Goal: Task Accomplishment & Management: Manage account settings

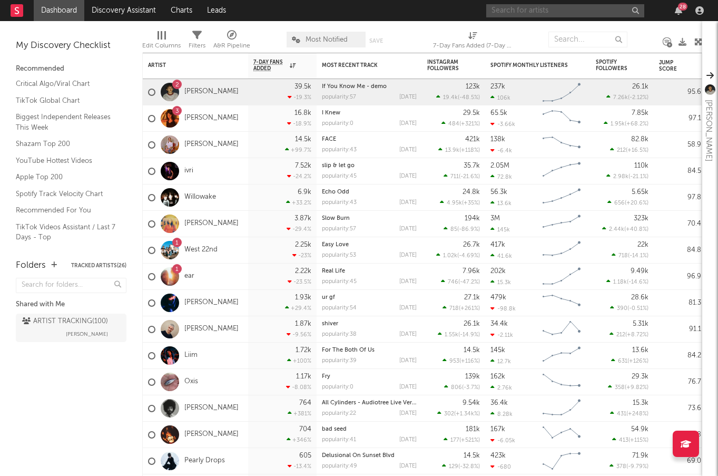
click at [590, 11] on input "text" at bounding box center [565, 10] width 158 height 13
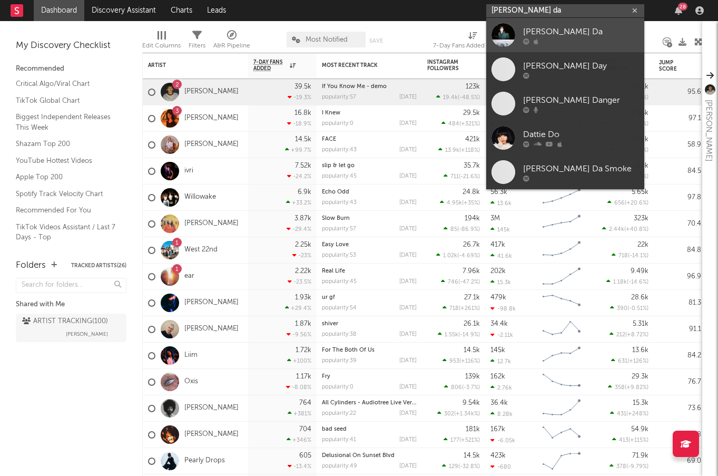
type input "[PERSON_NAME] da"
click at [505, 30] on div at bounding box center [503, 35] width 24 height 24
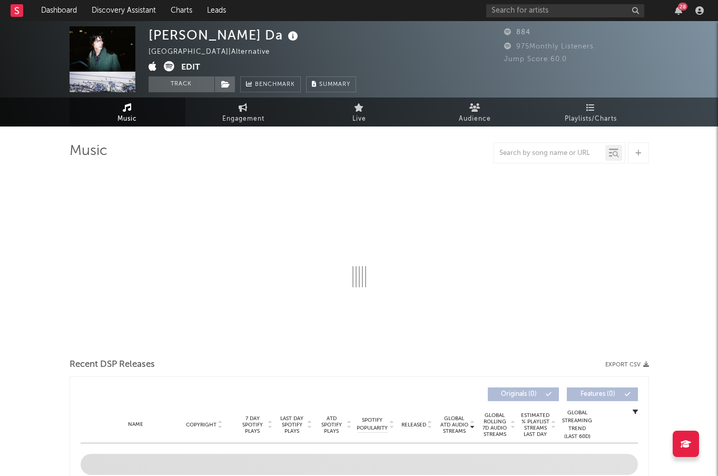
select select "1w"
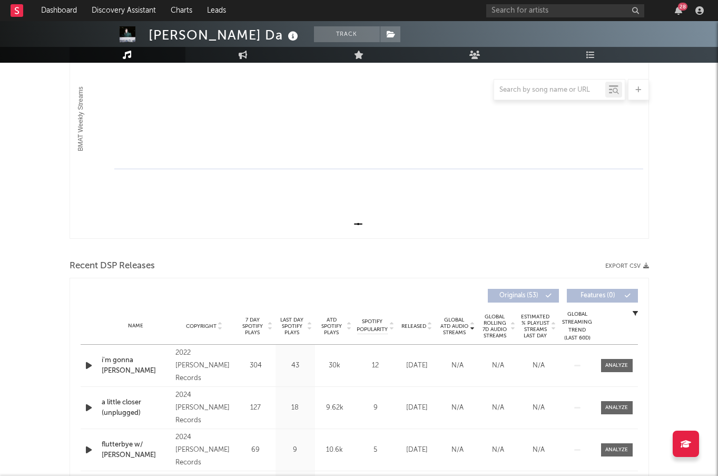
scroll to position [183, 0]
click at [331, 318] on body "Dashboard Discovery Assistant Charts Leads 28 Notifications Settings Mark all a…" at bounding box center [359, 234] width 718 height 793
click at [331, 318] on span "ATD Spotify Plays" at bounding box center [332, 324] width 28 height 19
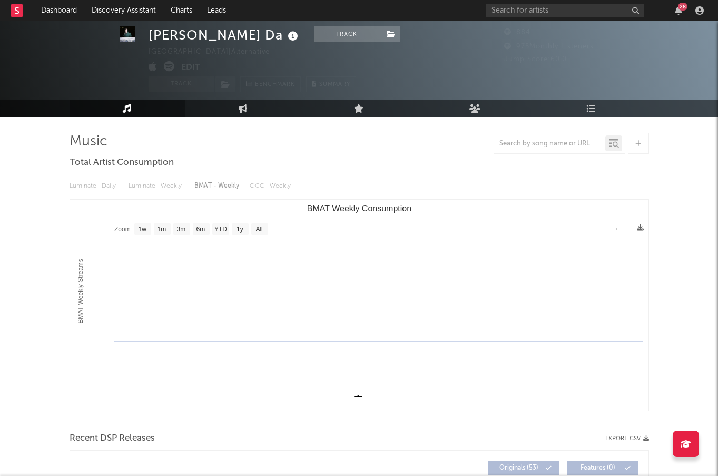
scroll to position [0, 0]
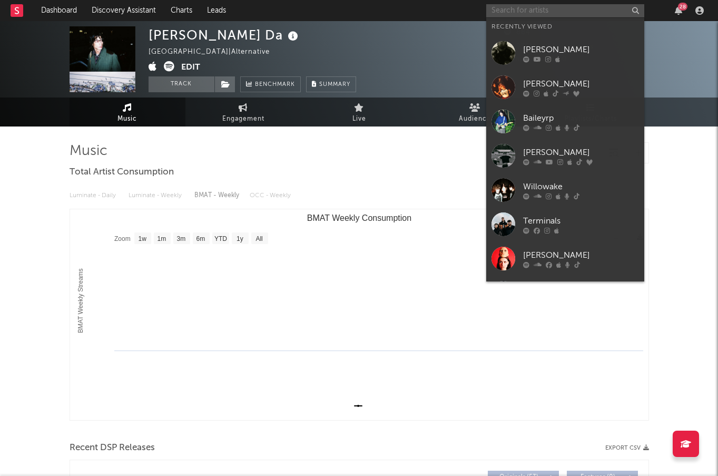
click at [559, 7] on input "text" at bounding box center [565, 10] width 158 height 13
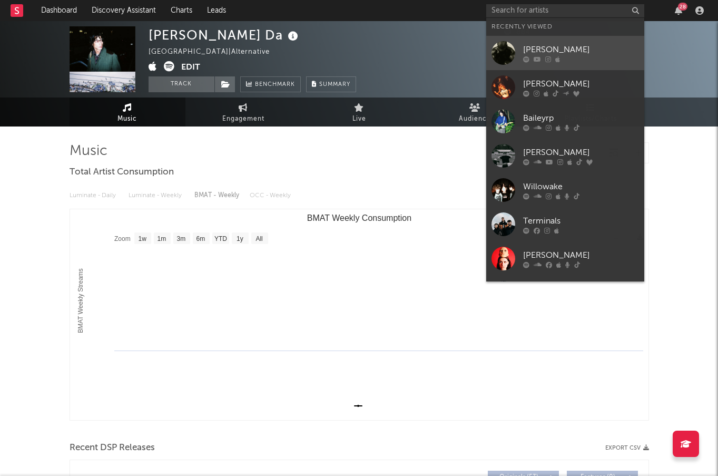
click at [557, 40] on link "[PERSON_NAME]" at bounding box center [565, 53] width 158 height 34
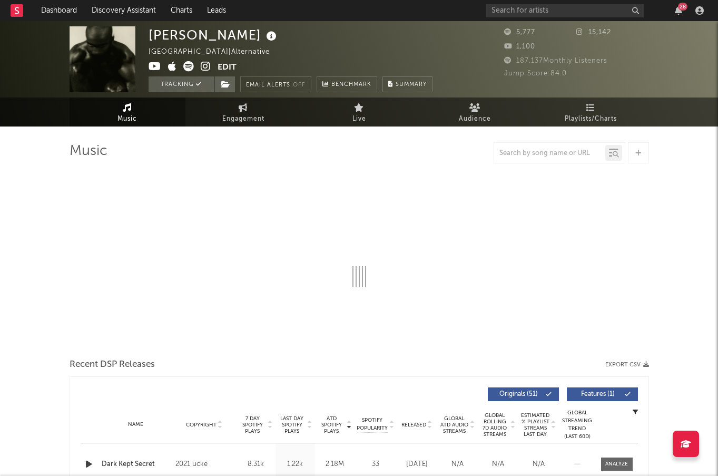
select select "6m"
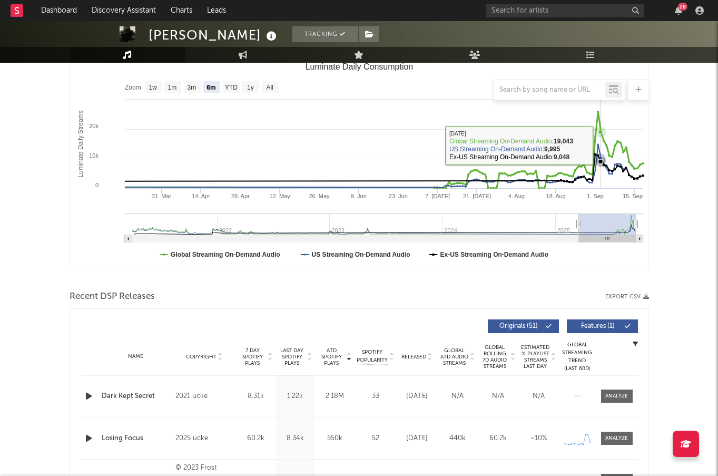
scroll to position [152, 0]
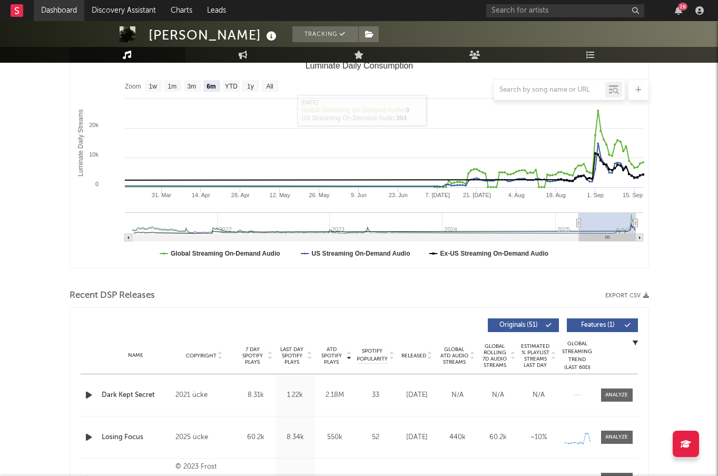
click at [58, 8] on link "Dashboard" at bounding box center [59, 10] width 51 height 21
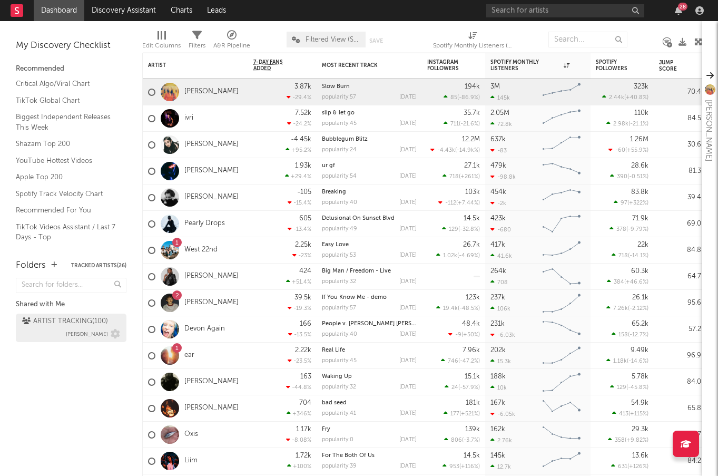
click at [60, 331] on div "ARTIST TRACKING ( 100 ) [PERSON_NAME]" at bounding box center [71, 327] width 98 height 25
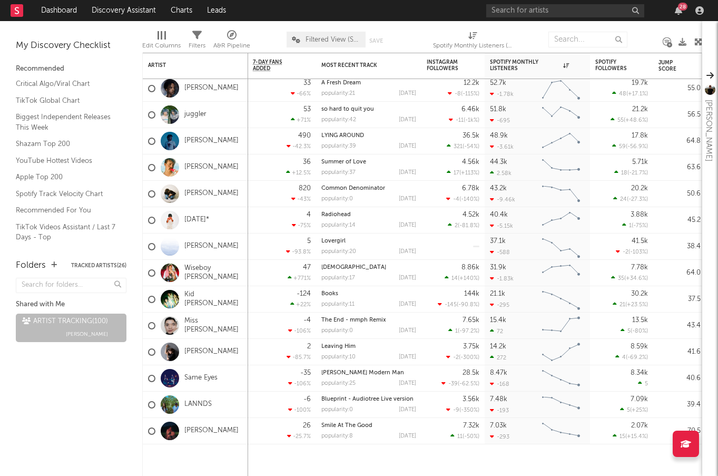
click at [95, 263] on button "Tracked Artists ( 26 )" at bounding box center [98, 265] width 55 height 5
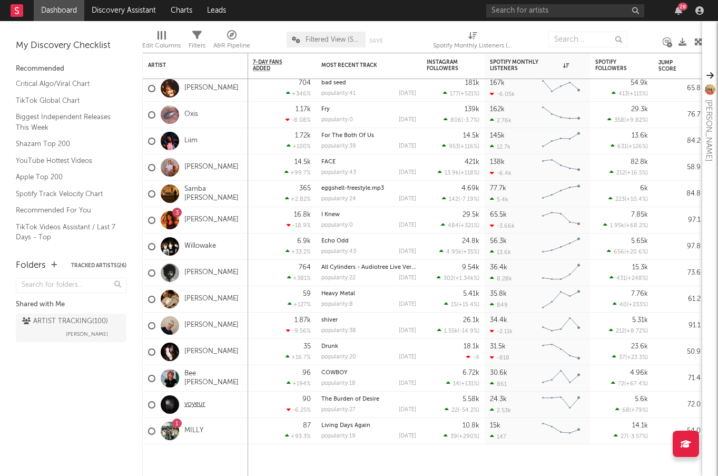
click at [192, 402] on link "voyeur" at bounding box center [194, 404] width 21 height 9
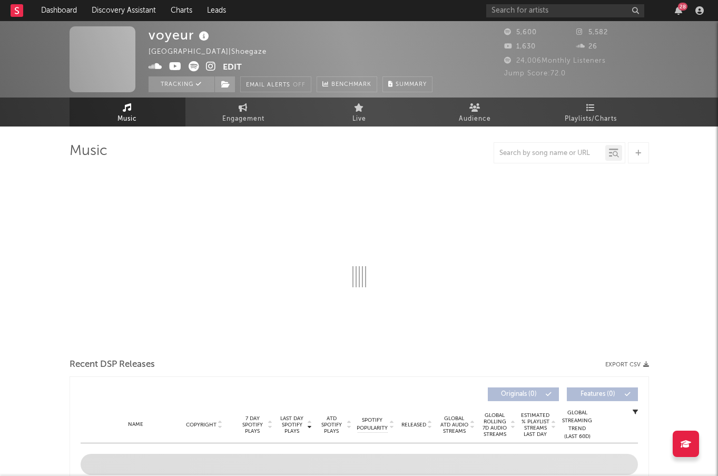
select select "1w"
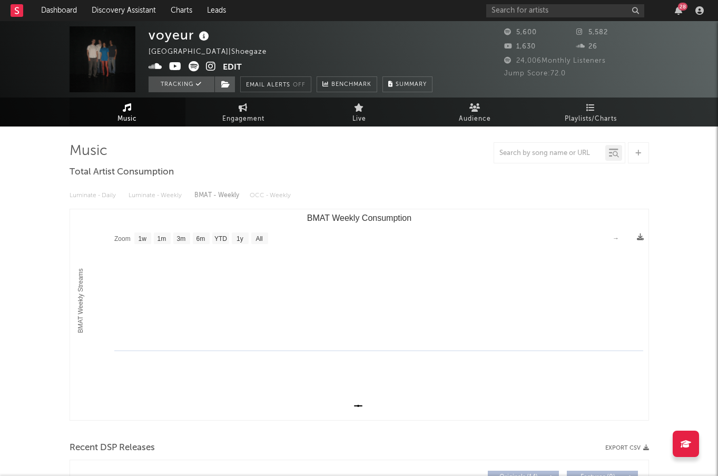
select select "1w"
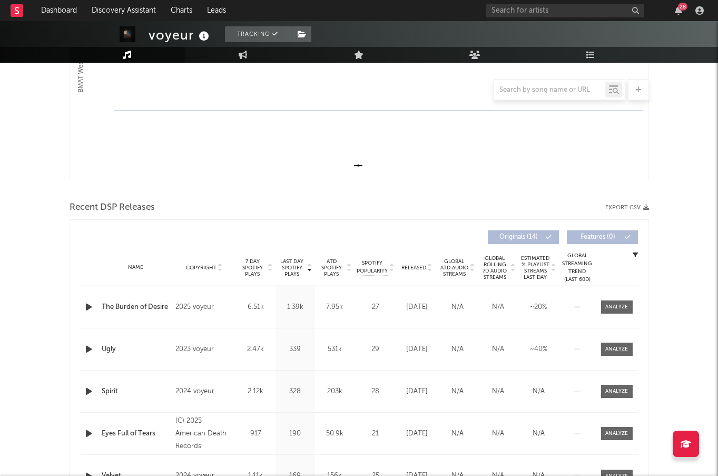
scroll to position [262, 0]
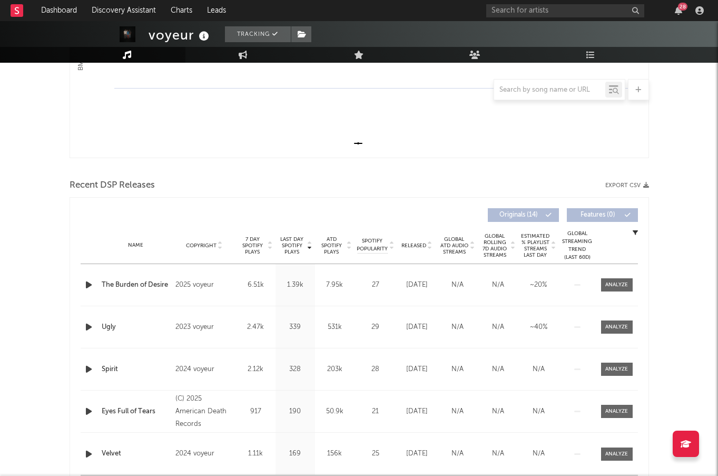
click at [334, 243] on span "ATD Spotify Plays" at bounding box center [332, 245] width 28 height 19
click at [422, 243] on span "Released" at bounding box center [413, 245] width 25 height 6
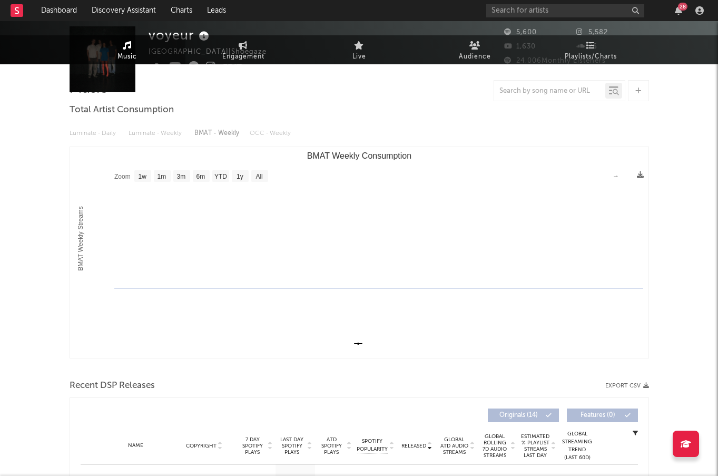
scroll to position [0, 0]
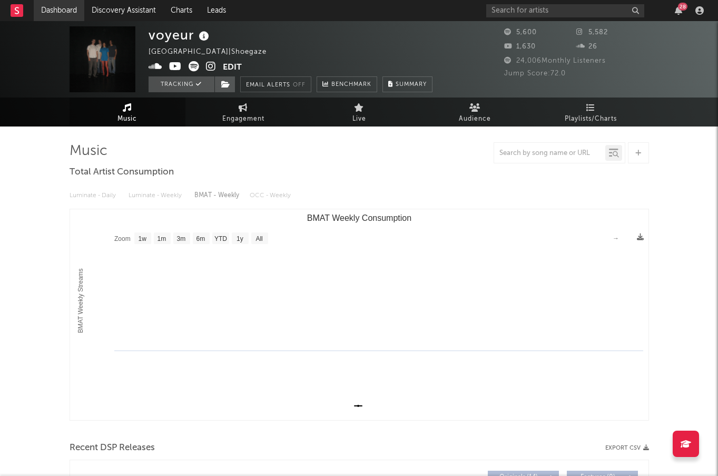
click at [63, 11] on link "Dashboard" at bounding box center [59, 10] width 51 height 21
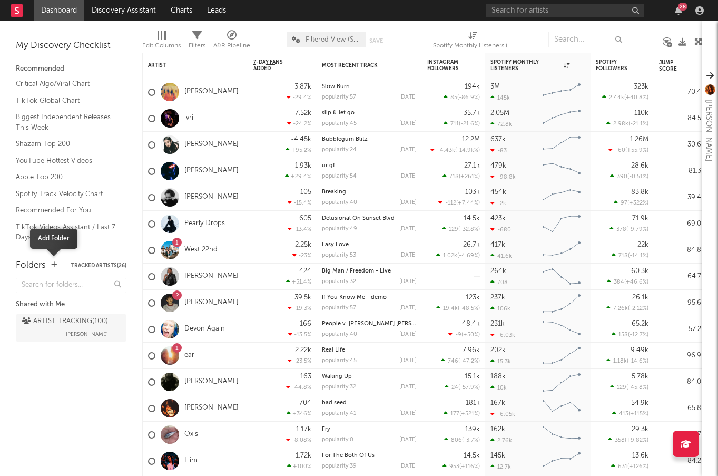
click at [52, 270] on span at bounding box center [54, 265] width 6 height 13
click at [58, 237] on link "TikTok Videos Assistant / Last 7 Days - Top" at bounding box center [66, 232] width 100 height 22
click at [54, 265] on icon "button" at bounding box center [54, 264] width 6 height 7
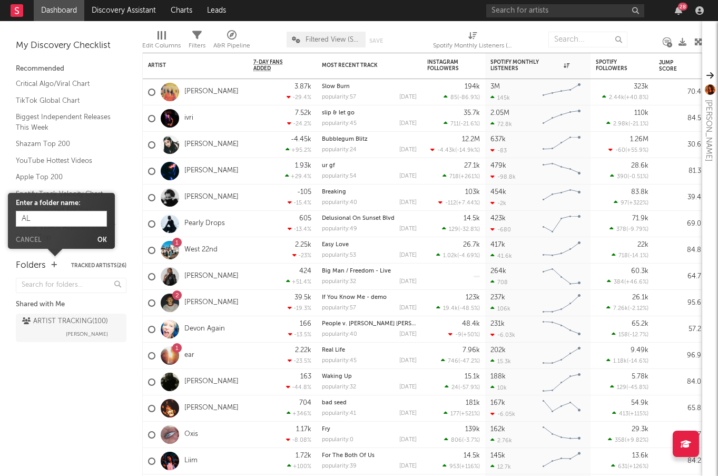
type input "A"
drag, startPoint x: 36, startPoint y: 220, endPoint x: 5, endPoint y: 219, distance: 30.6
click at [5, 219] on body "Dashboard Discovery Assistant Charts Leads 28 Notifications Settings Mark all a…" at bounding box center [359, 238] width 718 height 476
click at [23, 219] on input "All Tracked Artists" at bounding box center [61, 219] width 91 height 16
click at [93, 215] on input "All Tracked Artists" at bounding box center [61, 219] width 91 height 16
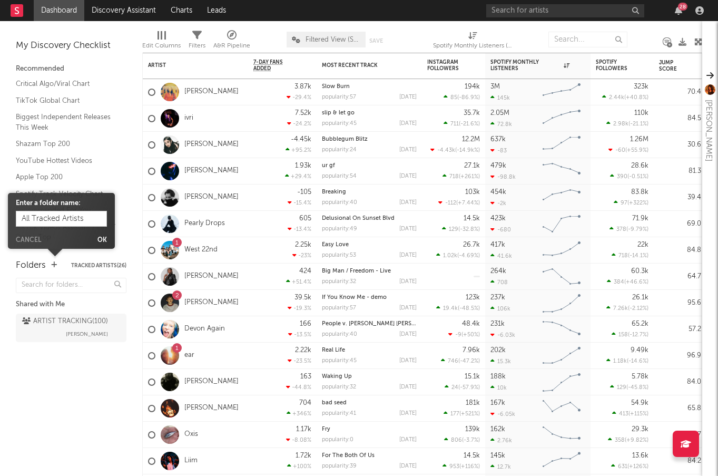
click at [27, 215] on input "All Tracked Artists" at bounding box center [61, 219] width 91 height 16
type input "[PERSON_NAME]'s Tracked Artists"
click at [103, 241] on button "Ok" at bounding box center [101, 240] width 9 height 6
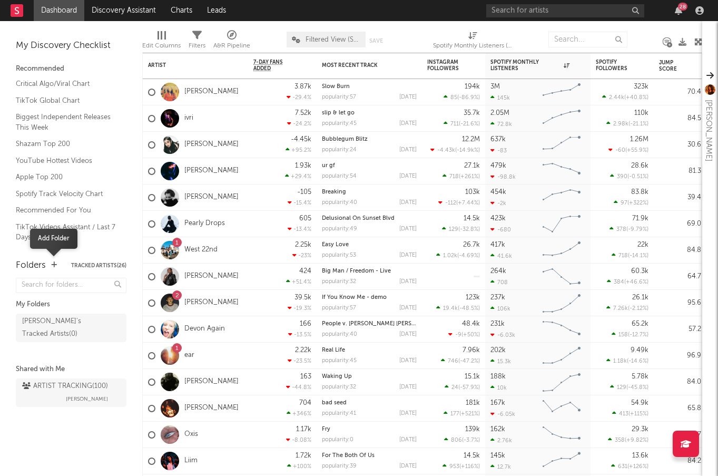
click at [52, 269] on span at bounding box center [54, 265] width 6 height 13
click at [54, 265] on icon "button" at bounding box center [54, 264] width 6 height 7
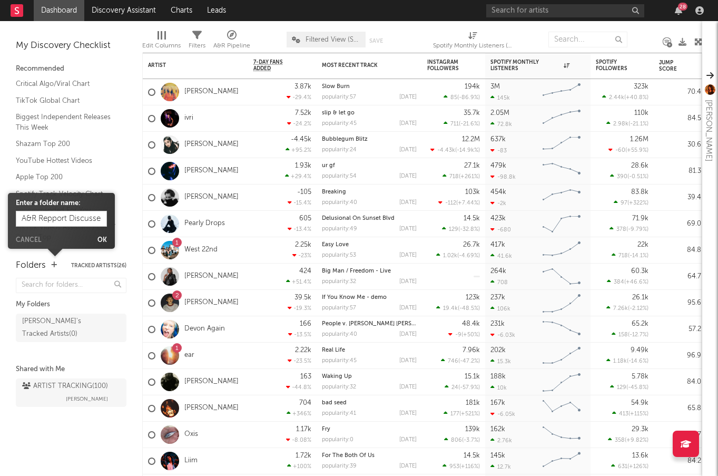
drag, startPoint x: 36, startPoint y: 219, endPoint x: -29, endPoint y: 219, distance: 65.3
click at [0, 219] on html "Dashboard Discovery Assistant Charts Leads 28 Notifications Settings Mark all a…" at bounding box center [359, 238] width 718 height 476
click at [33, 218] on input "A&R Repport Discussed Artists" at bounding box center [61, 219] width 91 height 16
click at [51, 218] on input "A&R Repport Discussed Artists" at bounding box center [61, 219] width 91 height 16
click at [22, 219] on input "A&R Report Discussed Artists" at bounding box center [61, 219] width 91 height 16
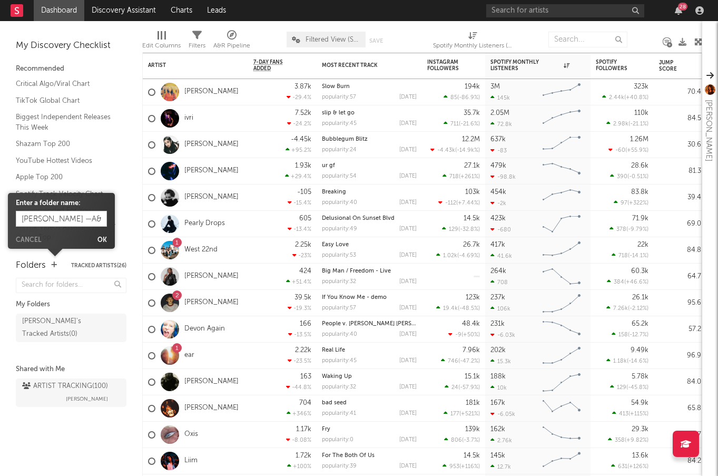
type input "[PERSON_NAME] — A&R Report Discussed Artists"
click at [101, 241] on button "Ok" at bounding box center [101, 240] width 9 height 6
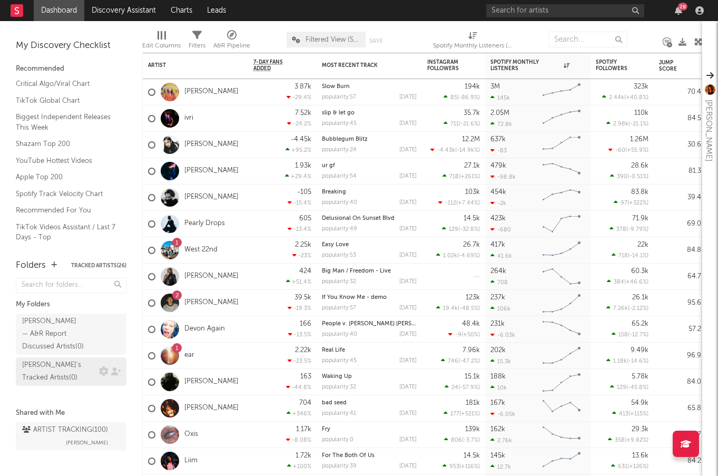
click at [86, 359] on div "[PERSON_NAME]'s Tracked Artists ( 0 )" at bounding box center [59, 371] width 74 height 25
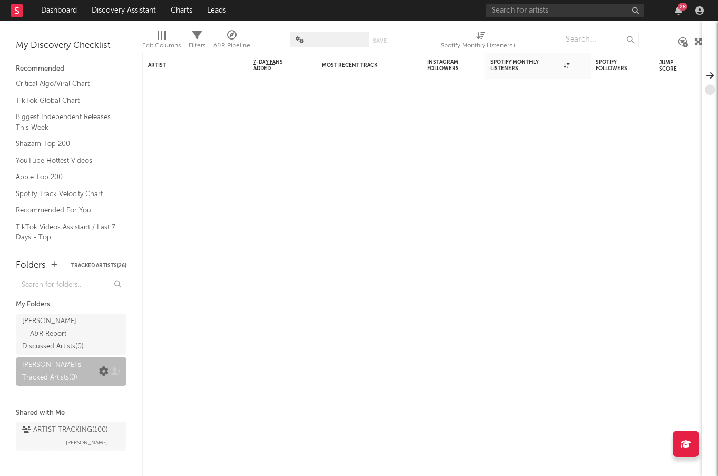
click at [103, 367] on icon at bounding box center [103, 371] width 9 height 9
click at [104, 367] on icon at bounding box center [103, 371] width 9 height 9
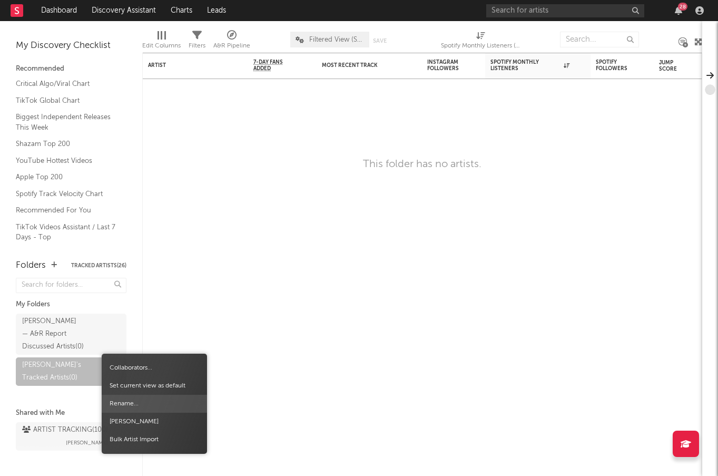
click at [120, 402] on span "Rename..." at bounding box center [154, 403] width 105 height 18
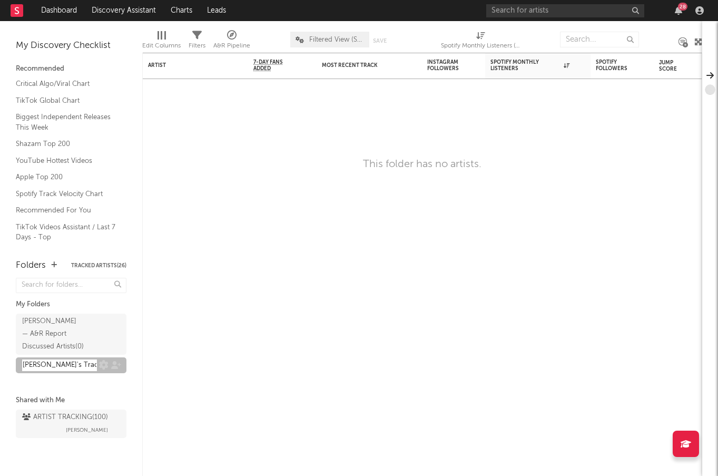
click at [46, 359] on input "[PERSON_NAME]'s Tracked Artists" at bounding box center [59, 365] width 75 height 12
type input "[PERSON_NAME] — Tracked Artists"
click at [78, 374] on div "[PERSON_NAME] — A&R Report Discussed Artists ( 0 ) [PERSON_NAME] — Tracked Arti…" at bounding box center [71, 353] width 111 height 84
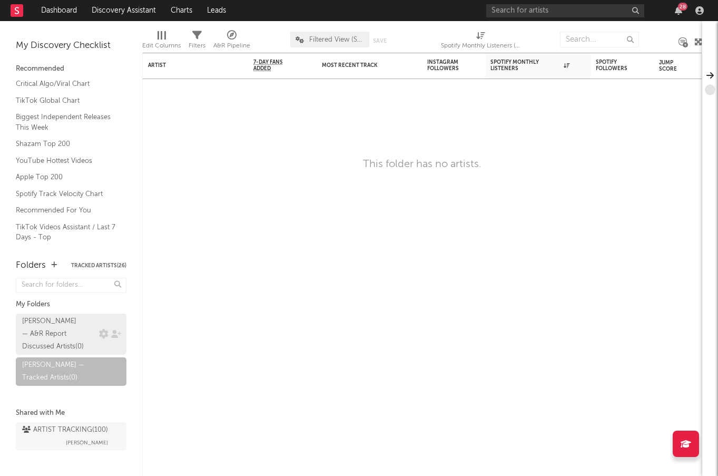
click at [87, 329] on div "[PERSON_NAME] — A&R Report Discussed Artists ( 0 )" at bounding box center [59, 334] width 74 height 38
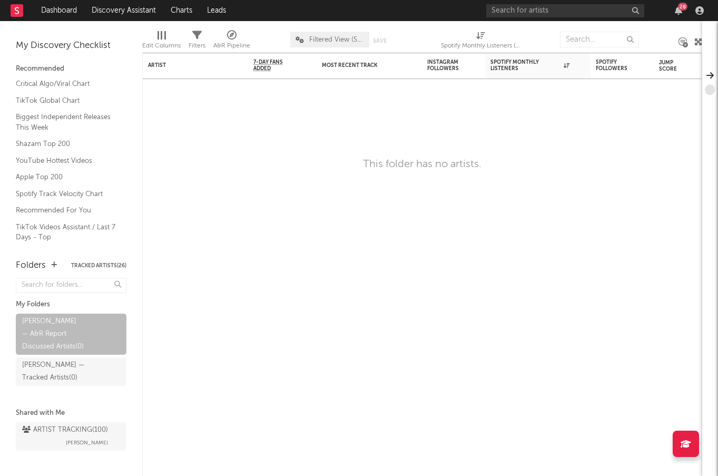
click at [68, 43] on div "My Discovery Checklist" at bounding box center [71, 45] width 111 height 13
click at [60, 7] on link "Dashboard" at bounding box center [59, 10] width 51 height 21
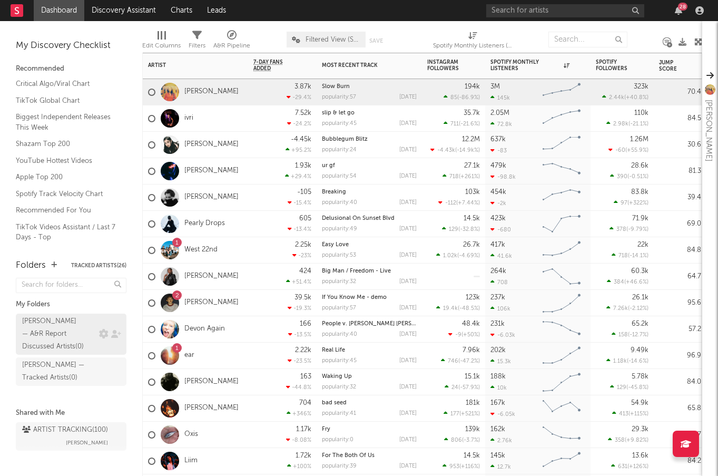
drag, startPoint x: 224, startPoint y: 86, endPoint x: 62, endPoint y: 332, distance: 295.3
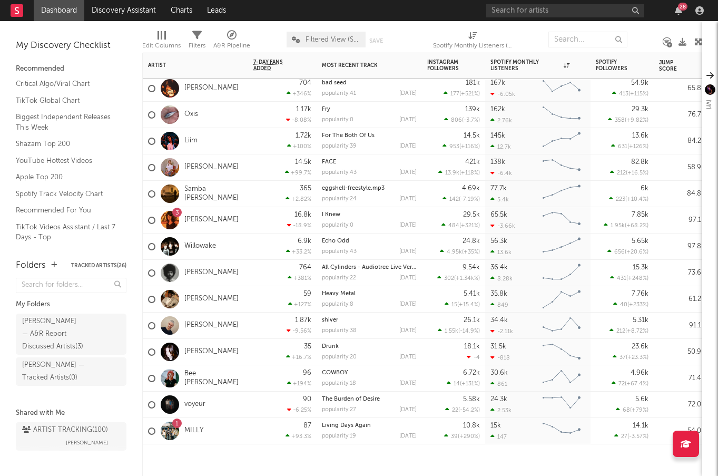
click at [221, 434] on div "1 MILLY" at bounding box center [195, 431] width 105 height 26
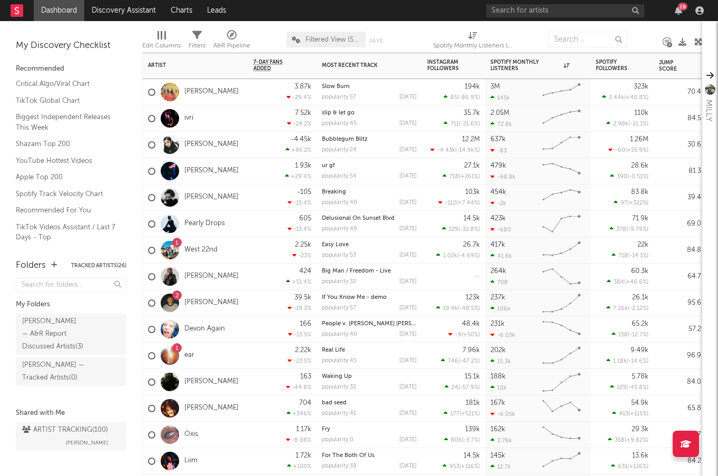
click at [231, 88] on div "[PERSON_NAME]" at bounding box center [195, 92] width 105 height 26
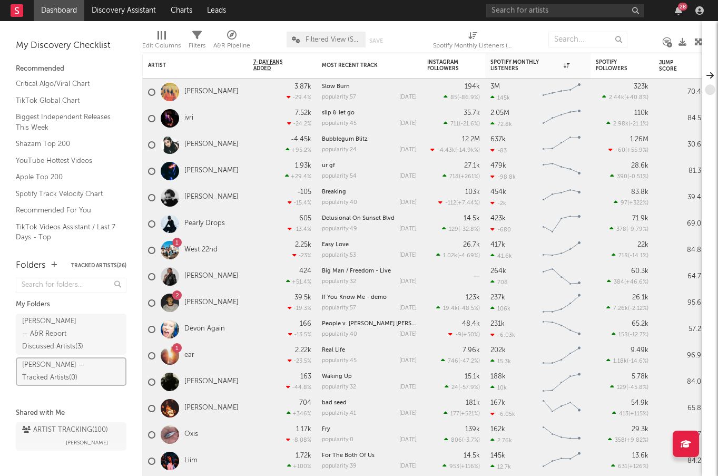
drag, startPoint x: 210, startPoint y: 96, endPoint x: 74, endPoint y: 357, distance: 294.4
click at [127, 78] on div "My Discovery Checklist Recommended Critical Algo/Viral Chart TikTok Global Char…" at bounding box center [71, 134] width 142 height 227
click at [527, 33] on div at bounding box center [530, 39] width 21 height 26
click at [527, 21] on div "Edit Columns Filters A&R Pipeline Filtered View (Socials and Spotify) Save Save…" at bounding box center [422, 37] width 560 height 32
click at [525, 15] on input "text" at bounding box center [565, 10] width 158 height 13
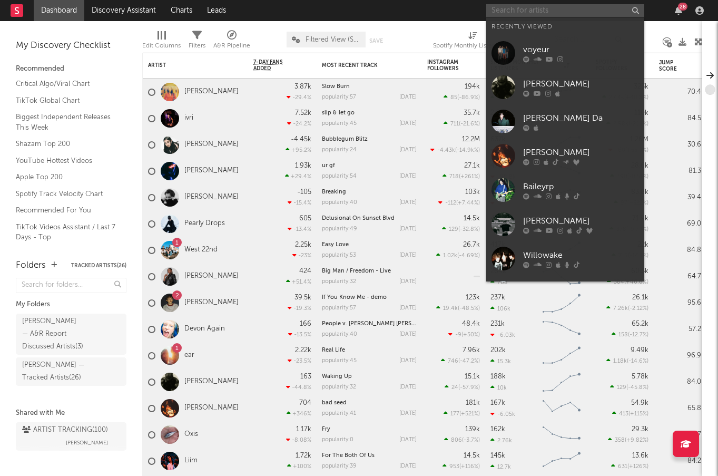
paste input "[PERSON_NAME] Holiday"
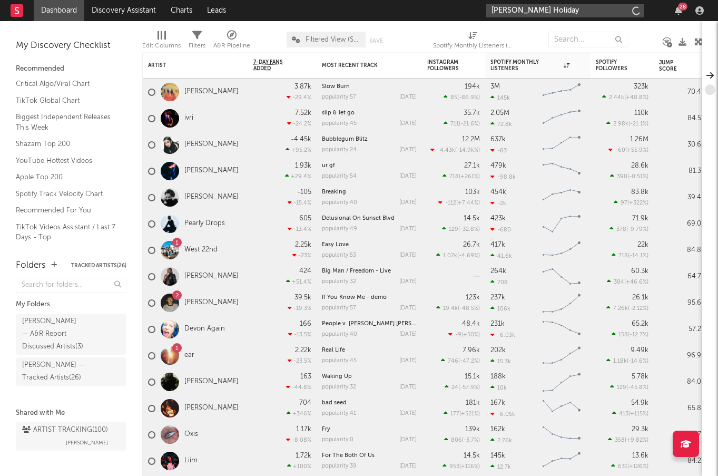
type input "[PERSON_NAME] Holiday"
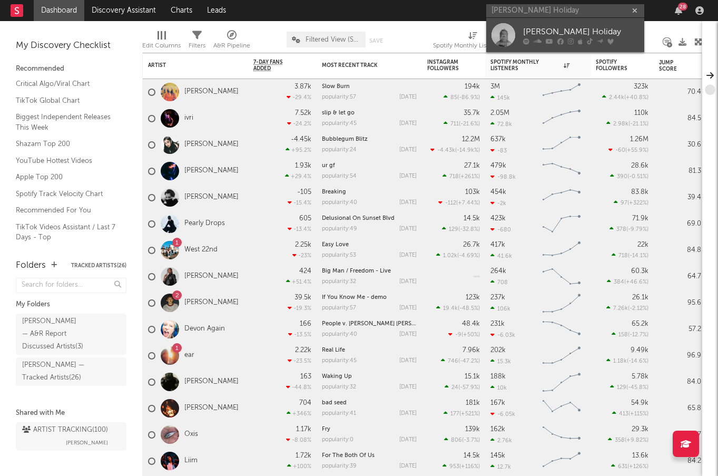
click at [521, 26] on link "[PERSON_NAME] Holiday" at bounding box center [565, 35] width 158 height 34
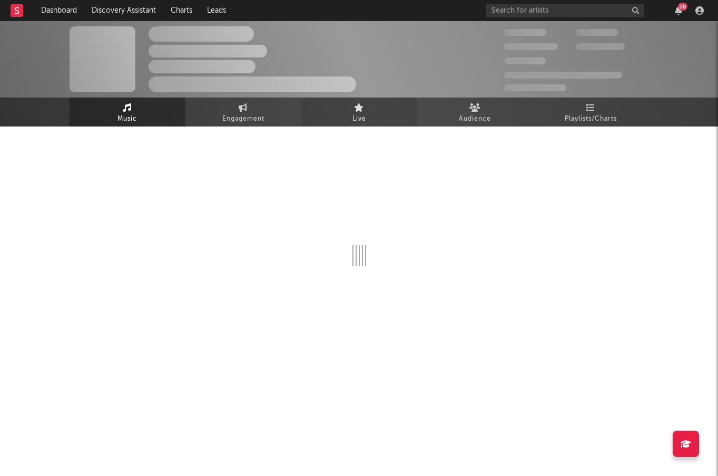
select select "6m"
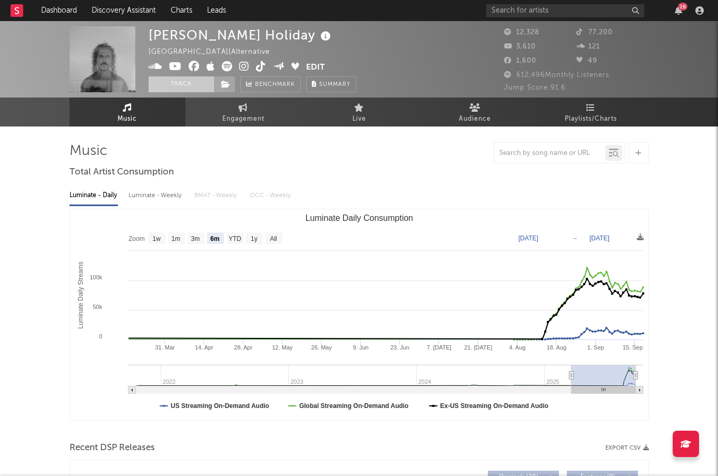
click at [192, 83] on button "Track" at bounding box center [182, 84] width 66 height 16
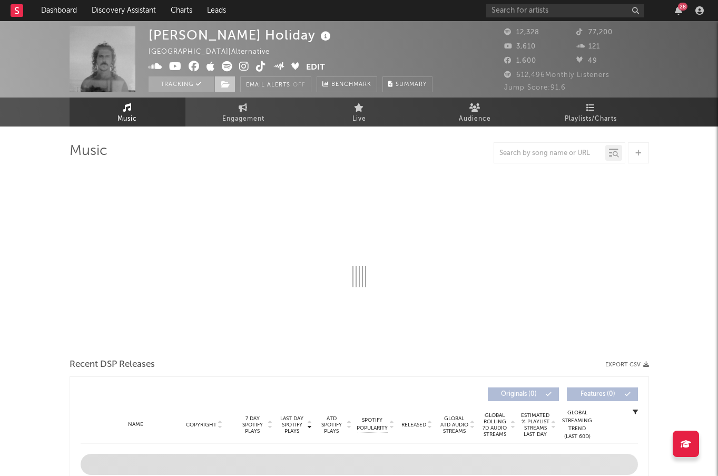
click at [226, 85] on icon at bounding box center [225, 84] width 9 height 7
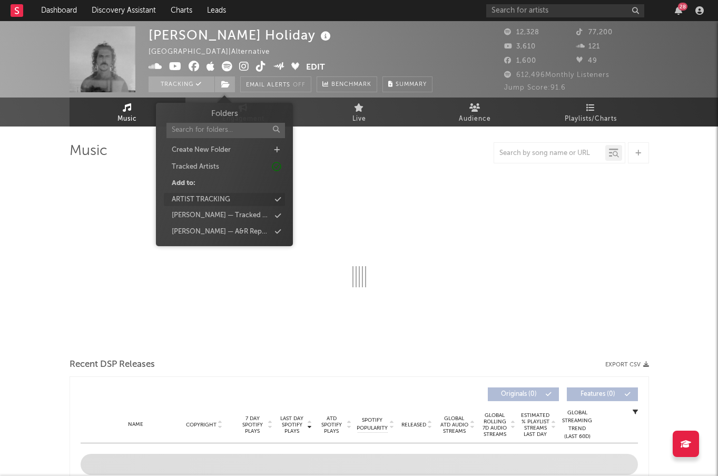
select select "6m"
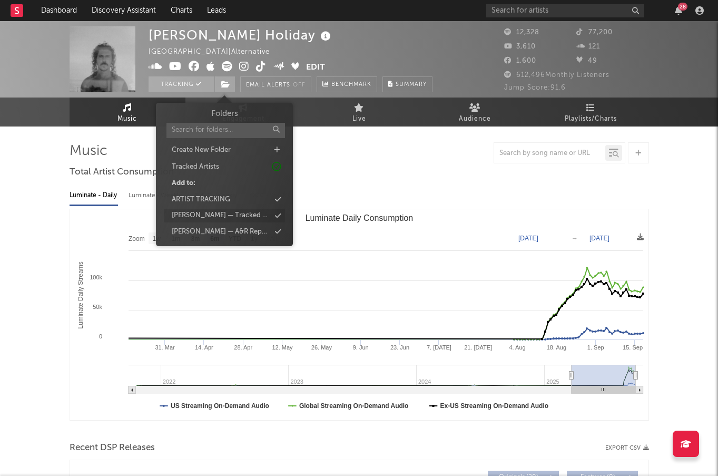
click at [273, 219] on div "[PERSON_NAME] — Tracked Artists" at bounding box center [224, 216] width 121 height 14
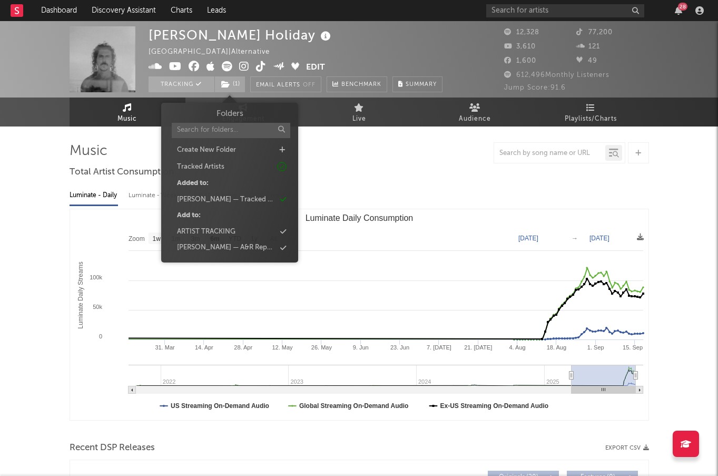
click at [384, 161] on div at bounding box center [359, 152] width 579 height 21
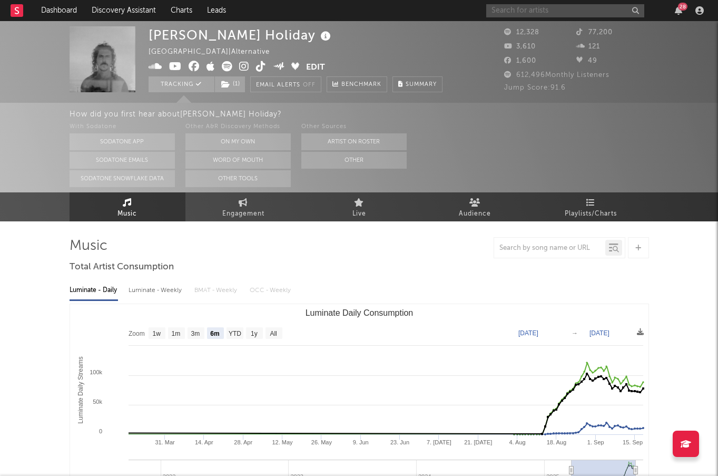
click at [543, 9] on input "text" at bounding box center [565, 10] width 158 height 13
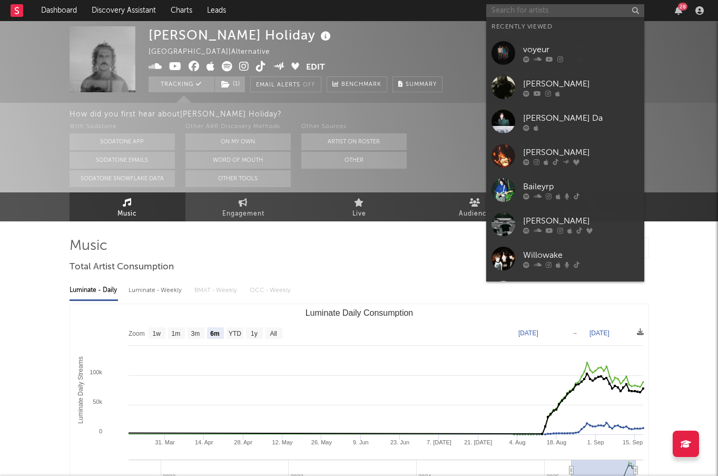
paste input "[PERSON_NAME]"
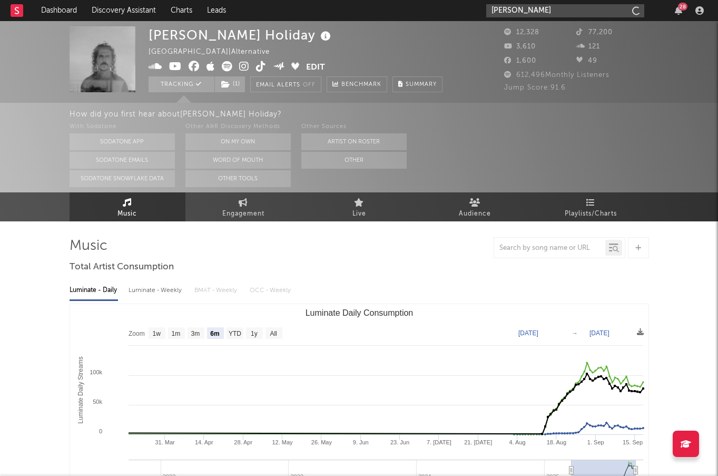
type input "[PERSON_NAME]"
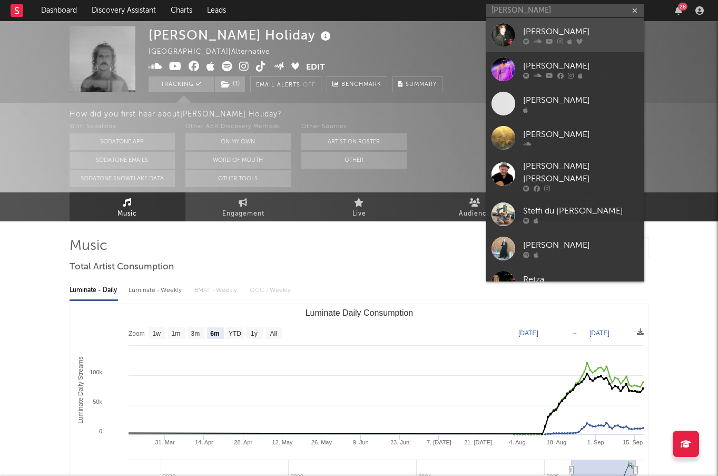
click at [545, 35] on div "[PERSON_NAME]" at bounding box center [581, 31] width 116 height 13
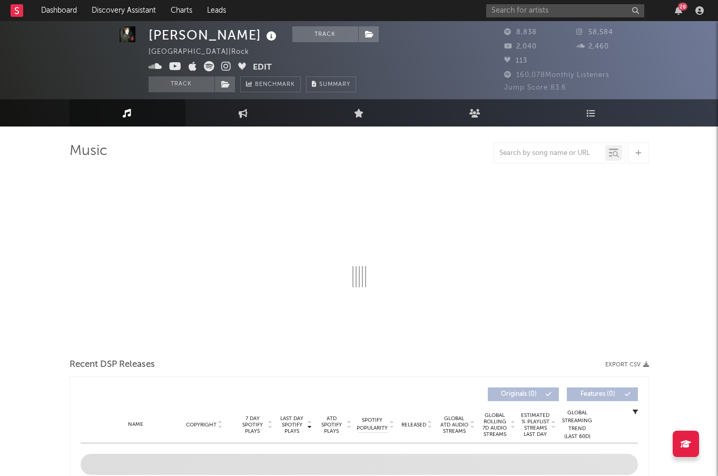
scroll to position [20, 0]
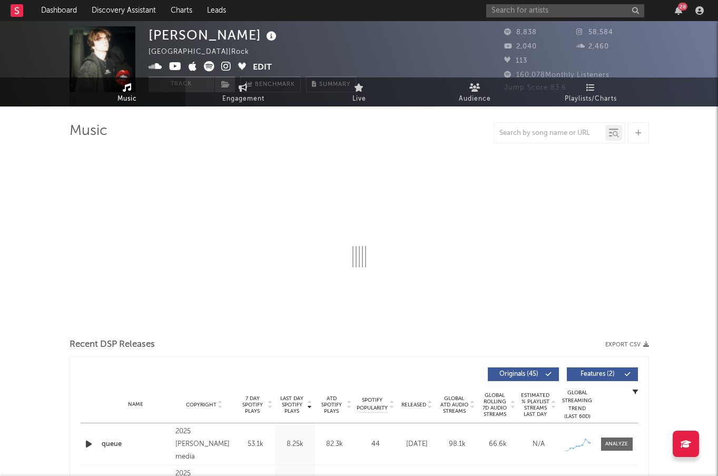
select select "6m"
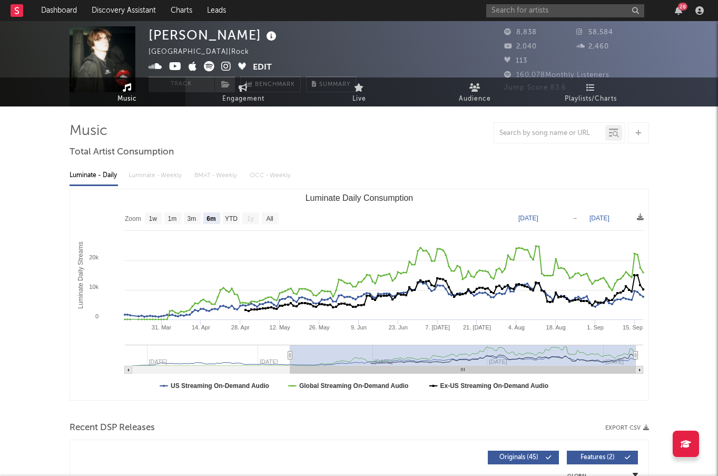
scroll to position [0, 0]
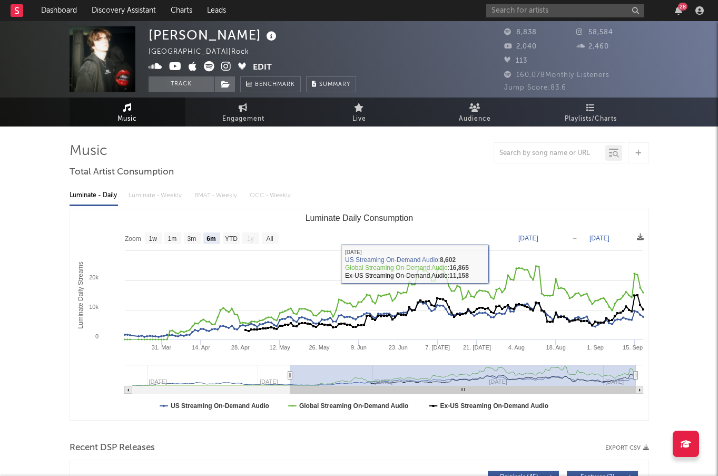
click at [188, 82] on button "Track" at bounding box center [182, 84] width 66 height 16
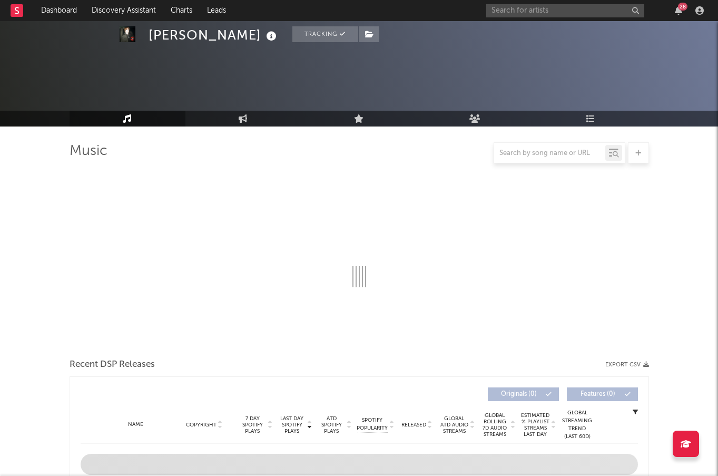
select select "6m"
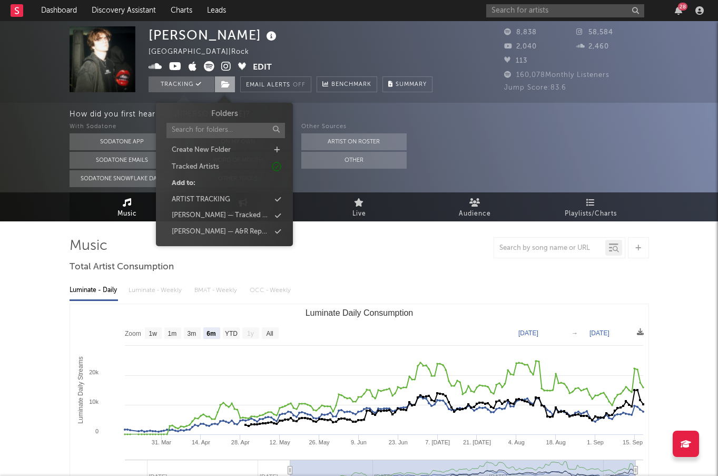
click at [230, 83] on span at bounding box center [224, 84] width 21 height 16
click at [248, 218] on div "[PERSON_NAME] — Tracked Artists" at bounding box center [224, 216] width 121 height 14
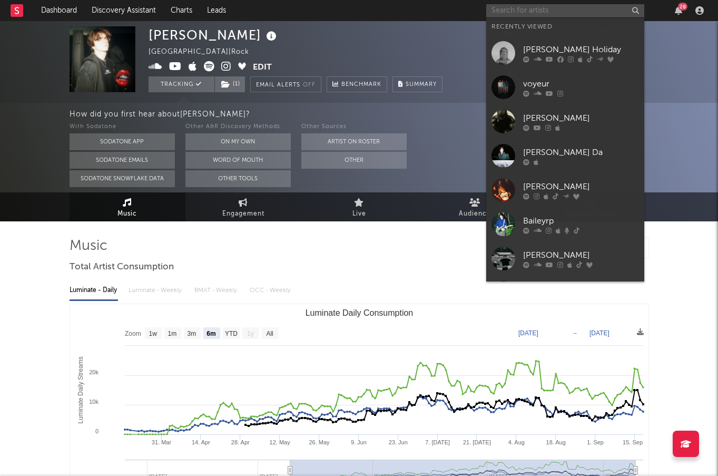
click at [499, 12] on input "text" at bounding box center [565, 10] width 158 height 13
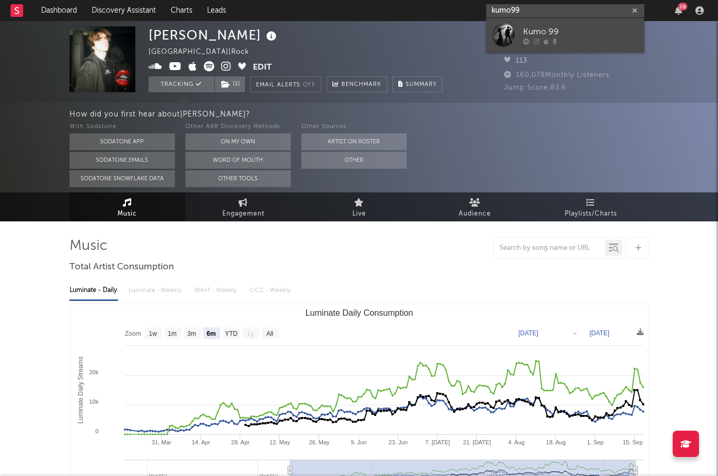
type input "kumo99"
click at [536, 27] on div "Kumo 99" at bounding box center [581, 31] width 116 height 13
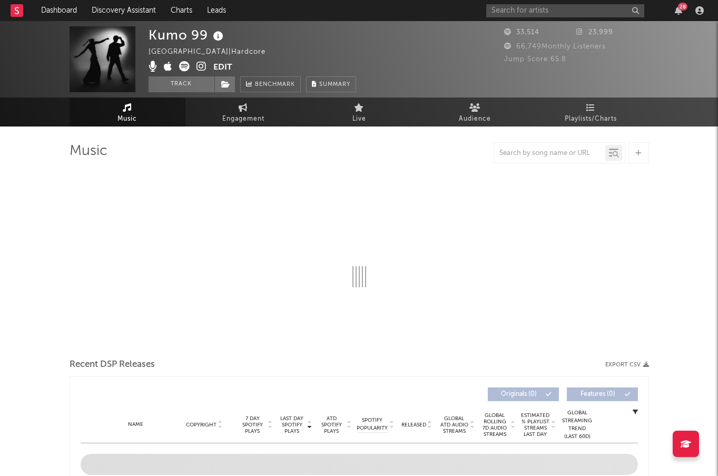
select select "6m"
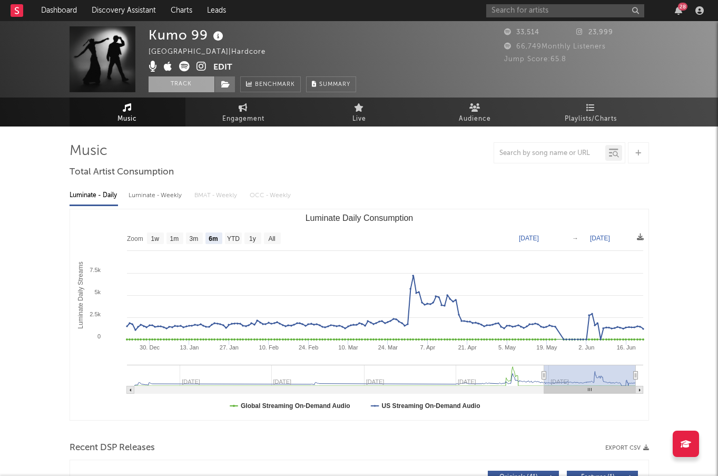
click at [187, 86] on button "Track" at bounding box center [182, 84] width 66 height 16
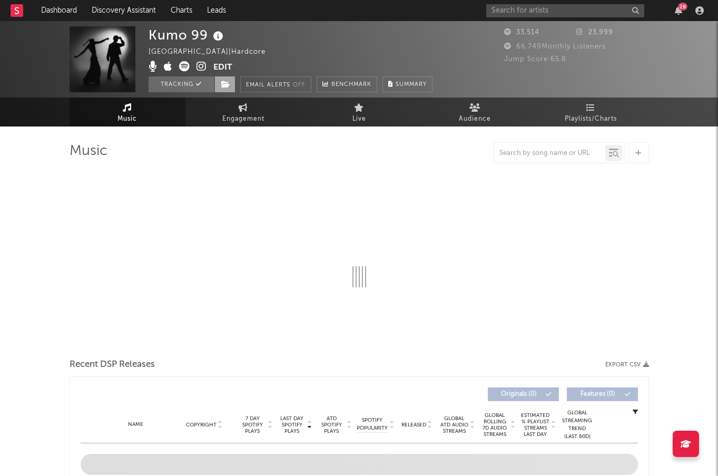
click at [227, 84] on icon at bounding box center [225, 84] width 9 height 7
select select "6m"
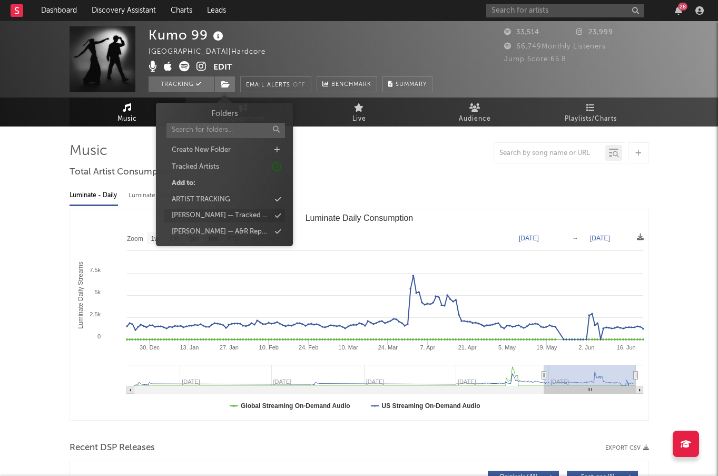
click at [260, 212] on div "[PERSON_NAME] — Tracked Artists" at bounding box center [224, 216] width 121 height 14
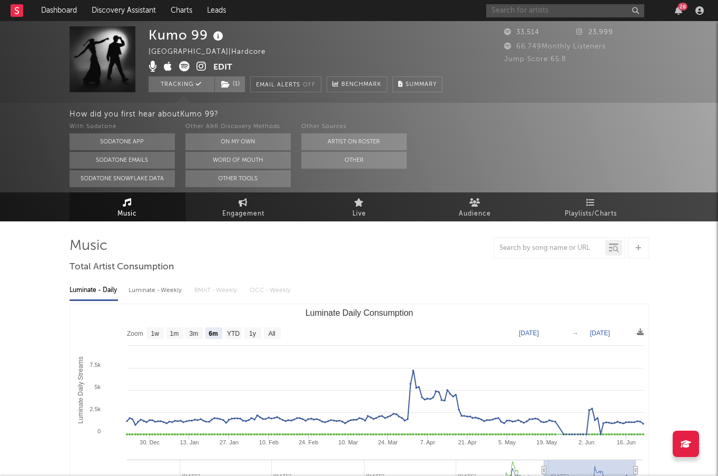
click at [512, 8] on input "text" at bounding box center [565, 10] width 158 height 13
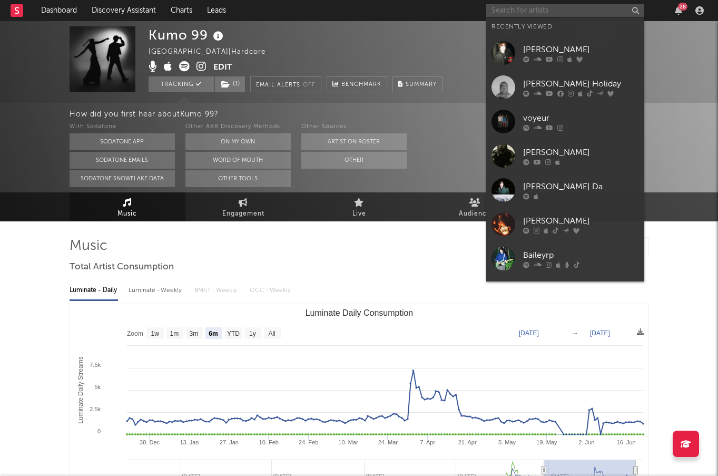
paste input "[PERSON_NAME]"
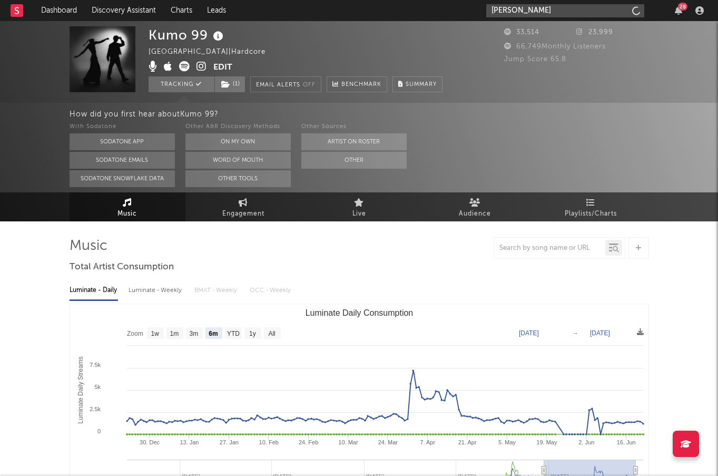
type input "[PERSON_NAME]"
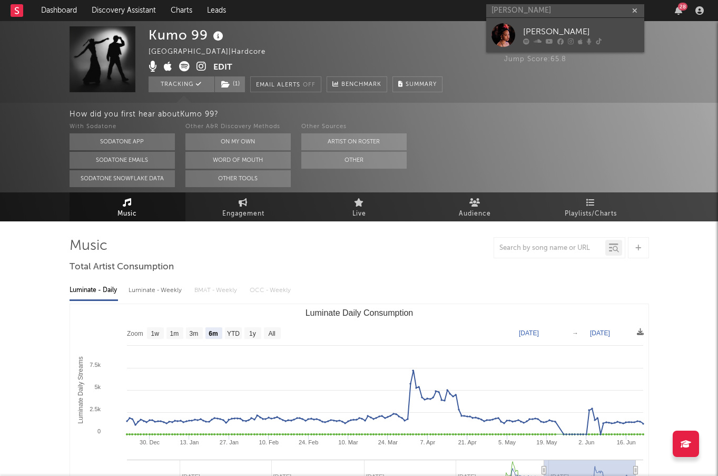
click at [532, 27] on div "[PERSON_NAME]" at bounding box center [581, 31] width 116 height 13
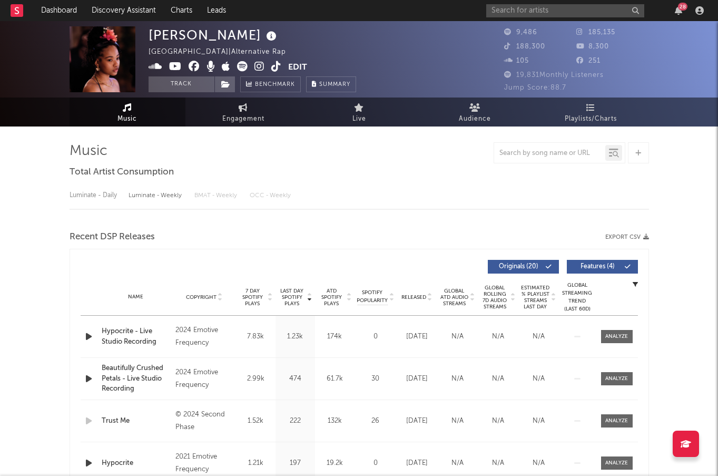
select select "6m"
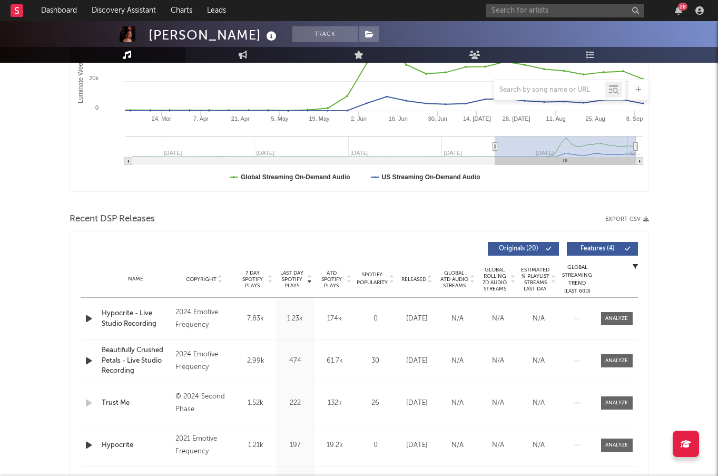
scroll to position [228, 0]
click at [420, 278] on span "Released" at bounding box center [413, 279] width 25 height 6
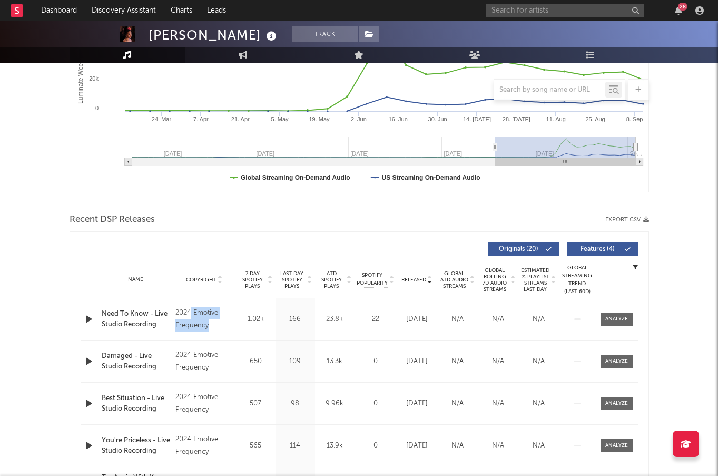
copy div "Emotive Frequency"
drag, startPoint x: 222, startPoint y: 330, endPoint x: 191, endPoint y: 310, distance: 37.0
click at [191, 310] on div "2024 Emotive Frequency" at bounding box center [203, 318] width 57 height 25
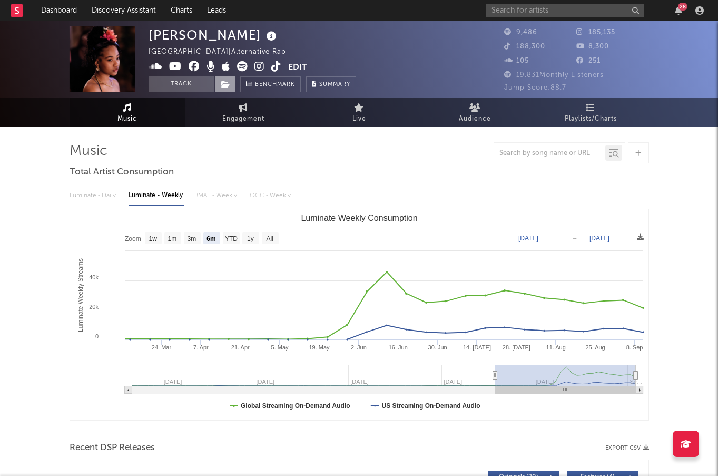
drag, startPoint x: 199, startPoint y: 84, endPoint x: 225, endPoint y: 84, distance: 26.9
click at [199, 84] on button "Track" at bounding box center [182, 84] width 66 height 16
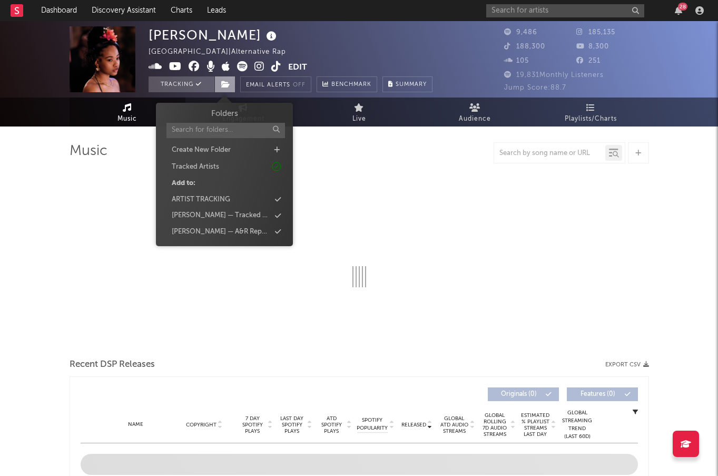
click at [226, 84] on icon at bounding box center [225, 84] width 9 height 7
select select "6m"
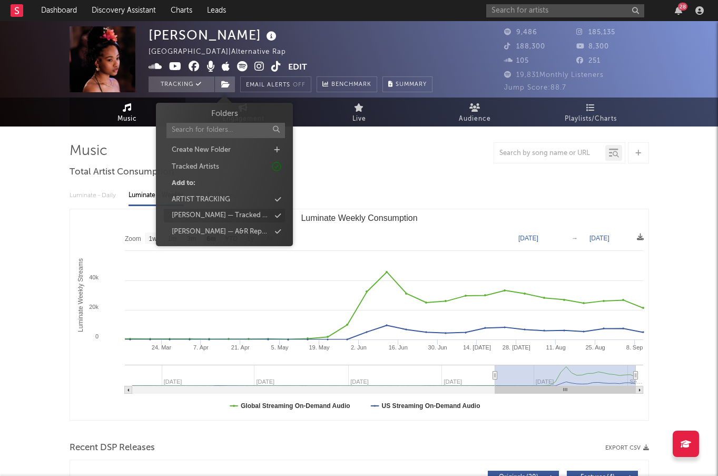
click at [258, 213] on div "[PERSON_NAME] — Tracked Artists" at bounding box center [224, 216] width 121 height 14
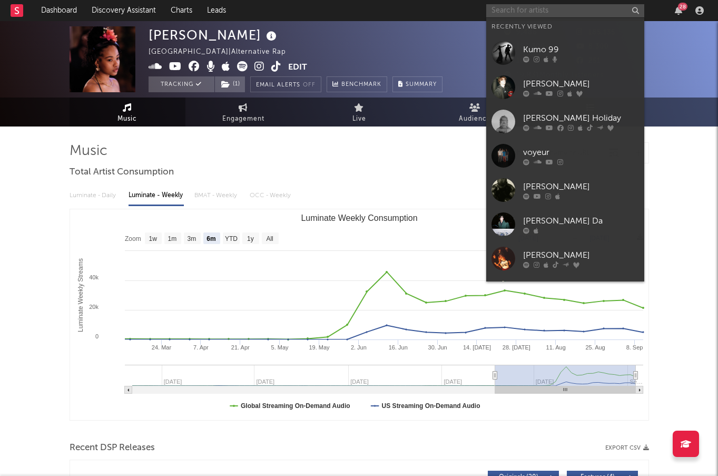
click at [510, 14] on input "text" at bounding box center [565, 10] width 158 height 13
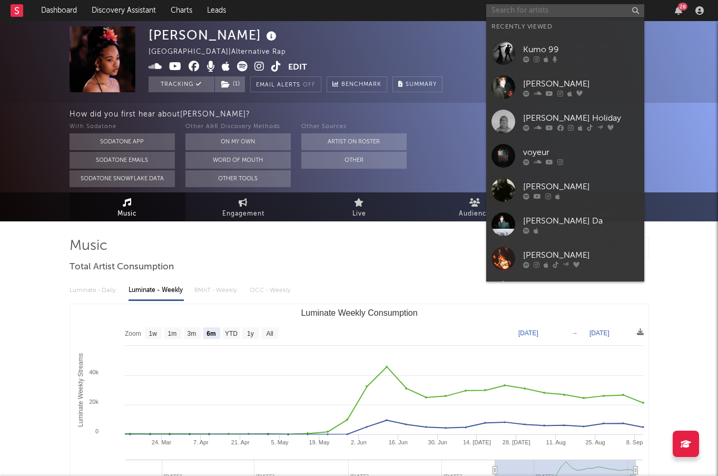
paste input "[PERSON_NAME]"
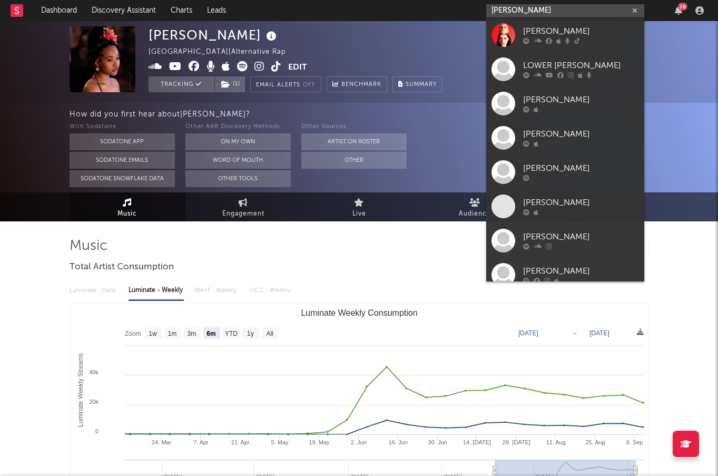
type input "[PERSON_NAME]"
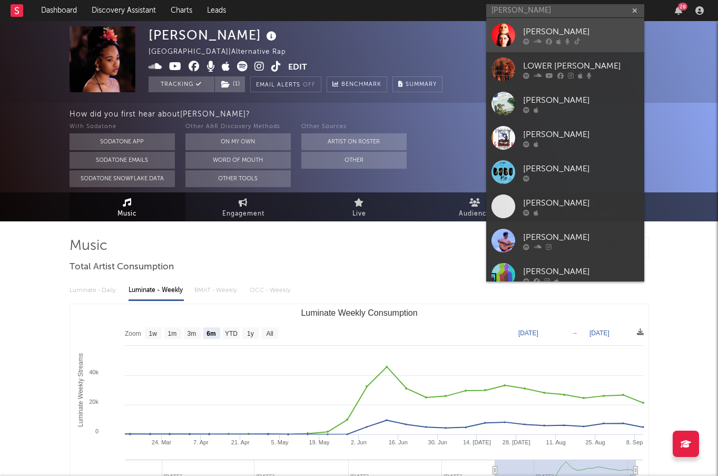
click at [597, 36] on div "[PERSON_NAME]" at bounding box center [581, 31] width 116 height 13
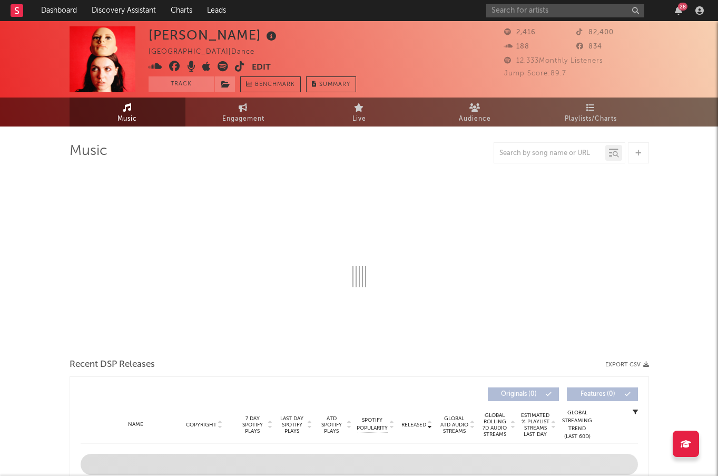
select select "6m"
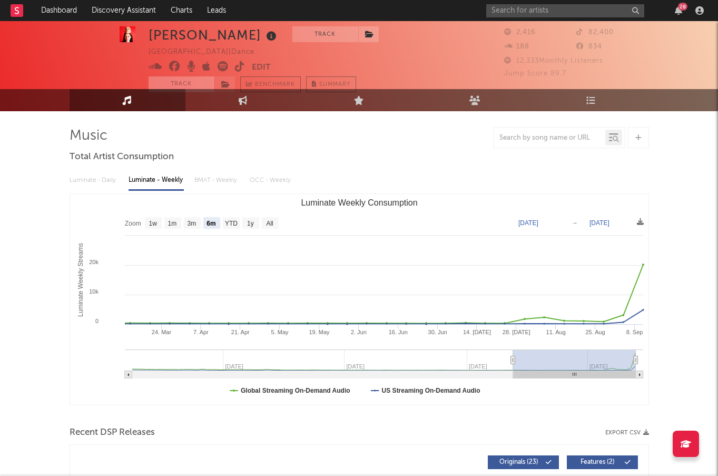
scroll to position [16, 0]
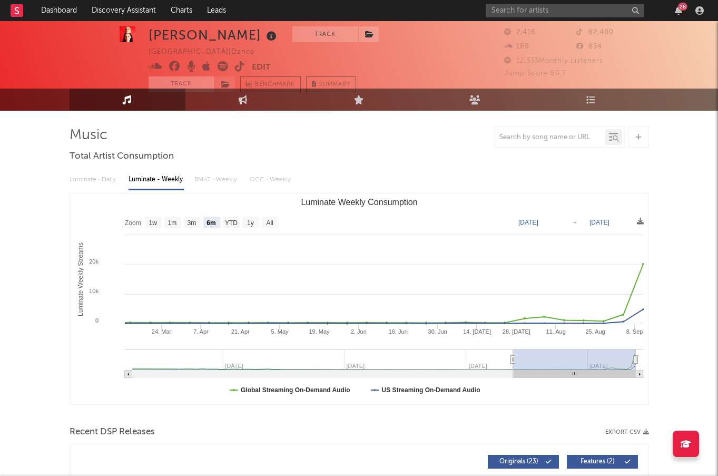
click at [190, 79] on button "Track" at bounding box center [182, 84] width 66 height 16
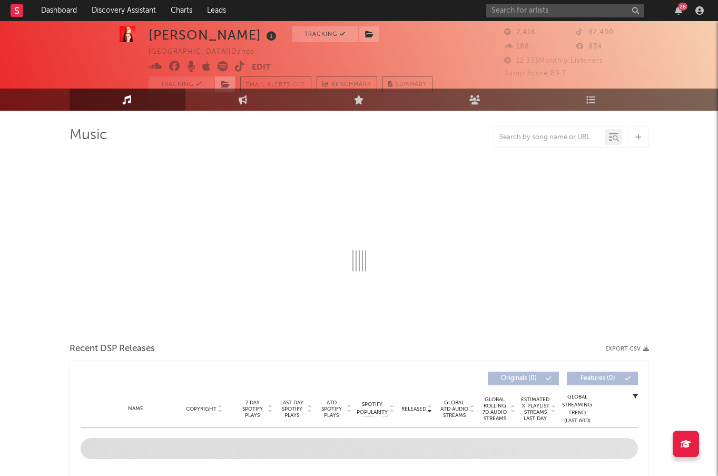
click at [223, 82] on icon at bounding box center [225, 84] width 9 height 7
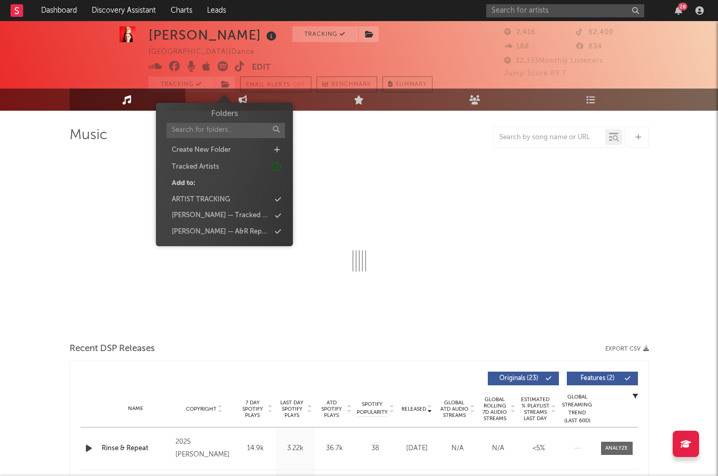
select select "6m"
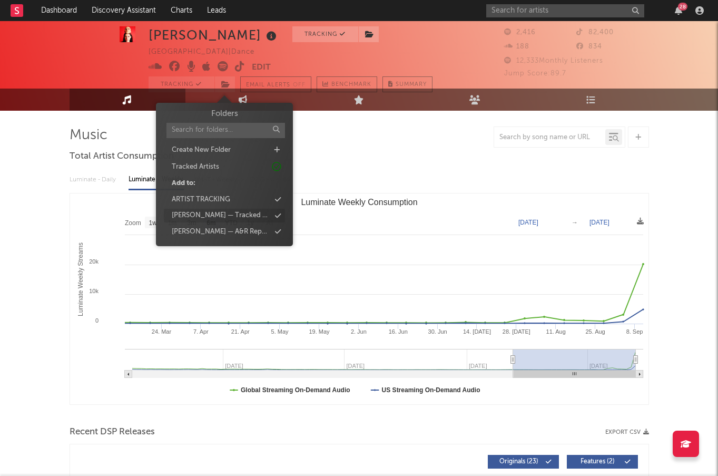
click at [242, 211] on div "[PERSON_NAME] — Tracked Artists" at bounding box center [221, 215] width 98 height 11
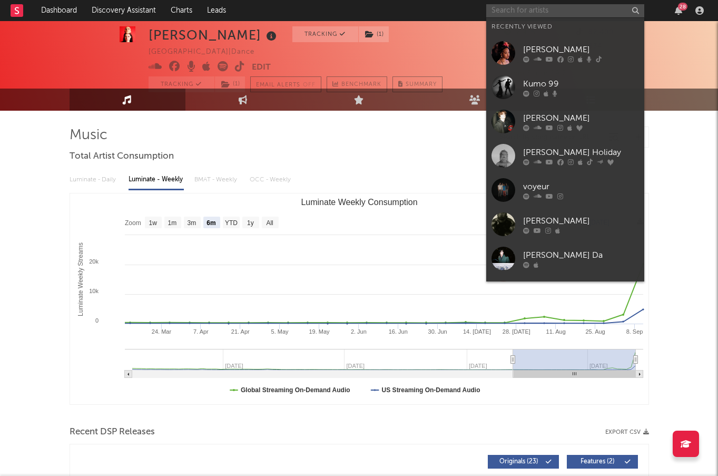
click at [570, 11] on input "text" at bounding box center [565, 10] width 158 height 13
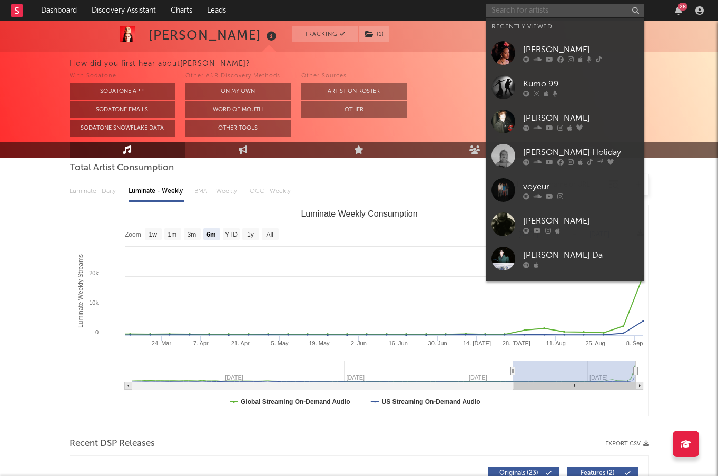
paste input "[PERSON_NAME]"
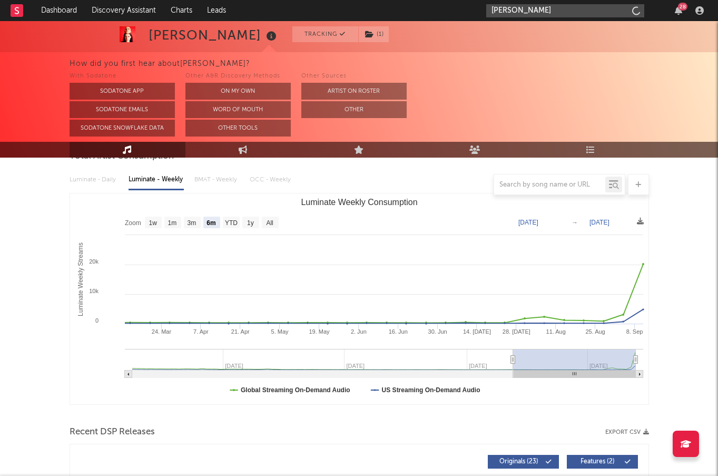
type input "[PERSON_NAME]"
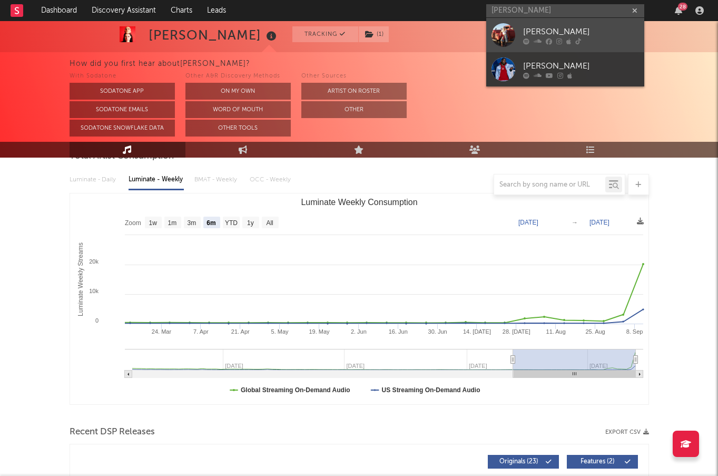
click at [567, 38] on icon at bounding box center [568, 41] width 5 height 6
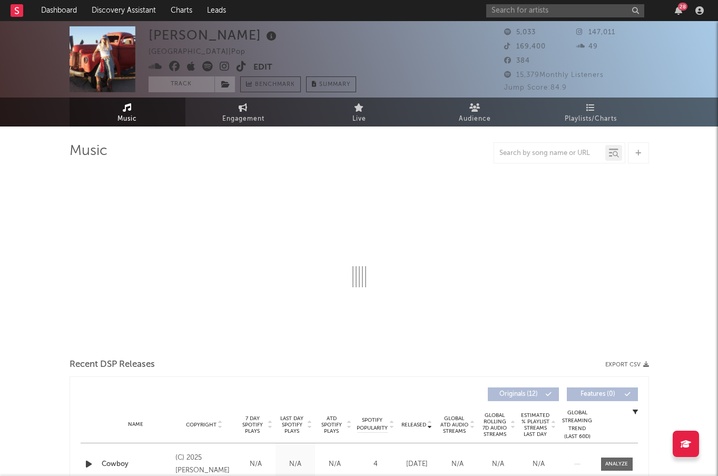
select select "1w"
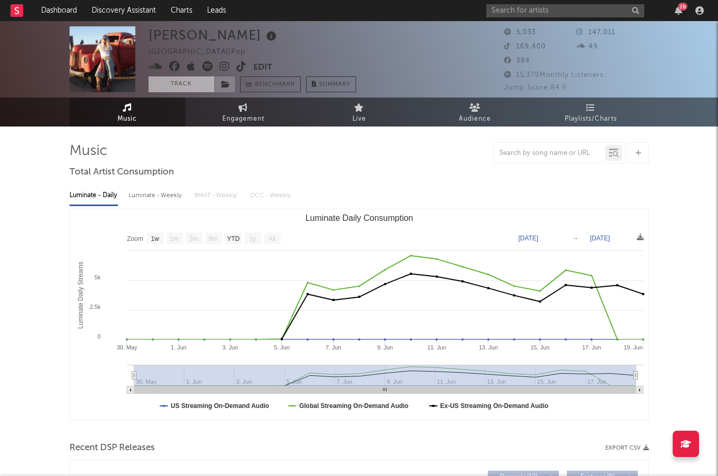
click at [200, 88] on button "Track" at bounding box center [182, 84] width 66 height 16
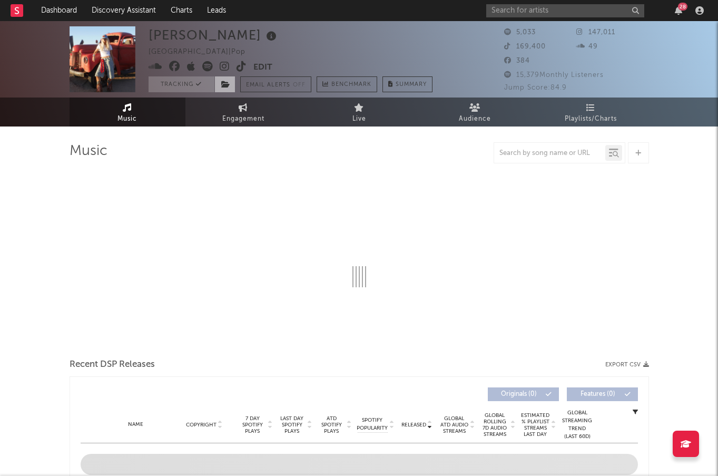
click at [229, 87] on icon at bounding box center [225, 84] width 9 height 7
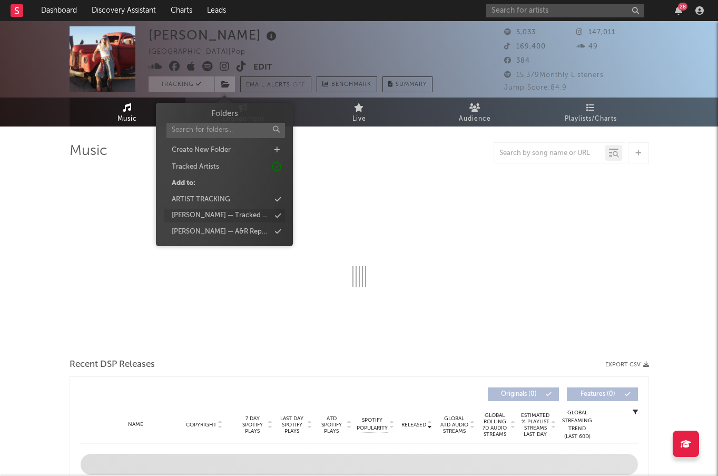
select select "1w"
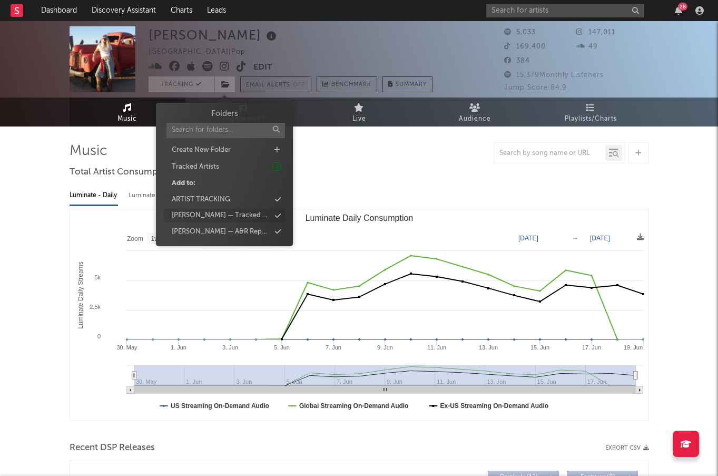
click at [244, 212] on div "[PERSON_NAME] — Tracked Artists" at bounding box center [221, 215] width 98 height 11
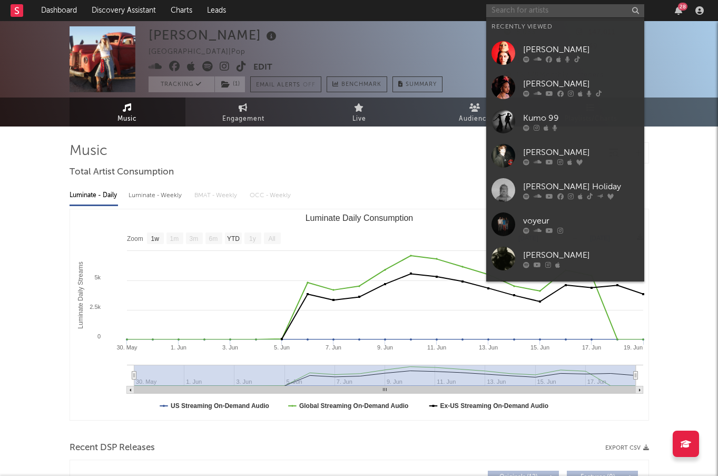
click at [512, 9] on input "text" at bounding box center [565, 10] width 158 height 13
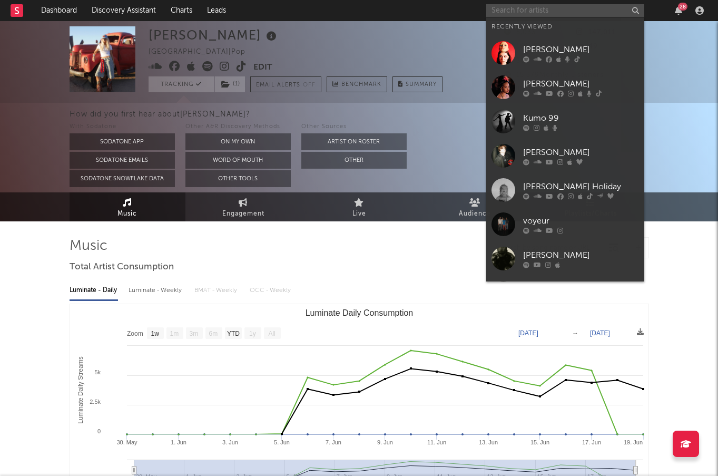
paste input "[PERSON_NAME]"
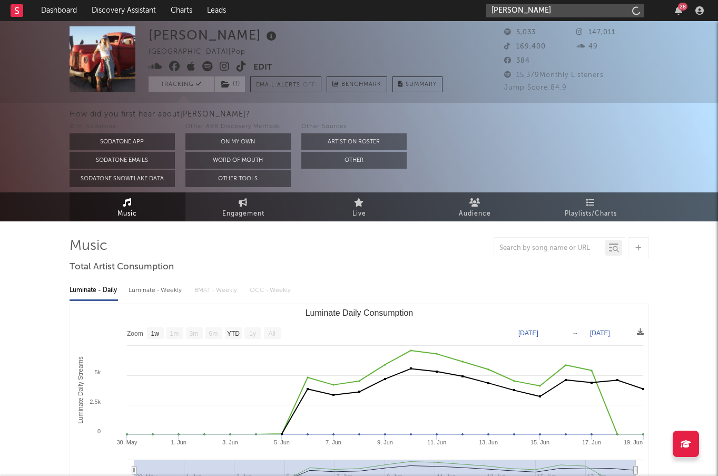
type input "[PERSON_NAME]"
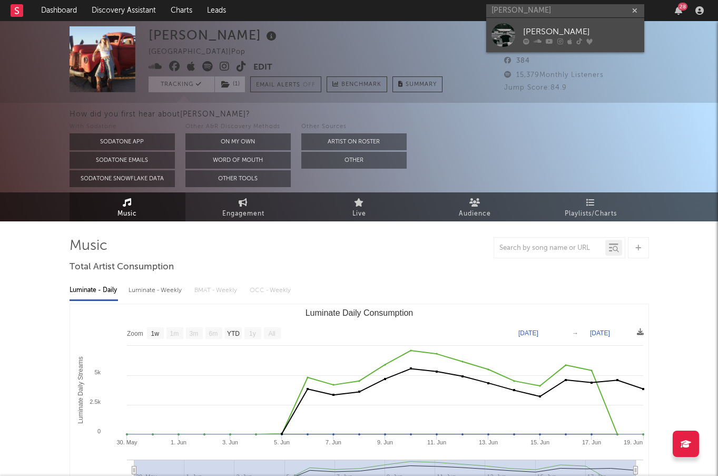
click at [527, 29] on div "[PERSON_NAME]" at bounding box center [581, 31] width 116 height 13
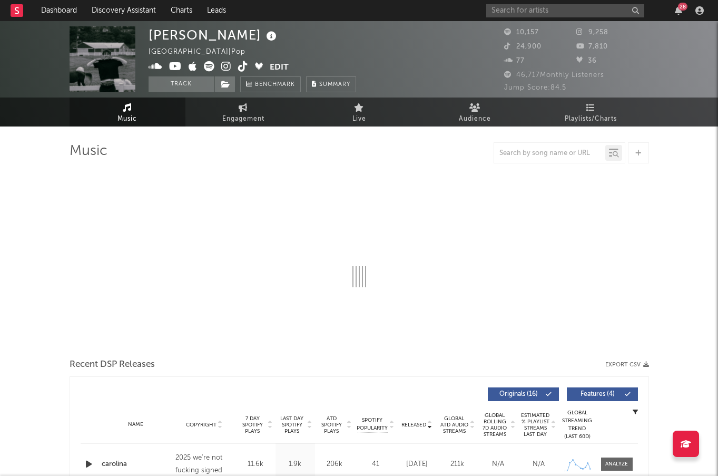
select select "6m"
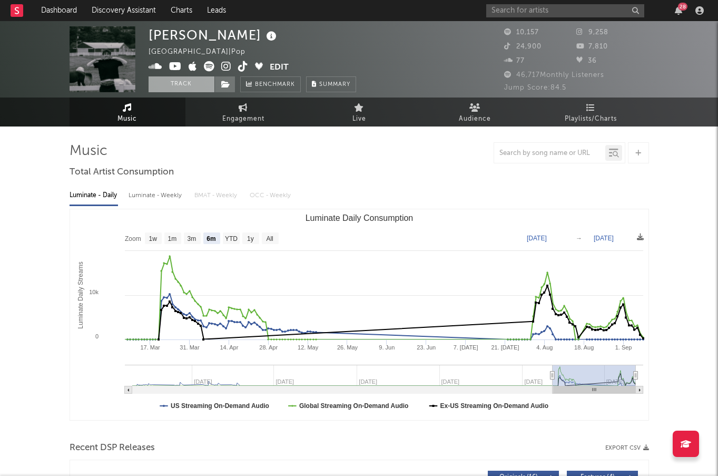
click at [188, 78] on button "Track" at bounding box center [182, 84] width 66 height 16
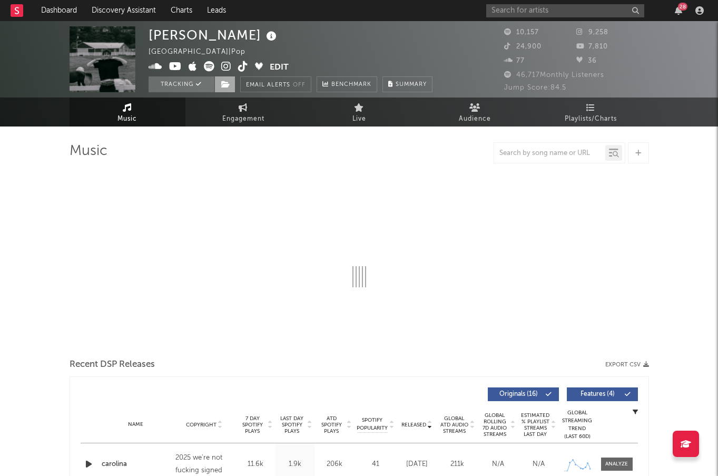
click at [226, 84] on icon at bounding box center [225, 84] width 9 height 7
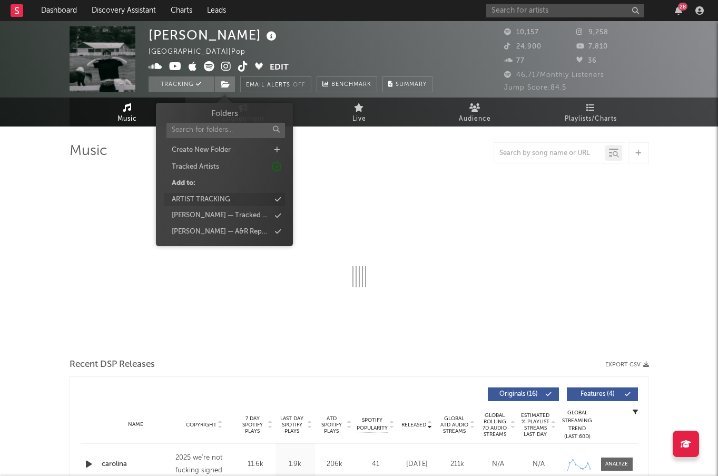
select select "6m"
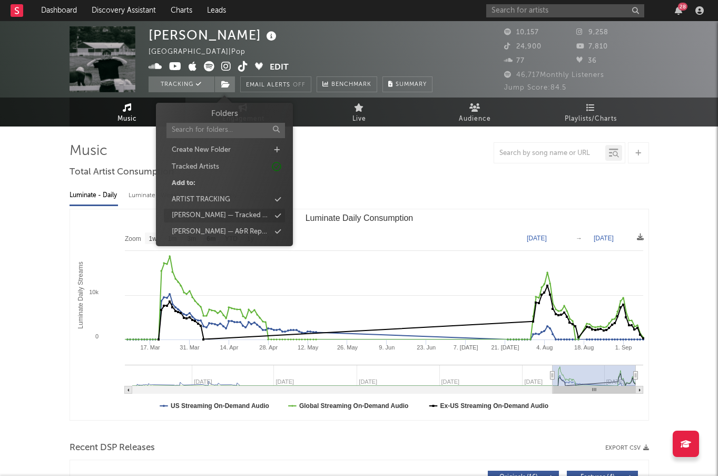
click at [235, 213] on div "[PERSON_NAME] — Tracked Artists" at bounding box center [221, 215] width 98 height 11
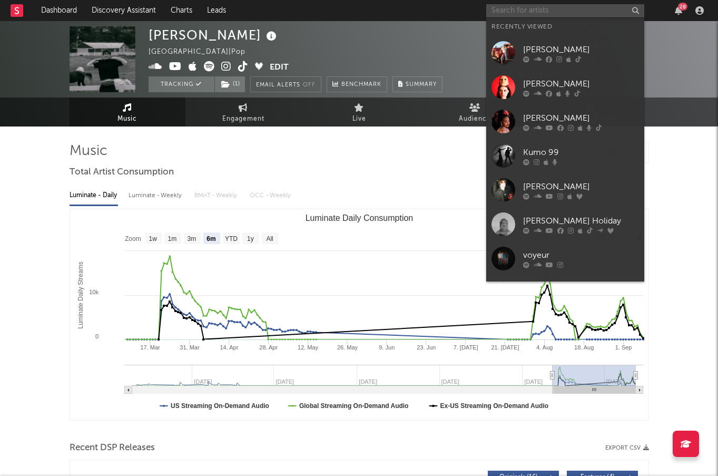
click at [553, 15] on input "text" at bounding box center [565, 10] width 158 height 13
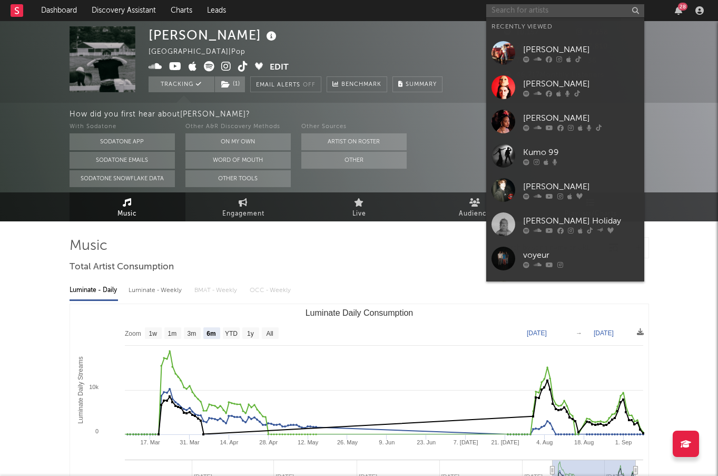
paste input "[PERSON_NAME]"
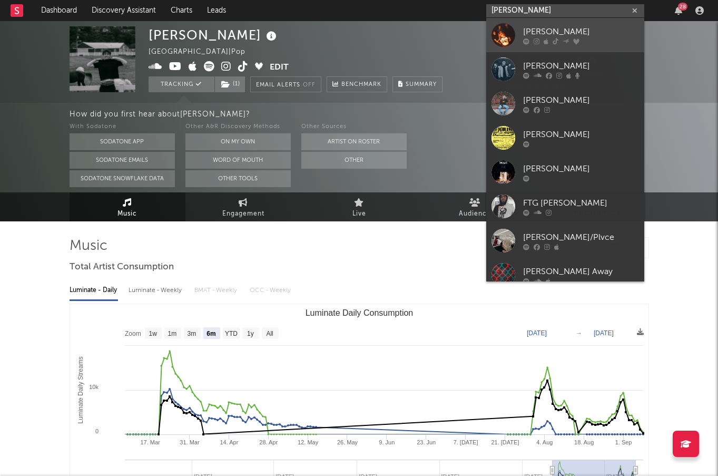
type input "[PERSON_NAME]"
click at [496, 42] on div at bounding box center [503, 35] width 24 height 24
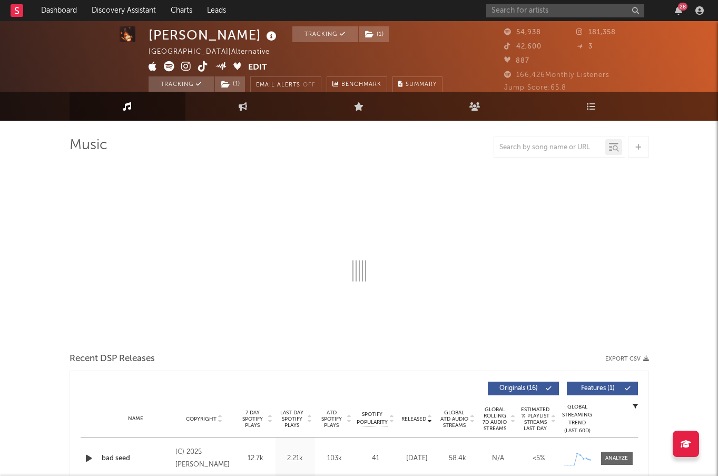
select select "6m"
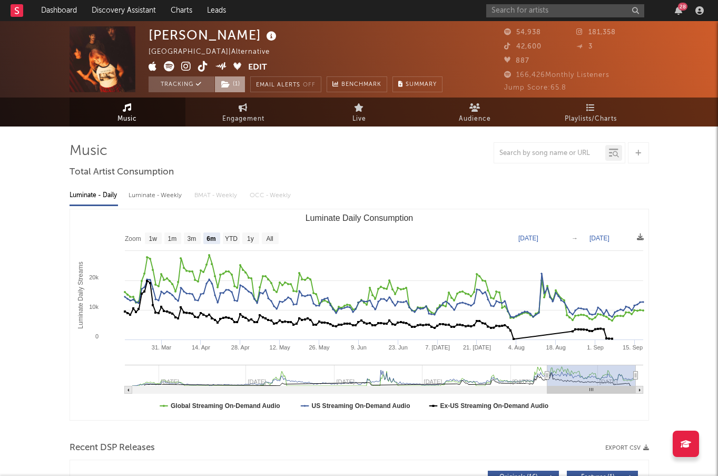
click at [230, 82] on span "( 1 )" at bounding box center [229, 84] width 31 height 16
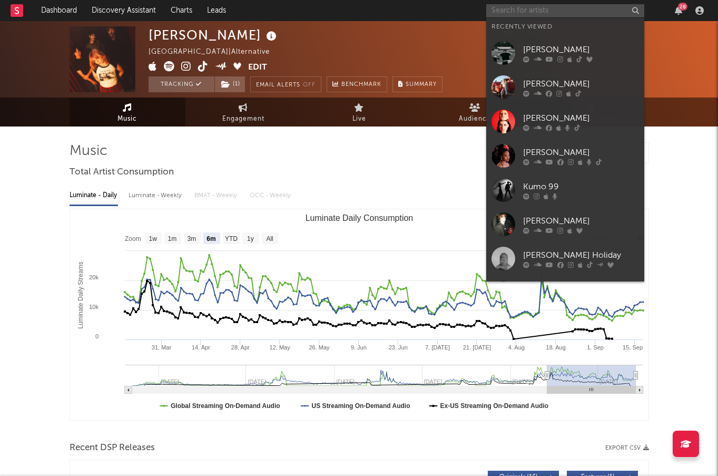
click at [541, 5] on input "text" at bounding box center [565, 10] width 158 height 13
paste input "Pearly Drops"
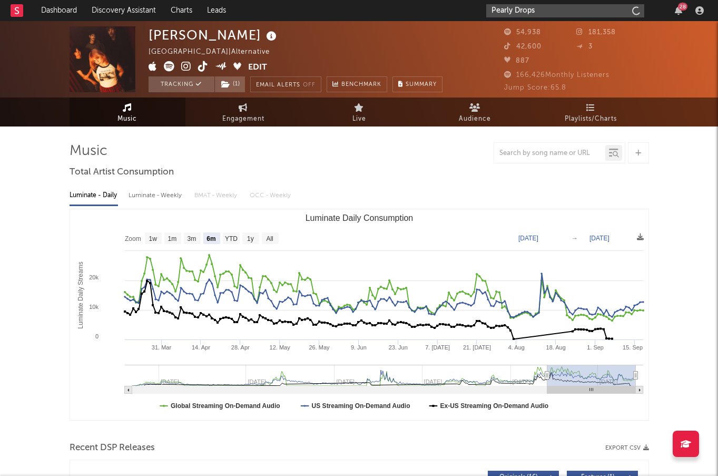
type input "Pearly Drops"
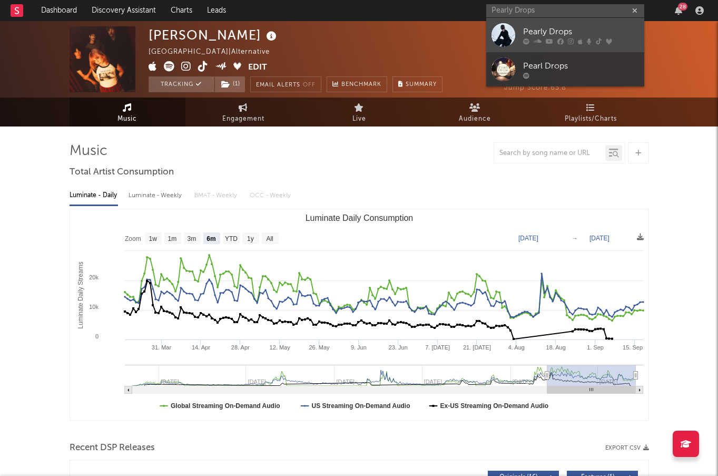
click at [528, 42] on icon at bounding box center [526, 41] width 6 height 6
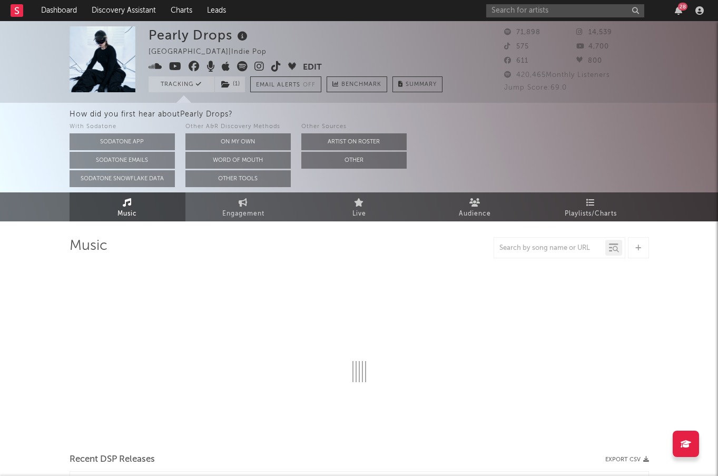
select select "6m"
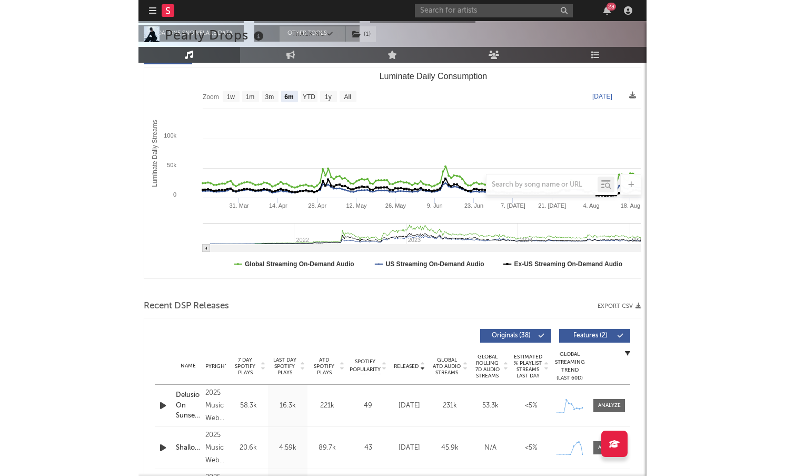
scroll to position [236, 0]
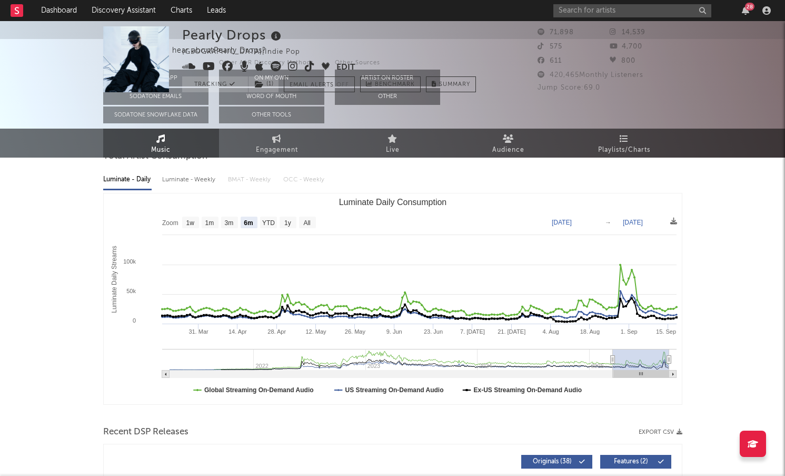
scroll to position [0, 0]
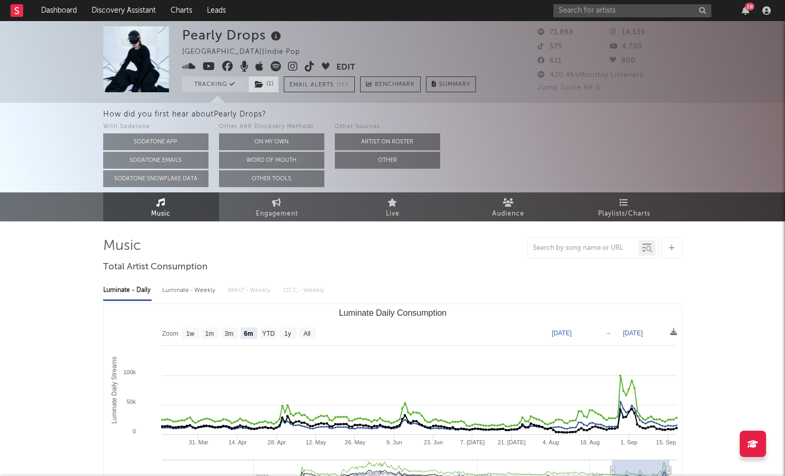
click at [270, 85] on span "( 1 )" at bounding box center [263, 84] width 31 height 16
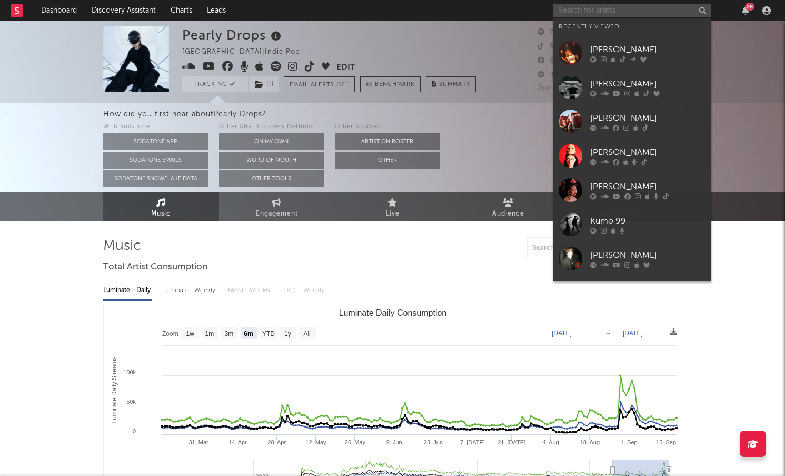
click at [597, 15] on input "text" at bounding box center [632, 10] width 158 height 13
paste input "Hotkeed"
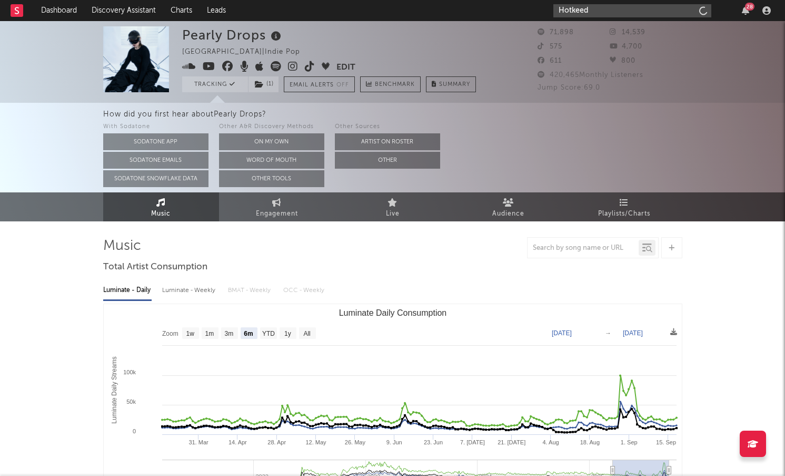
type input "Hotkeed"
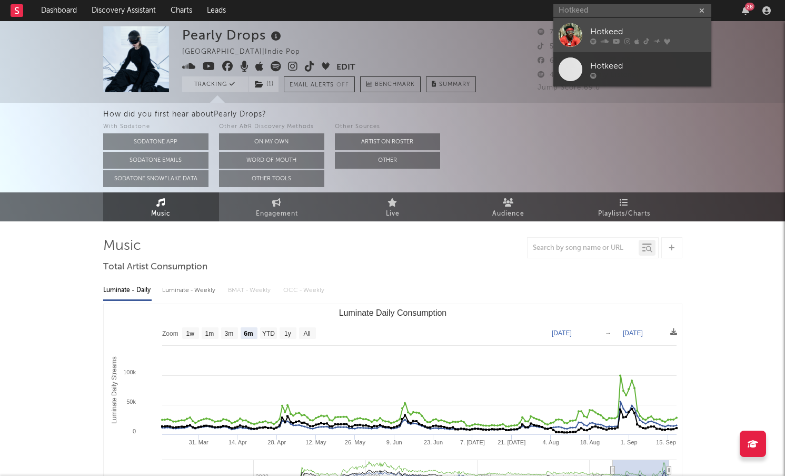
click at [602, 32] on div "Hotkeed" at bounding box center [648, 31] width 116 height 13
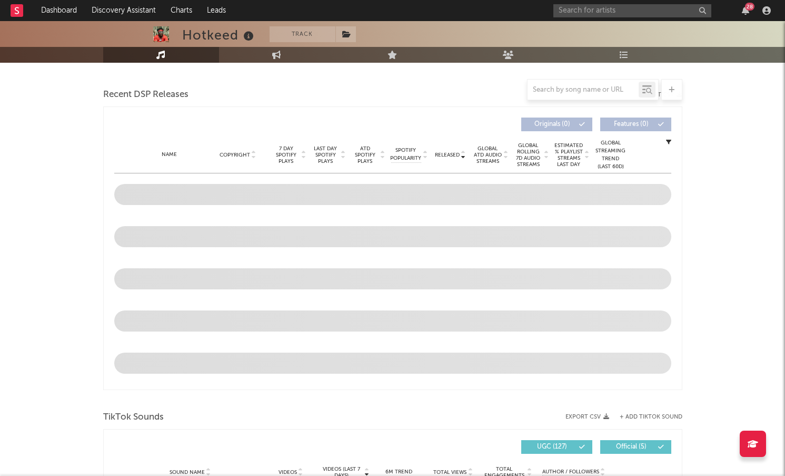
scroll to position [353, 0]
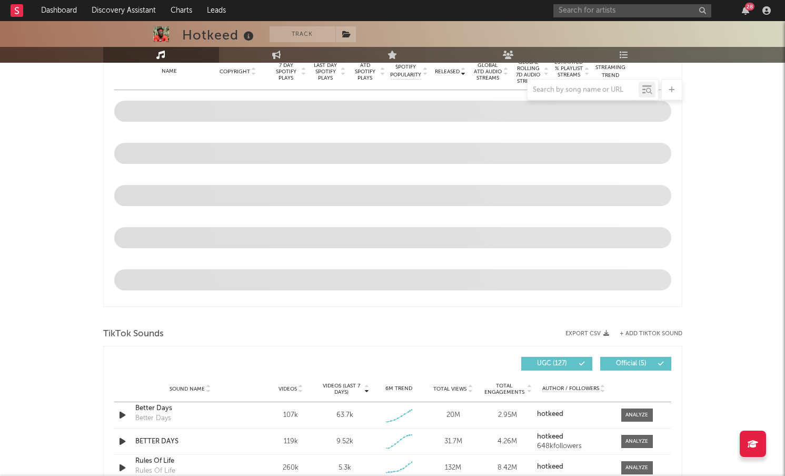
select select "6m"
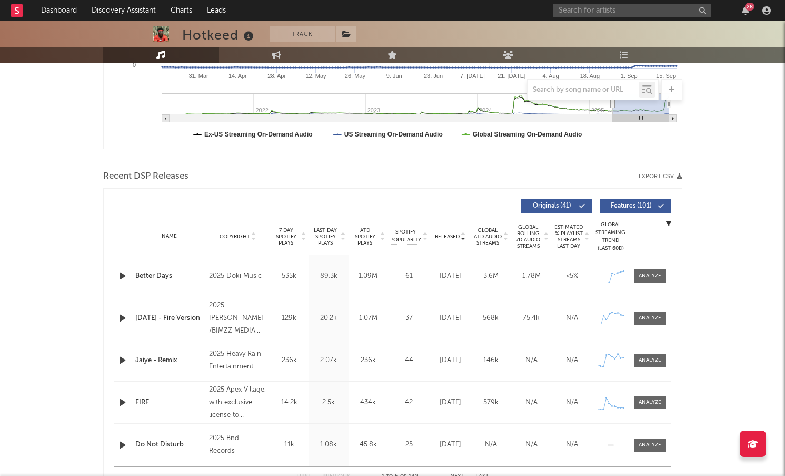
scroll to position [253, 0]
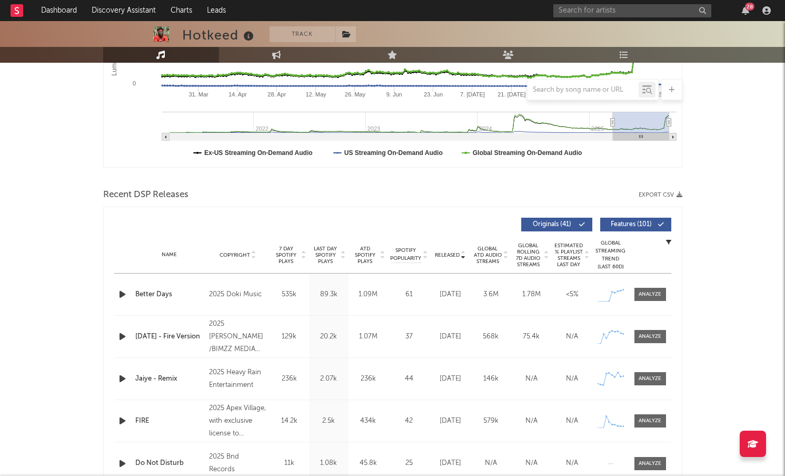
click at [120, 293] on icon "button" at bounding box center [122, 294] width 11 height 13
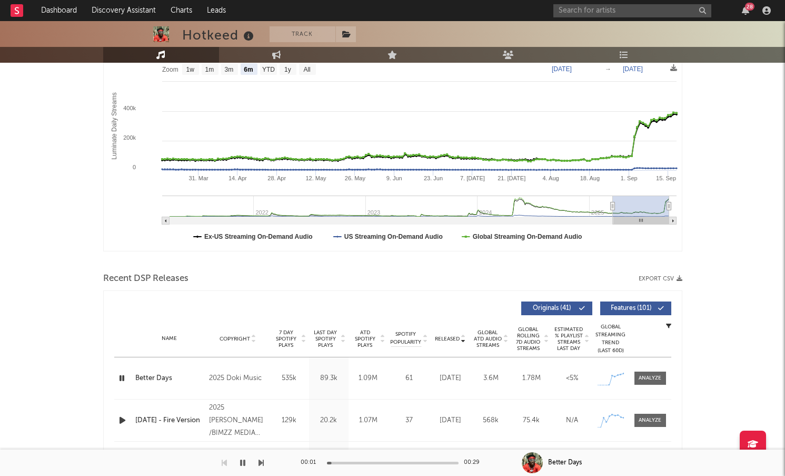
scroll to position [0, 0]
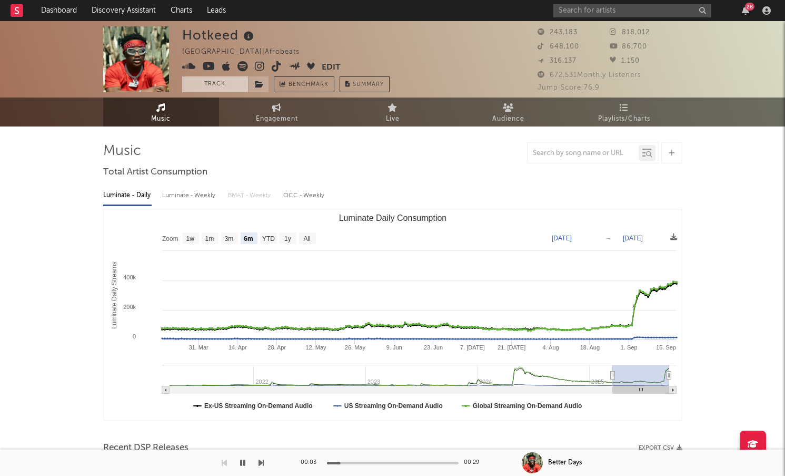
click at [236, 83] on button "Track" at bounding box center [215, 84] width 66 height 16
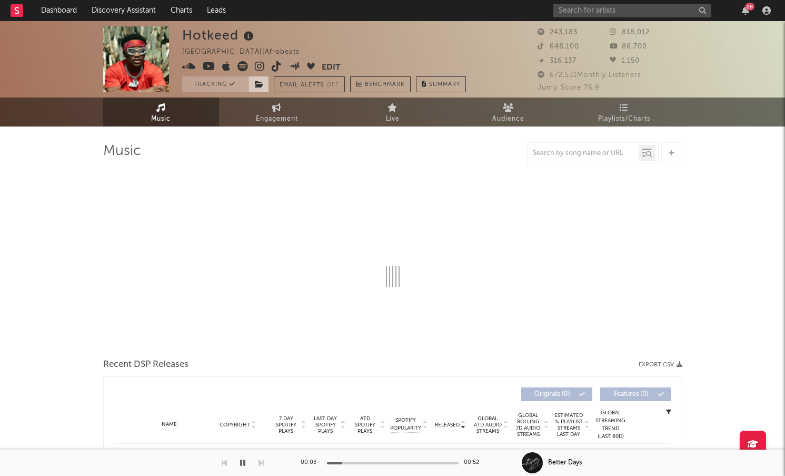
click at [260, 84] on icon at bounding box center [259, 84] width 9 height 7
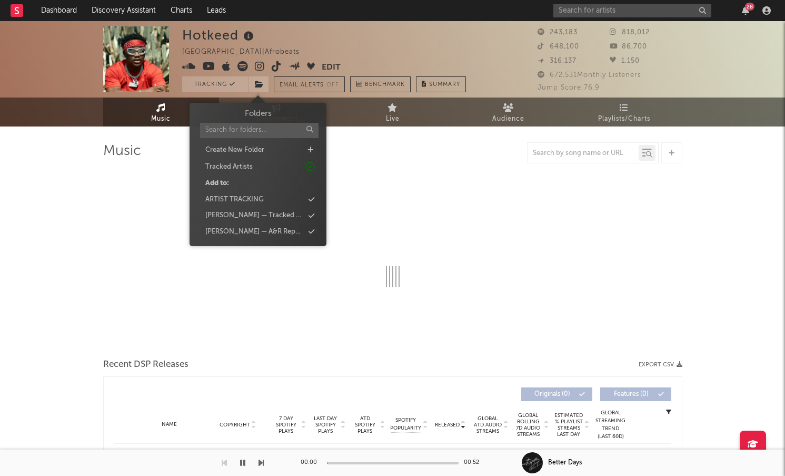
select select "6m"
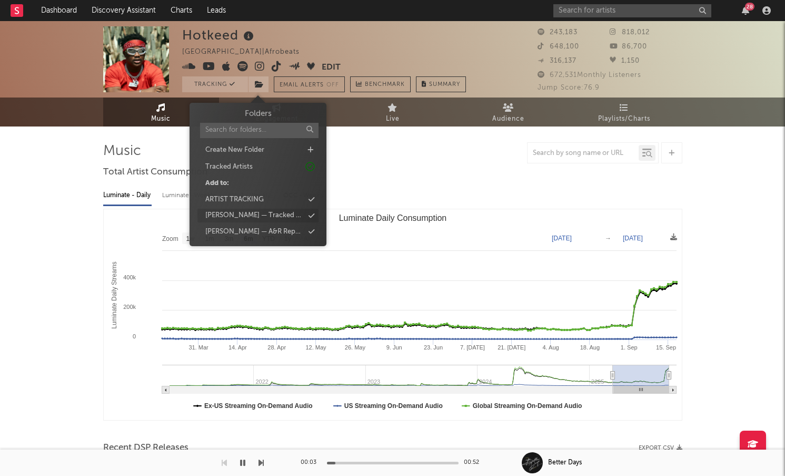
click at [275, 213] on div "[PERSON_NAME] — Tracked Artists" at bounding box center [254, 215] width 98 height 11
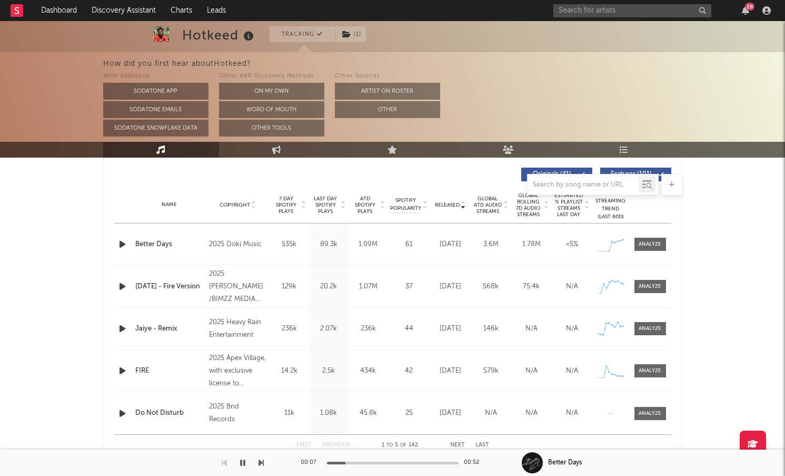
scroll to position [397, 0]
click at [664, 12] on input "text" at bounding box center [632, 10] width 158 height 13
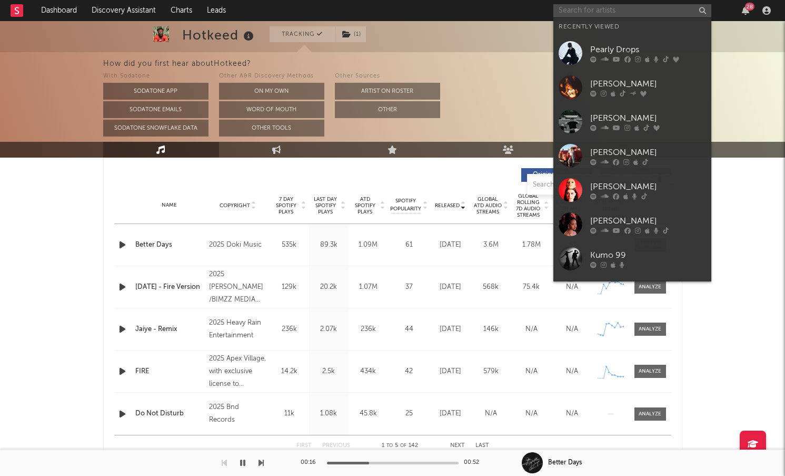
paste input "West22"
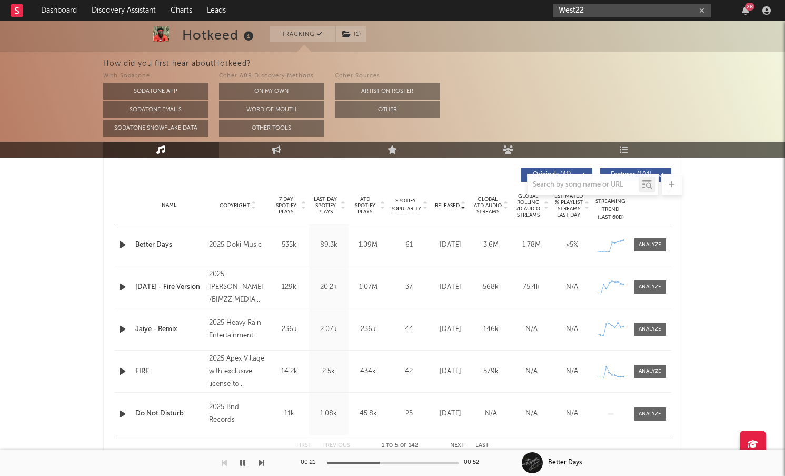
click at [597, 11] on input "West22" at bounding box center [632, 10] width 158 height 13
click at [576, 11] on input "West22" at bounding box center [632, 10] width 158 height 13
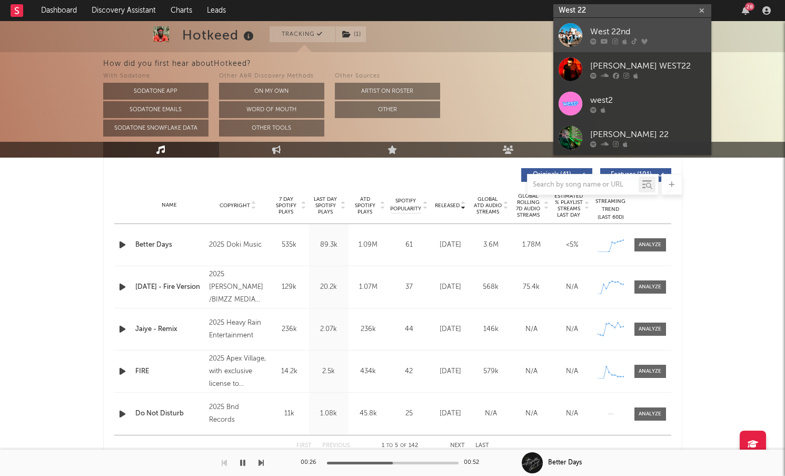
type input "West 22"
drag, startPoint x: 579, startPoint y: 32, endPoint x: 428, endPoint y: 6, distance: 153.3
click at [579, 32] on div at bounding box center [571, 35] width 24 height 24
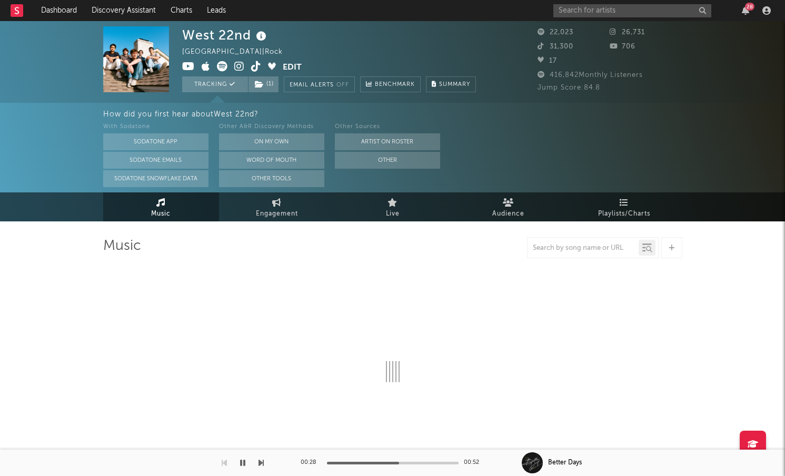
select select "6m"
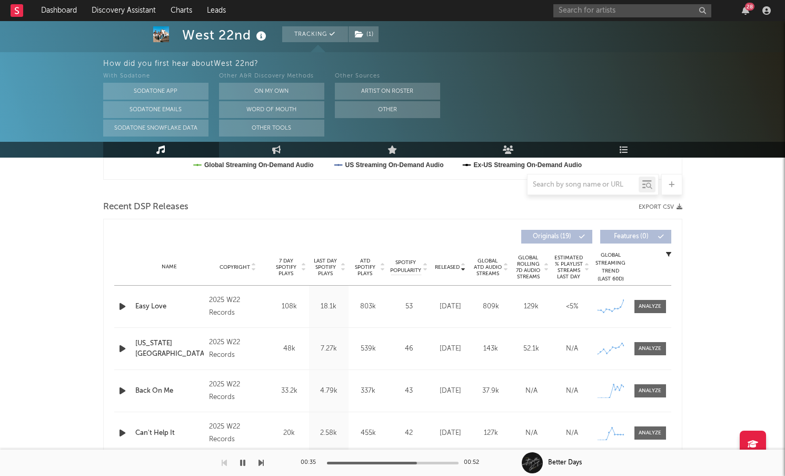
scroll to position [342, 0]
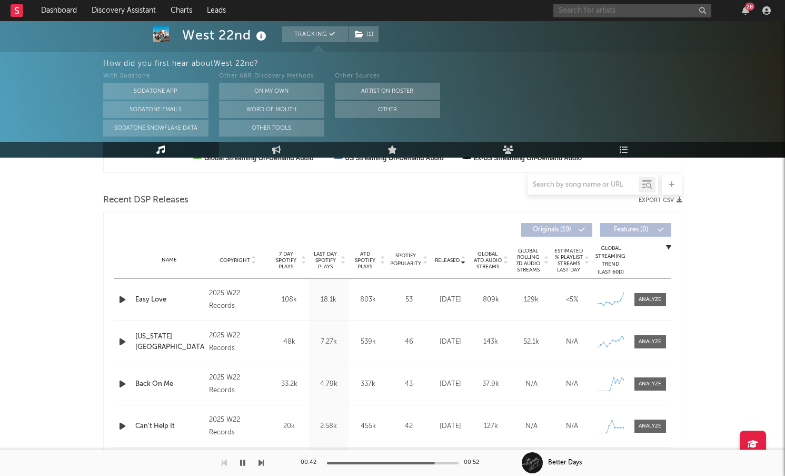
click at [595, 12] on input "text" at bounding box center [632, 10] width 158 height 13
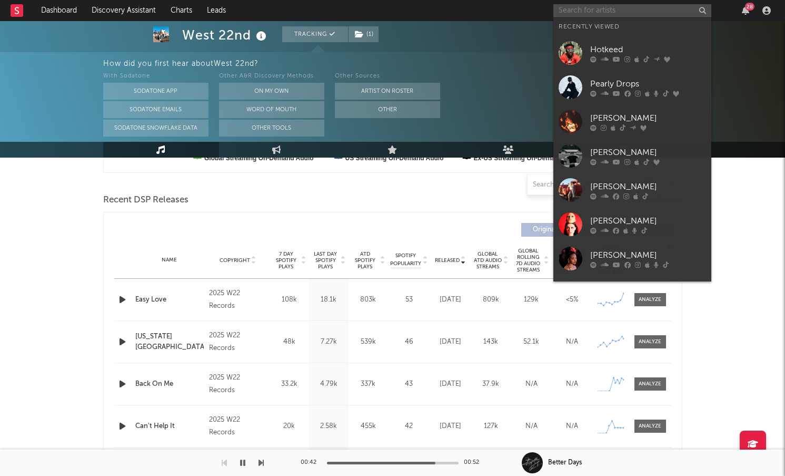
paste input "Beux"
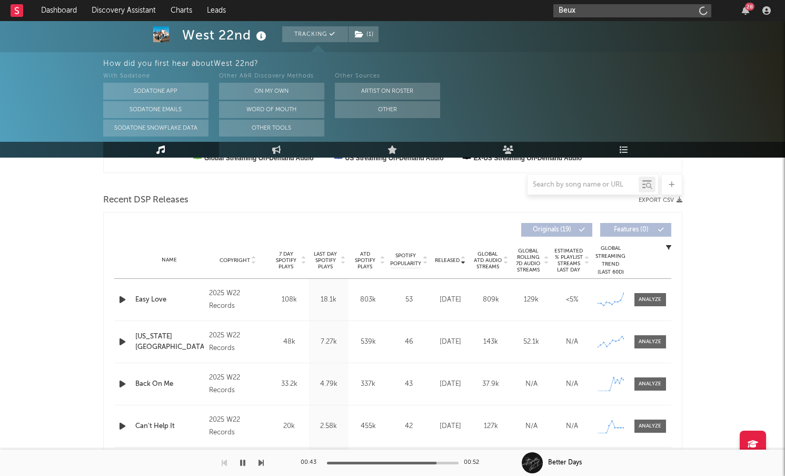
type input "Beux"
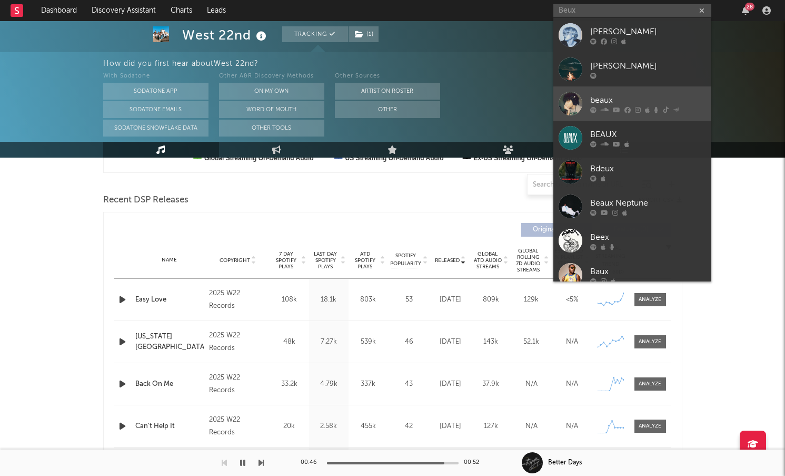
click at [578, 92] on div at bounding box center [571, 104] width 24 height 24
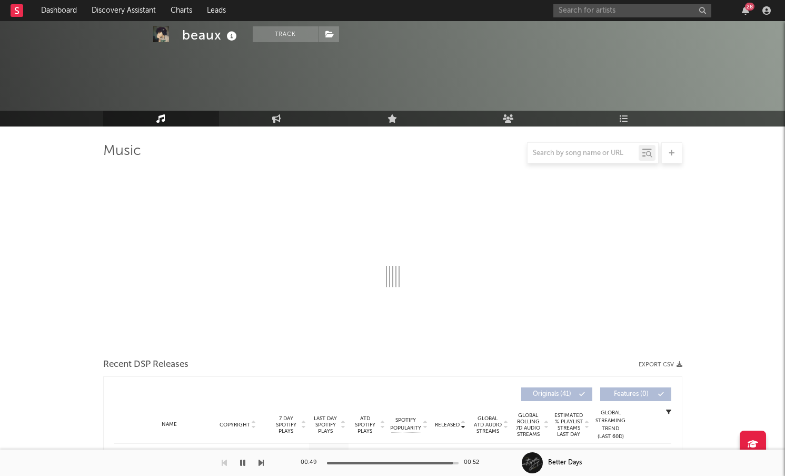
scroll to position [156, 0]
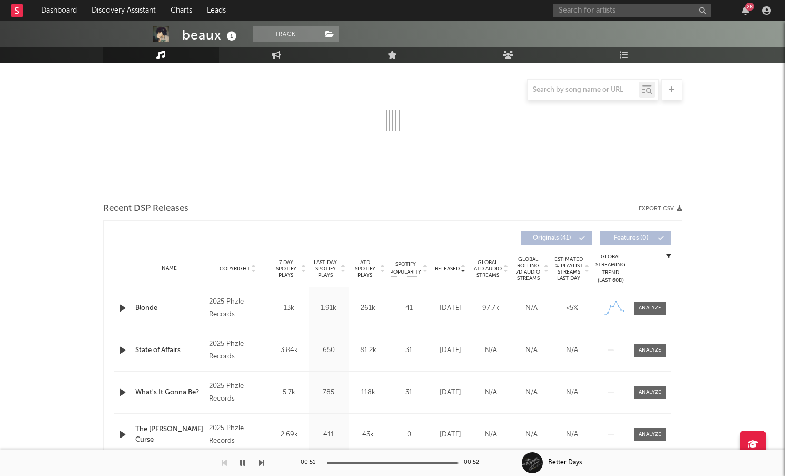
select select "6m"
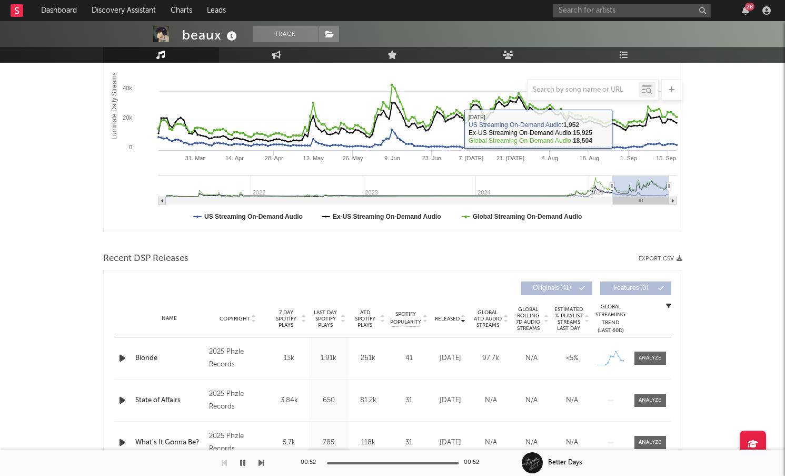
scroll to position [195, 0]
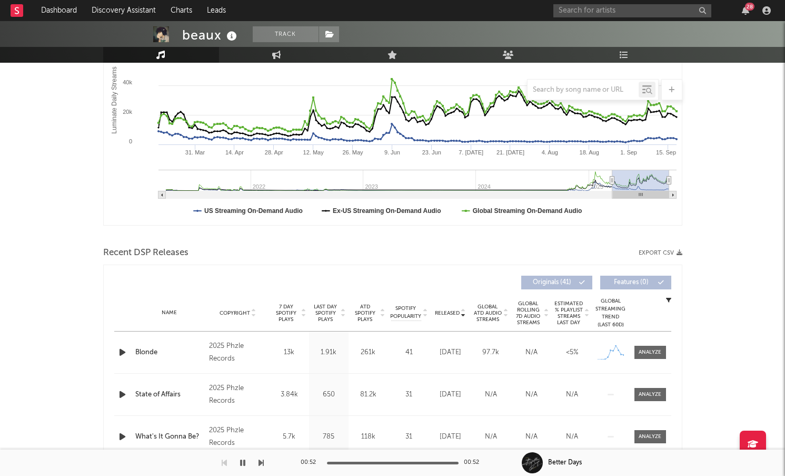
click at [452, 311] on span "Released" at bounding box center [447, 313] width 25 height 6
drag, startPoint x: 251, startPoint y: 355, endPoint x: 208, endPoint y: 342, distance: 44.6
click at [208, 342] on div "Copyright 2025 Phzle Records" at bounding box center [237, 352] width 63 height 25
copy div "2025 Phzle Records"
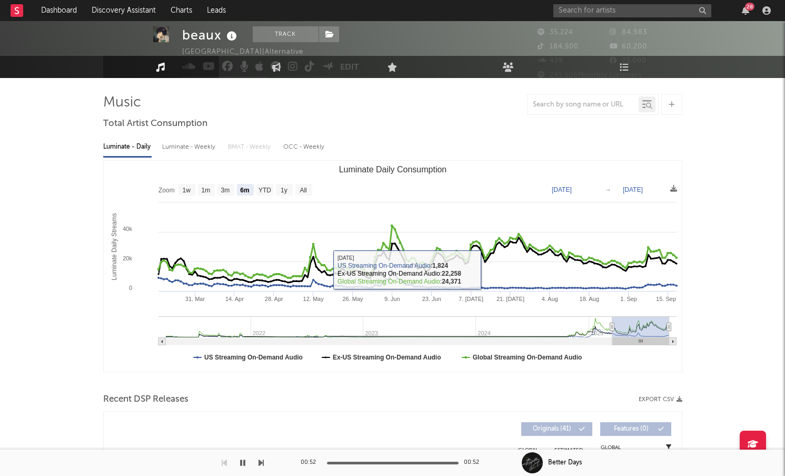
scroll to position [12, 0]
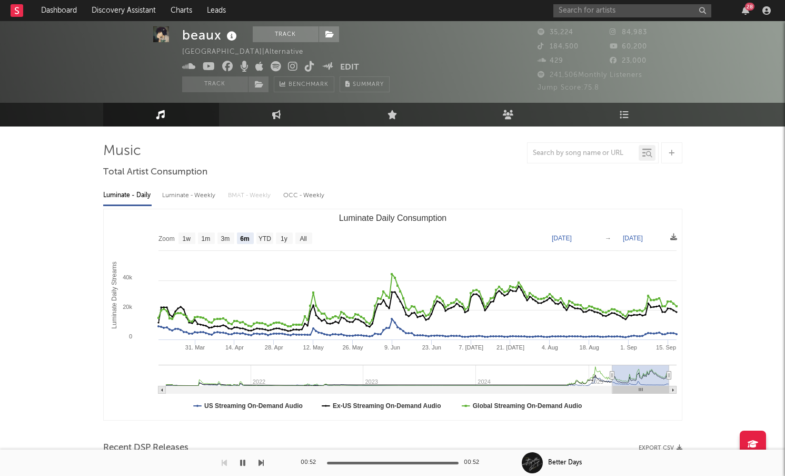
select select "6m"
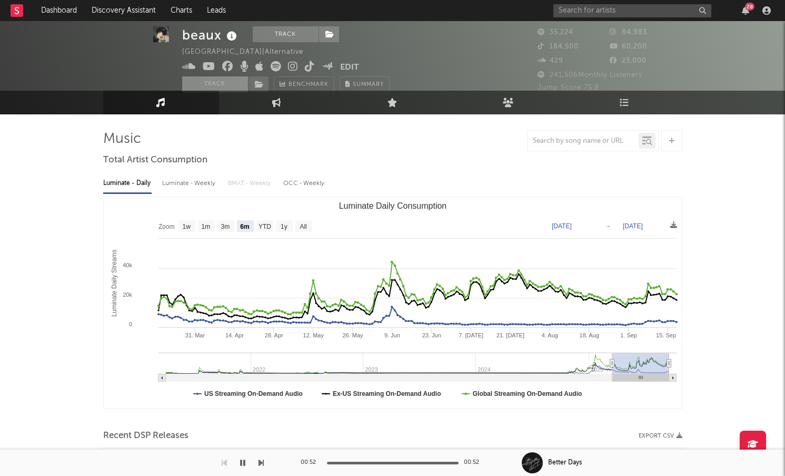
click at [224, 89] on button "Track" at bounding box center [215, 84] width 66 height 16
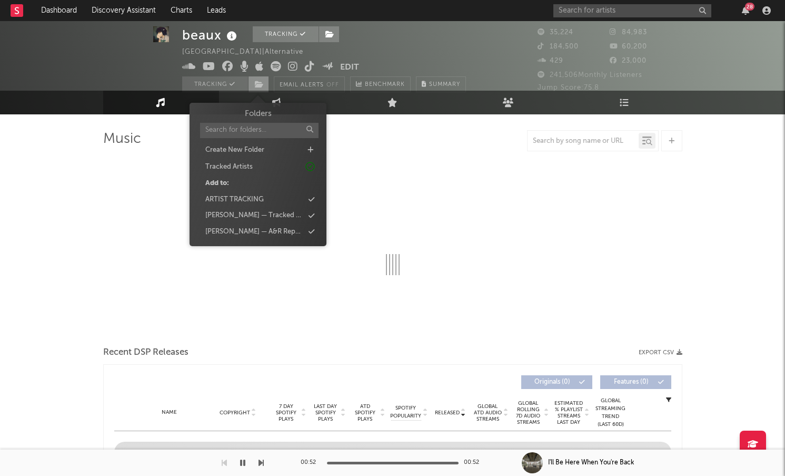
click at [262, 86] on icon at bounding box center [259, 84] width 9 height 7
select select "6m"
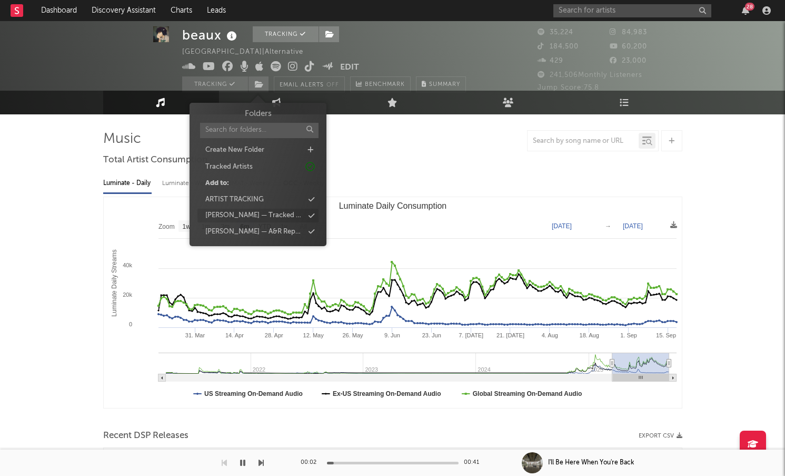
click at [290, 213] on div "[PERSON_NAME] — Tracked Artists" at bounding box center [257, 216] width 121 height 14
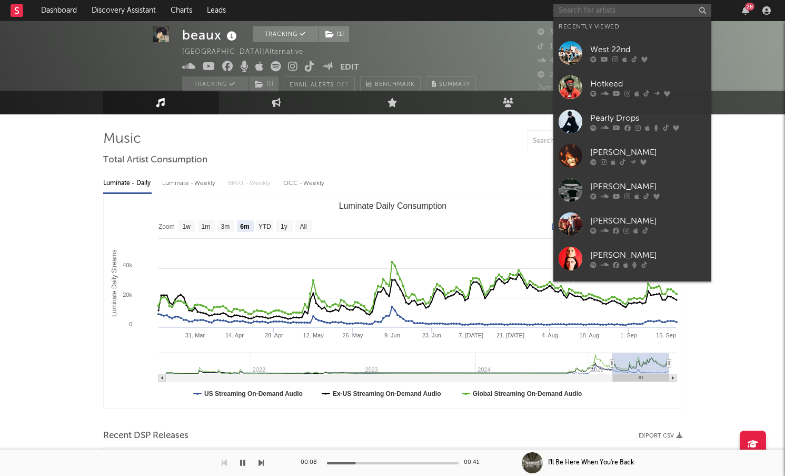
click at [605, 13] on input "text" at bounding box center [632, 10] width 158 height 13
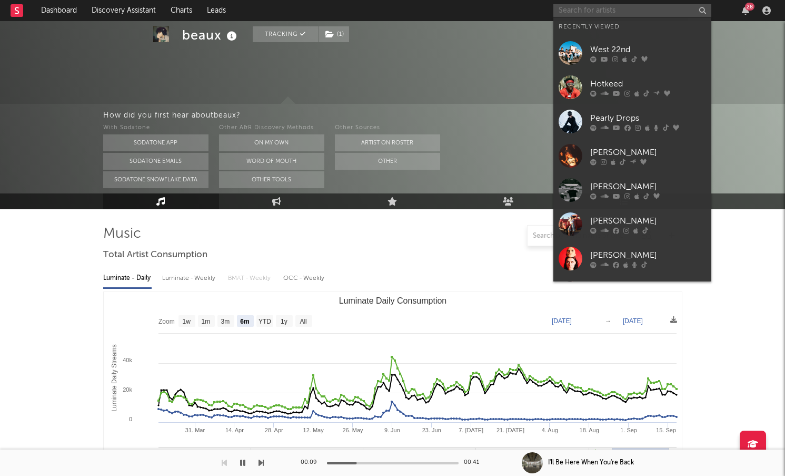
scroll to position [107, 0]
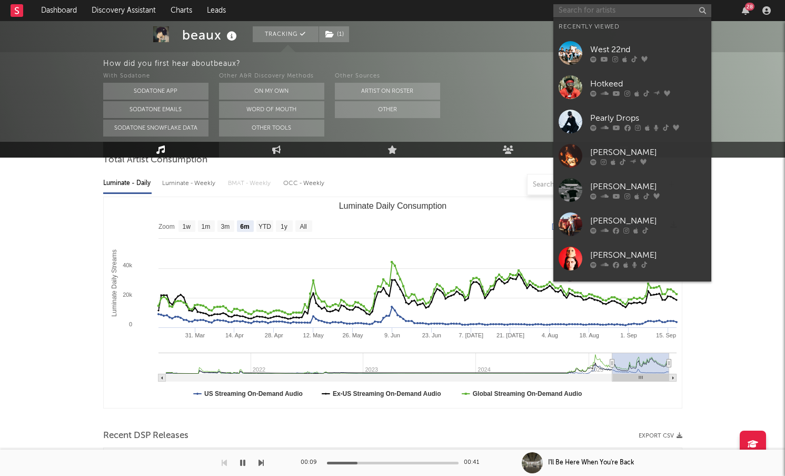
paste input "Samba Jean-Baptise"
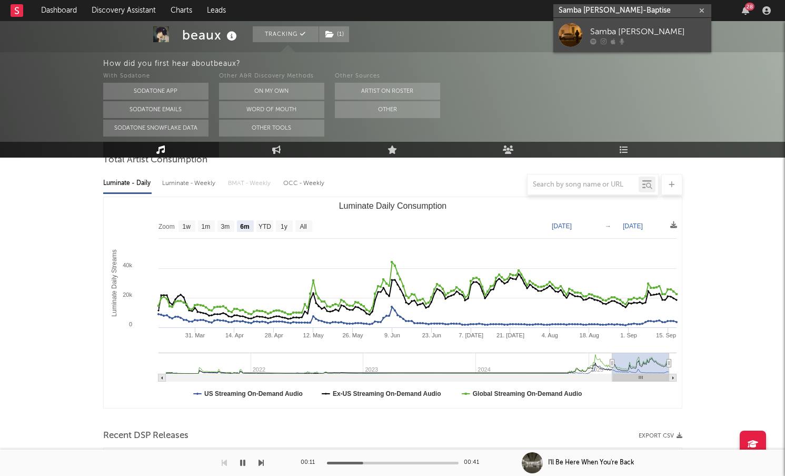
type input "Samba Jean-Baptise"
click at [570, 36] on div at bounding box center [571, 35] width 24 height 24
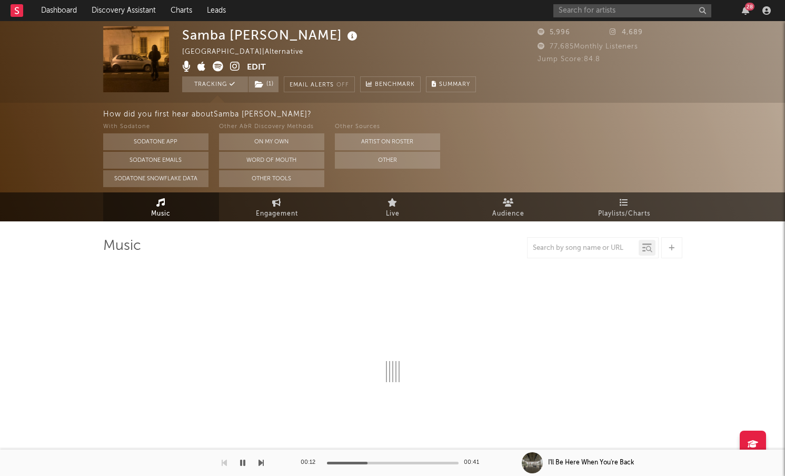
select select "1w"
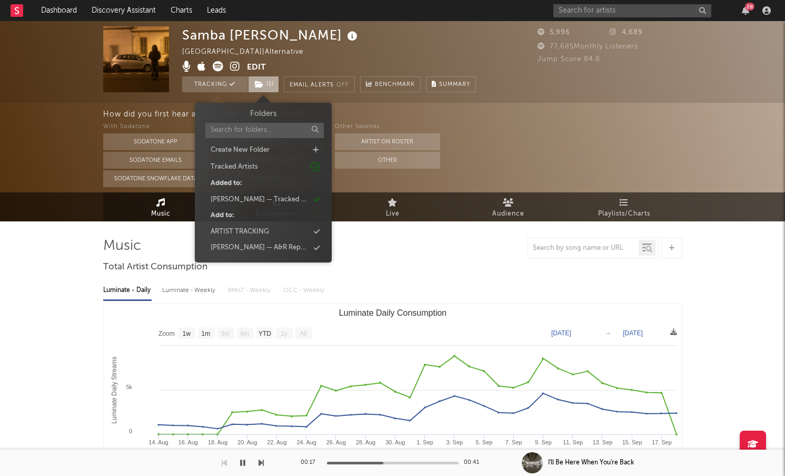
click at [265, 81] on span "( 1 )" at bounding box center [263, 84] width 31 height 16
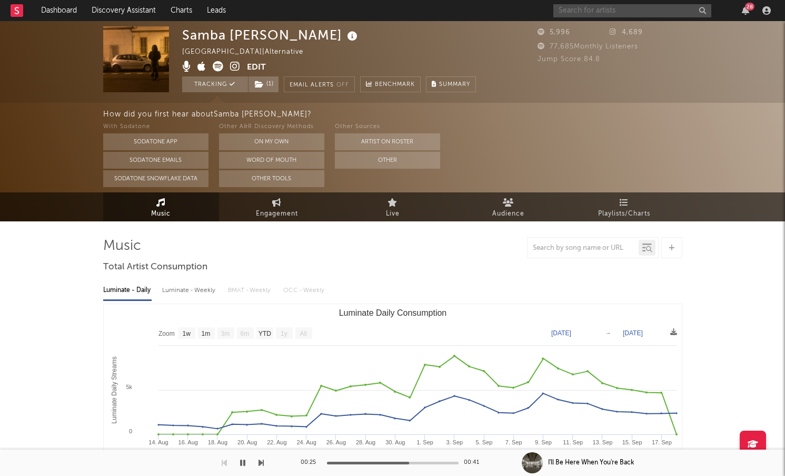
click at [629, 16] on input "text" at bounding box center [632, 10] width 158 height 13
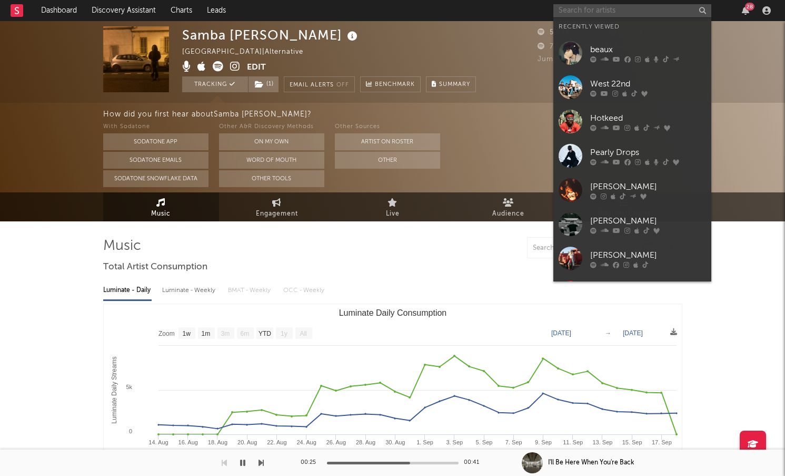
paste input "Fathers of Peace"
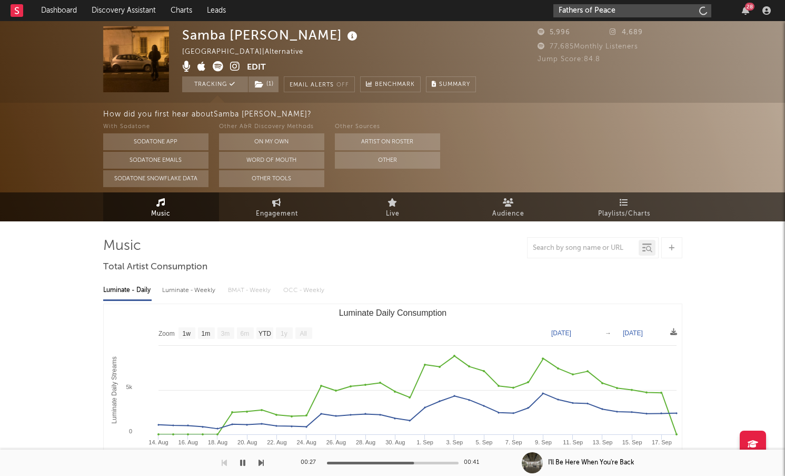
type input "Fathers of Peace"
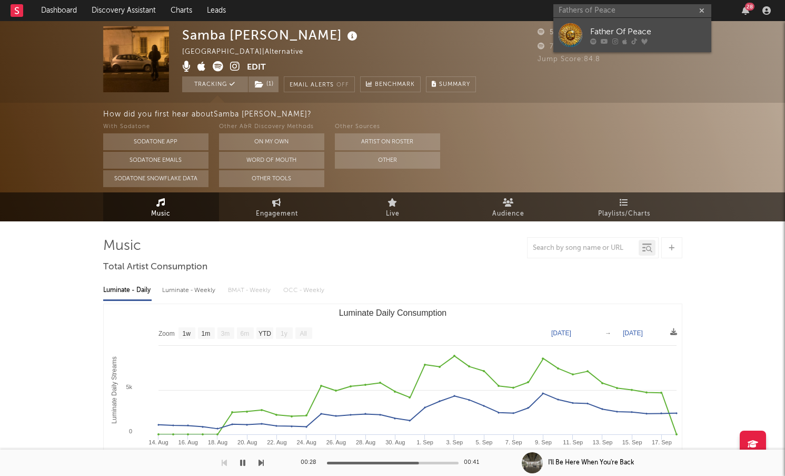
click at [626, 38] on icon at bounding box center [624, 41] width 5 height 6
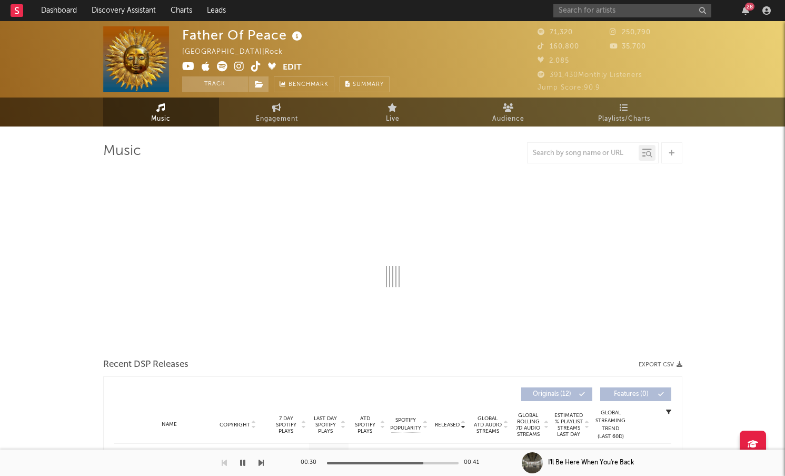
select select "6m"
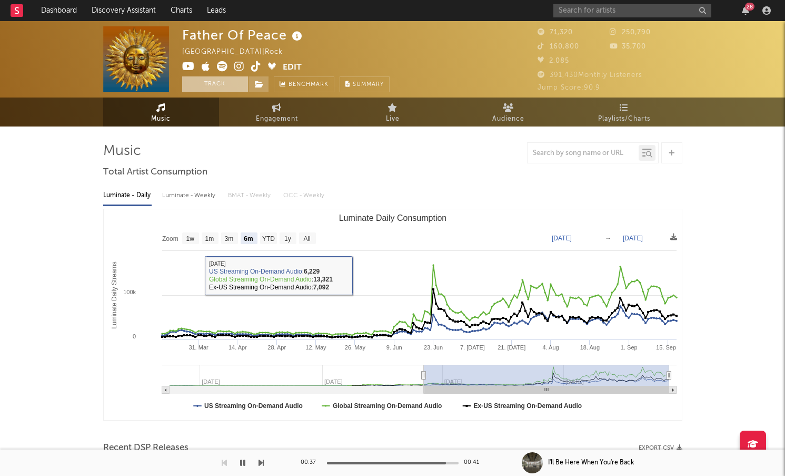
click at [224, 84] on button "Track" at bounding box center [215, 84] width 66 height 16
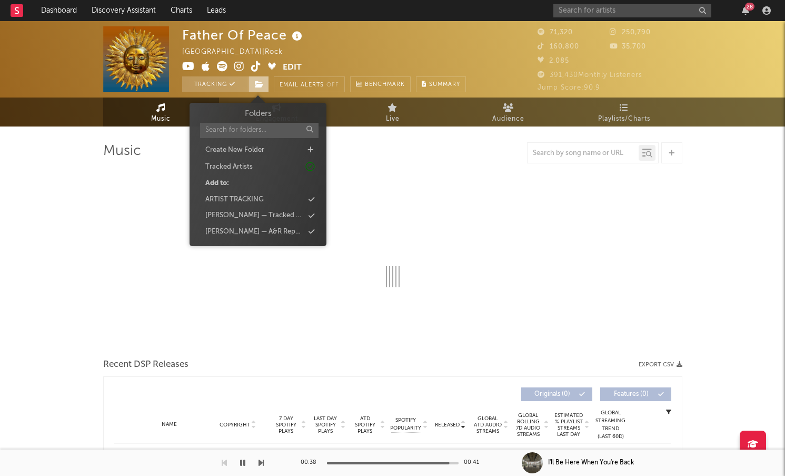
click at [265, 85] on span at bounding box center [258, 84] width 21 height 16
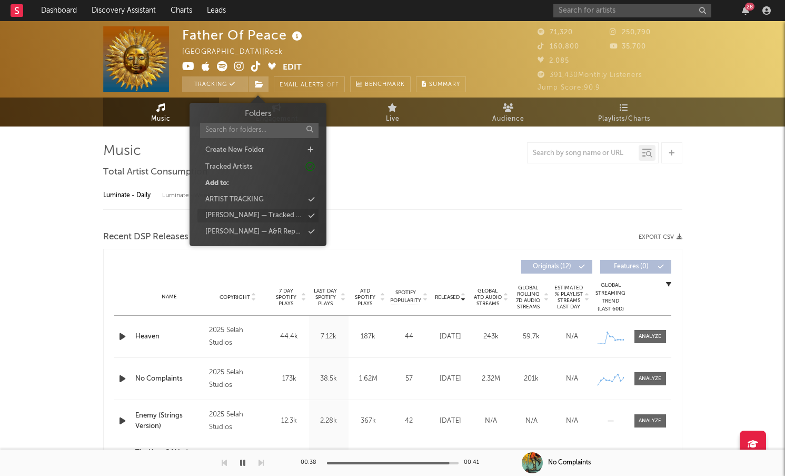
select select "6m"
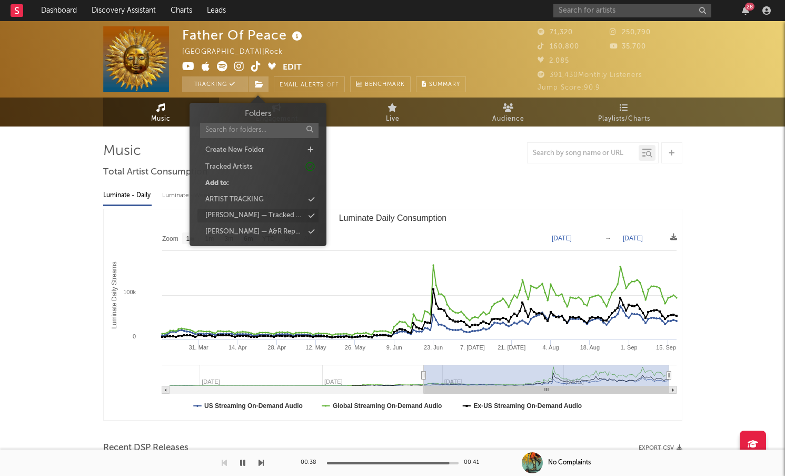
click at [282, 218] on div "[PERSON_NAME] — Tracked Artists" at bounding box center [257, 216] width 121 height 14
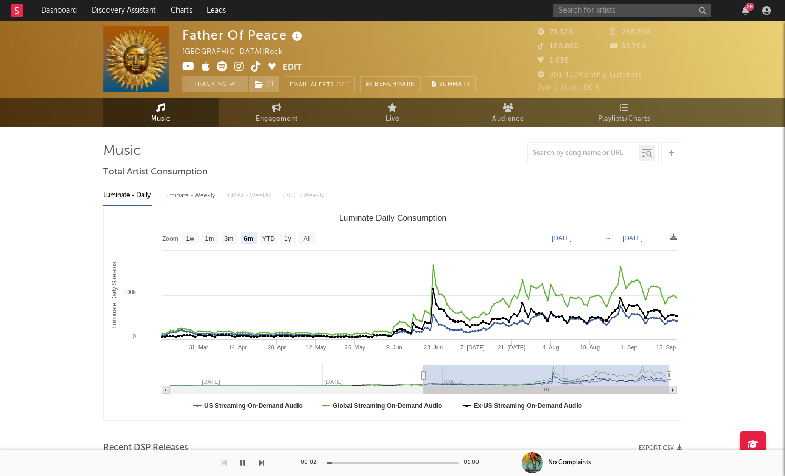
click at [464, 192] on div "Luminate - Daily Luminate - Weekly BMAT - Weekly OCC - Weekly" at bounding box center [392, 195] width 579 height 18
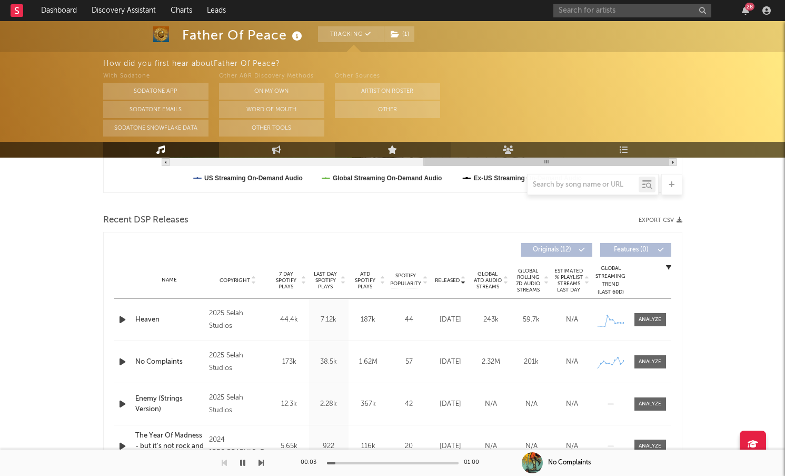
scroll to position [329, 0]
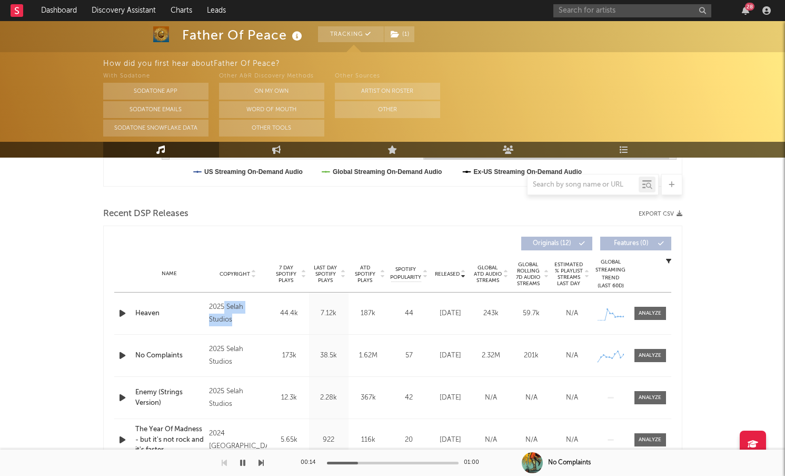
drag, startPoint x: 240, startPoint y: 323, endPoint x: 225, endPoint y: 306, distance: 22.7
click at [225, 306] on div "2025 Selah Studios" at bounding box center [237, 313] width 57 height 25
copy div "Selah Studios"
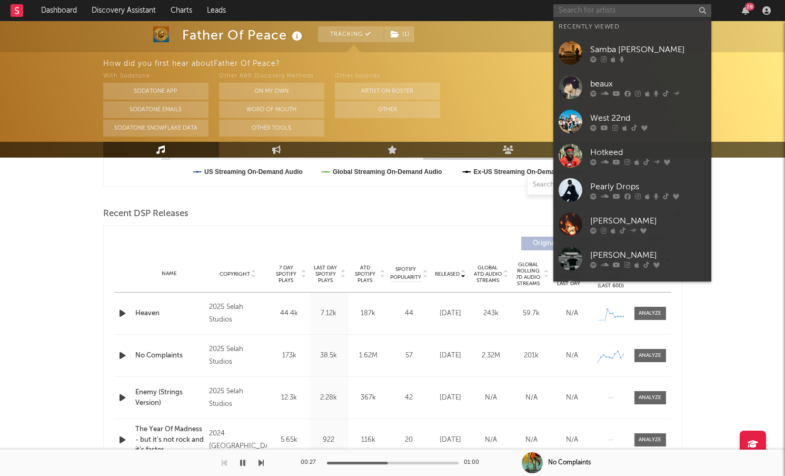
click at [639, 12] on input "text" at bounding box center [632, 10] width 158 height 13
paste input "Porch Light"
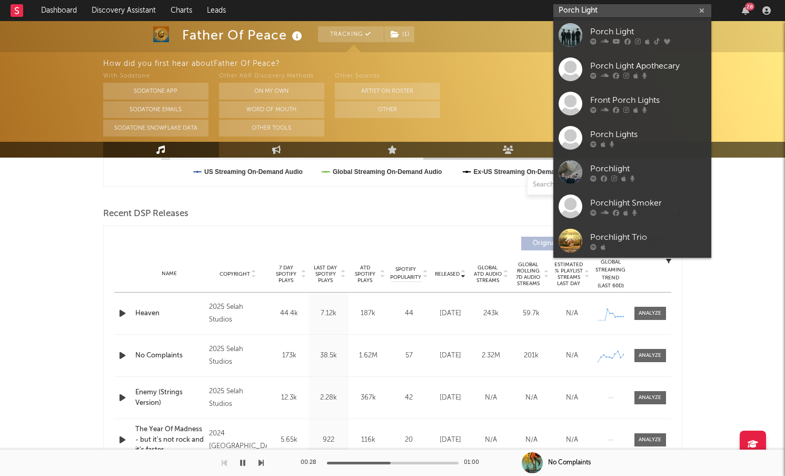
type input "Porch Light"
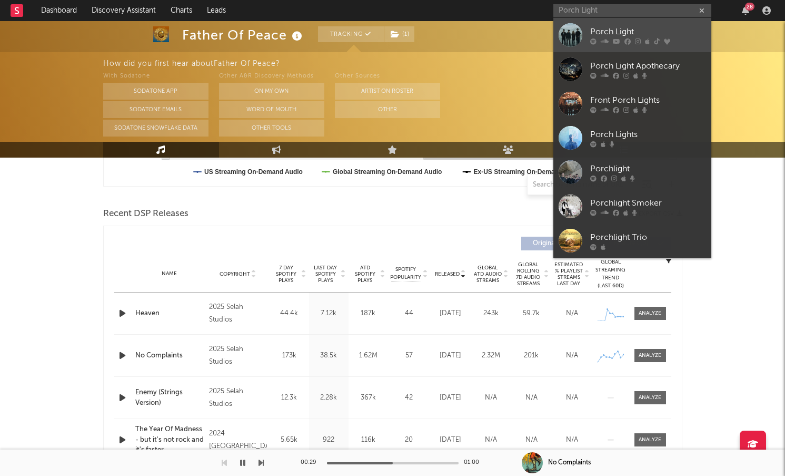
click at [634, 35] on div "Porch Light" at bounding box center [648, 31] width 116 height 13
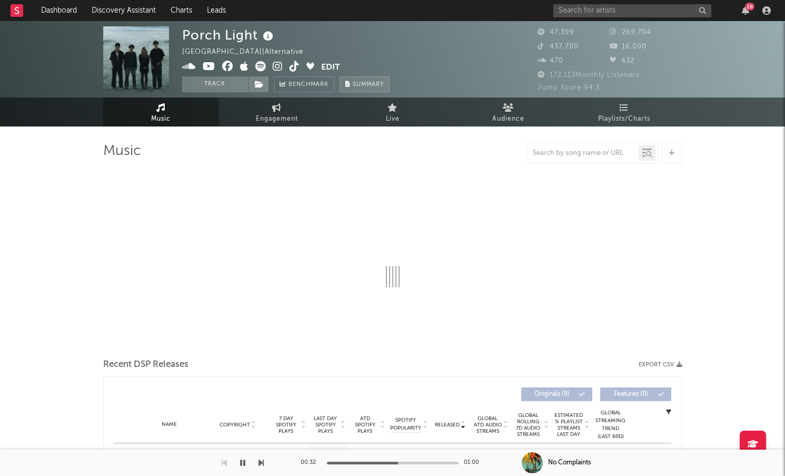
select select "6m"
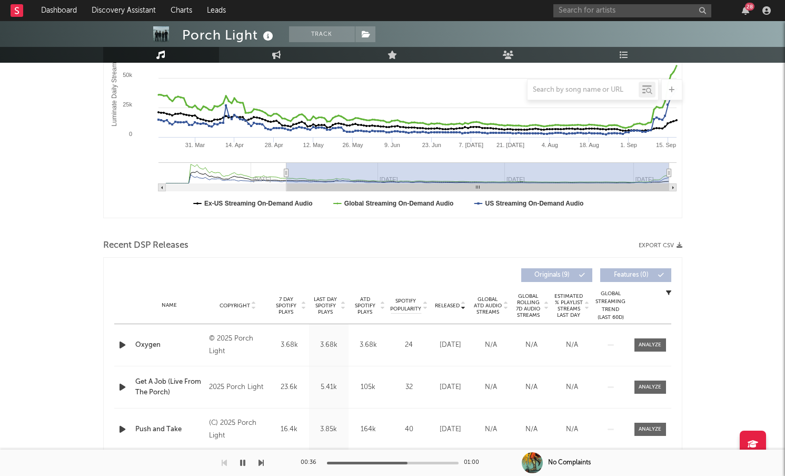
scroll to position [261, 0]
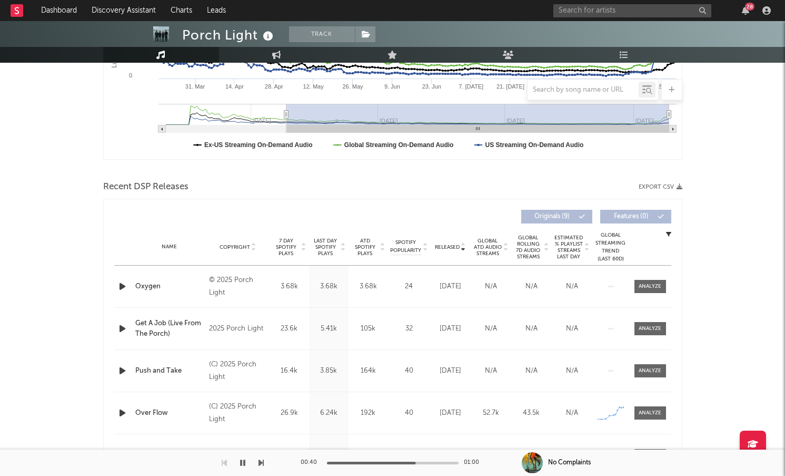
click at [123, 286] on icon "button" at bounding box center [122, 286] width 11 height 13
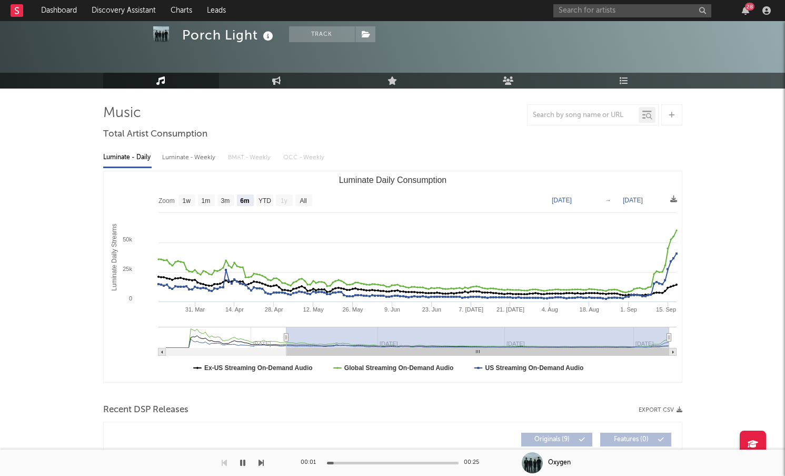
scroll to position [0, 0]
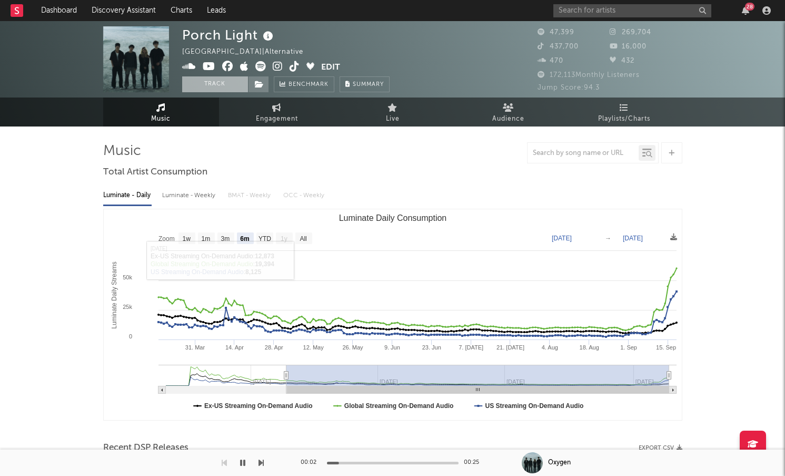
click at [225, 83] on button "Track" at bounding box center [215, 84] width 66 height 16
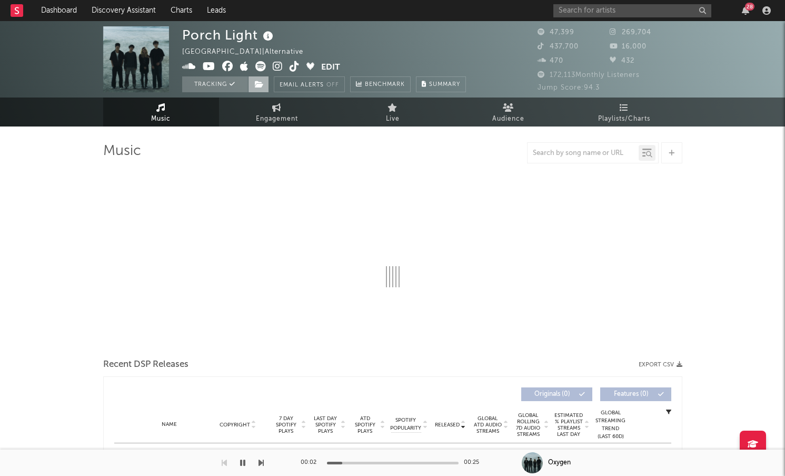
click at [261, 88] on span at bounding box center [258, 84] width 21 height 16
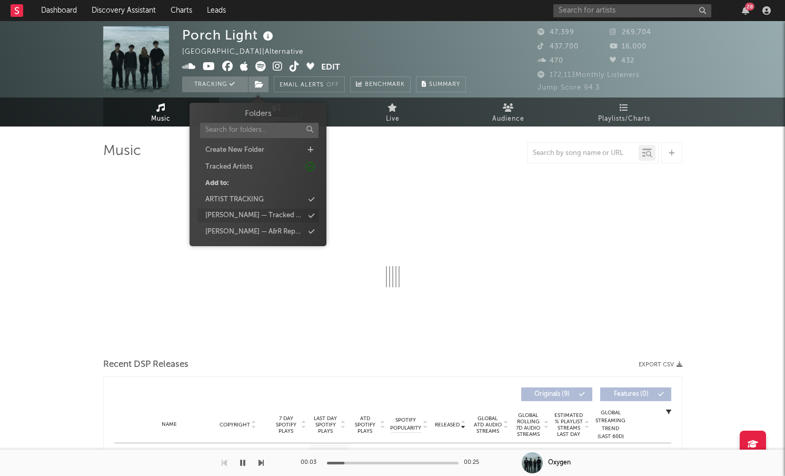
select select "6m"
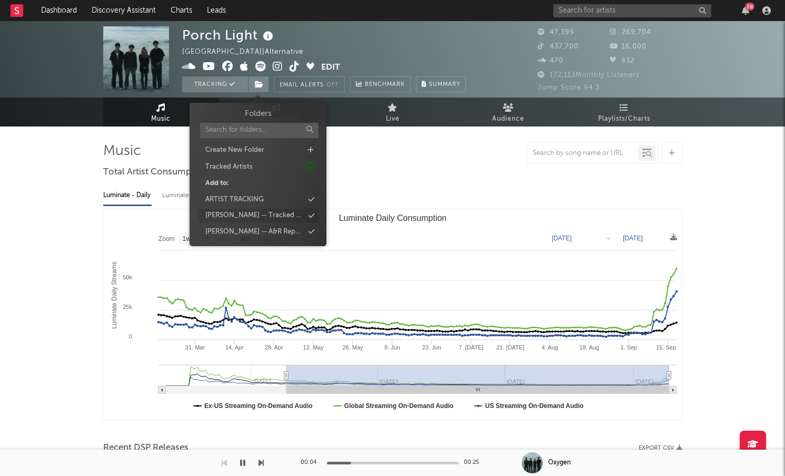
click at [285, 213] on div "[PERSON_NAME] — Tracked Artists" at bounding box center [257, 216] width 121 height 14
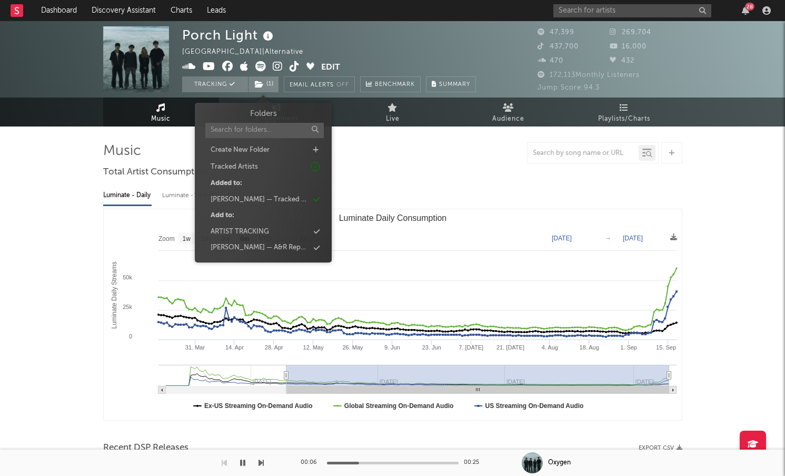
click at [488, 160] on div at bounding box center [392, 152] width 579 height 21
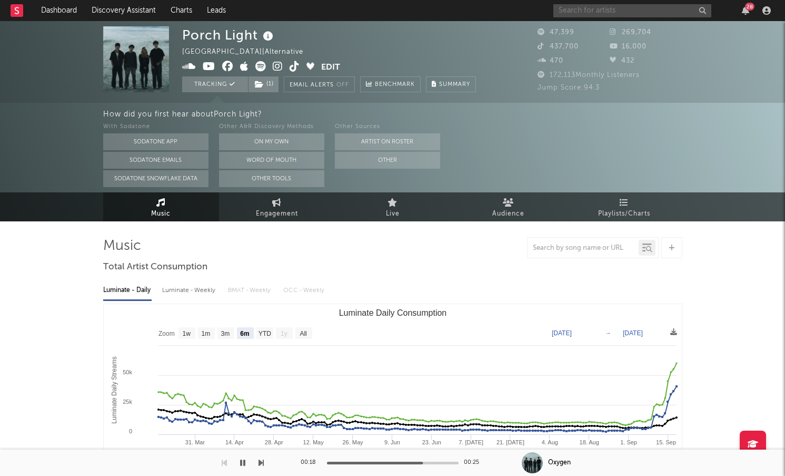
click at [590, 7] on input "text" at bounding box center [632, 10] width 158 height 13
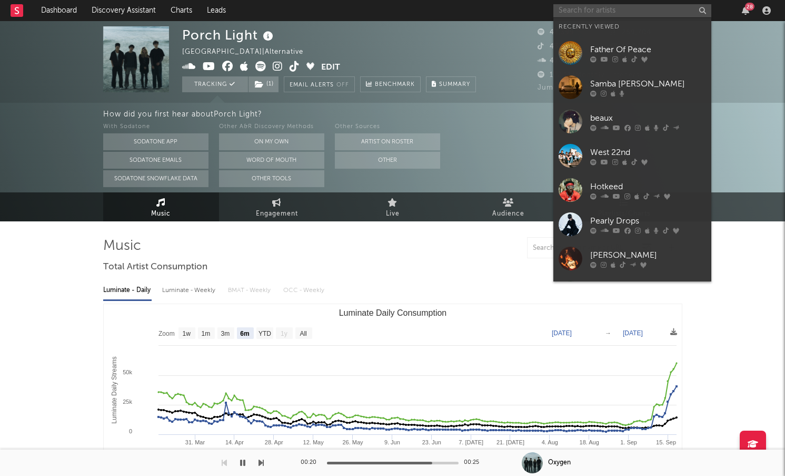
paste input "Mr Fantasy"
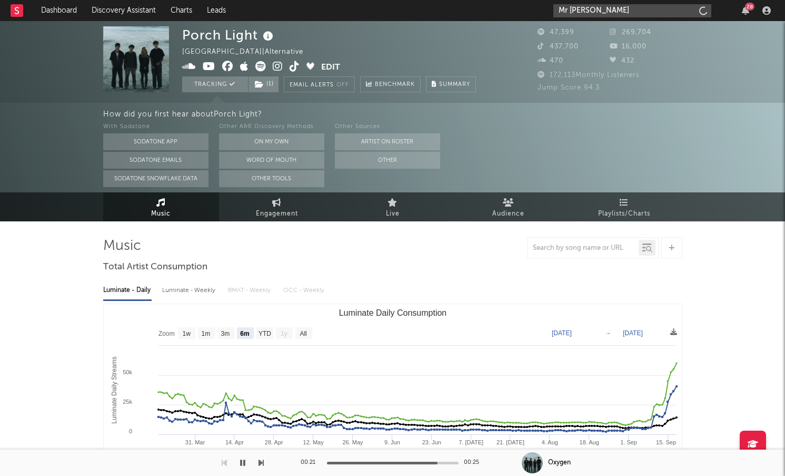
type input "Mr Fantasy"
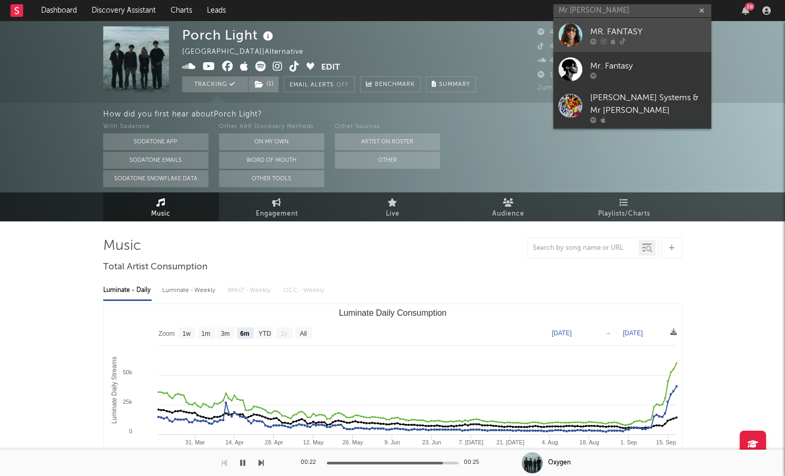
click at [609, 28] on div "MR. FANTASY" at bounding box center [648, 31] width 116 height 13
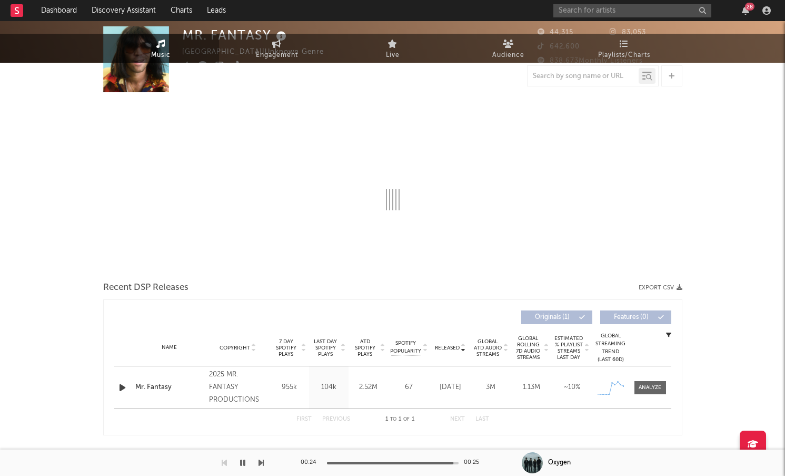
select select "1w"
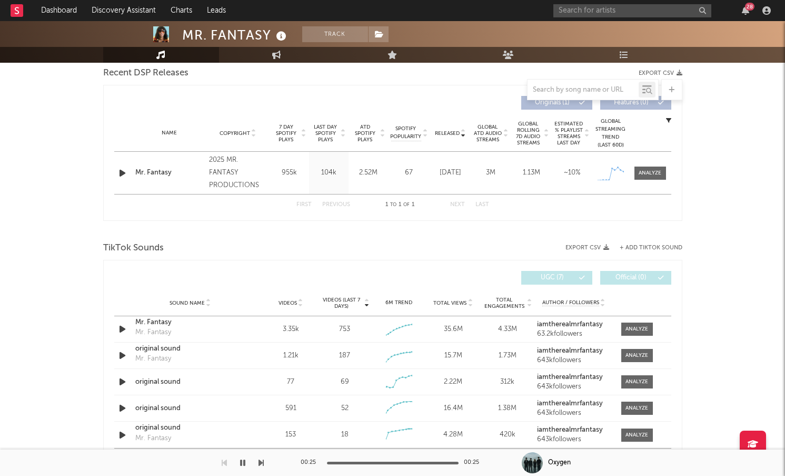
scroll to position [377, 0]
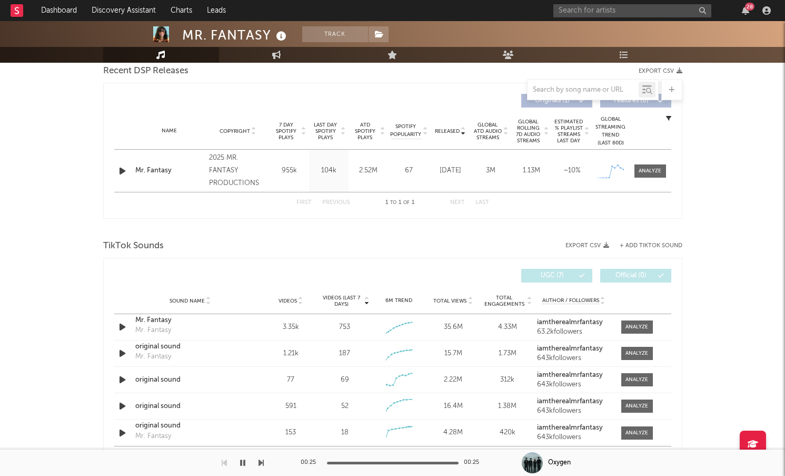
click at [122, 174] on icon "button" at bounding box center [122, 170] width 11 height 13
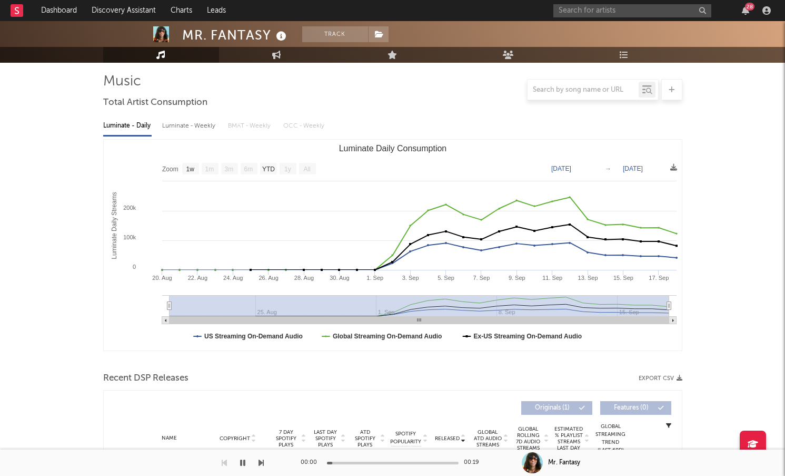
scroll to position [0, 0]
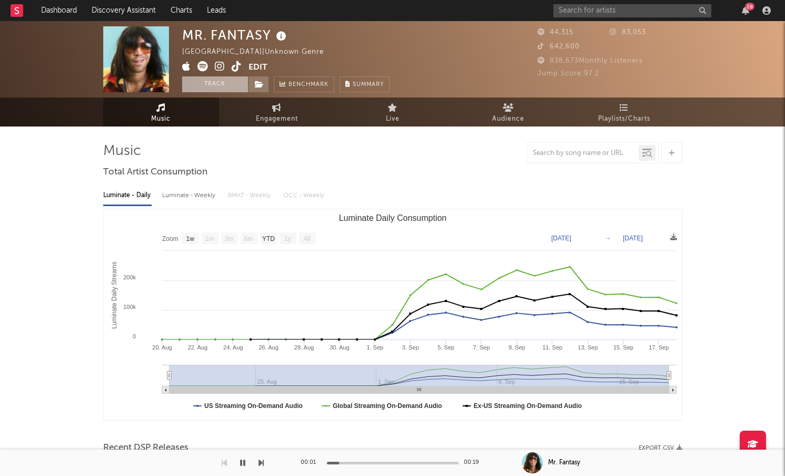
click at [231, 84] on button "Track" at bounding box center [215, 84] width 66 height 16
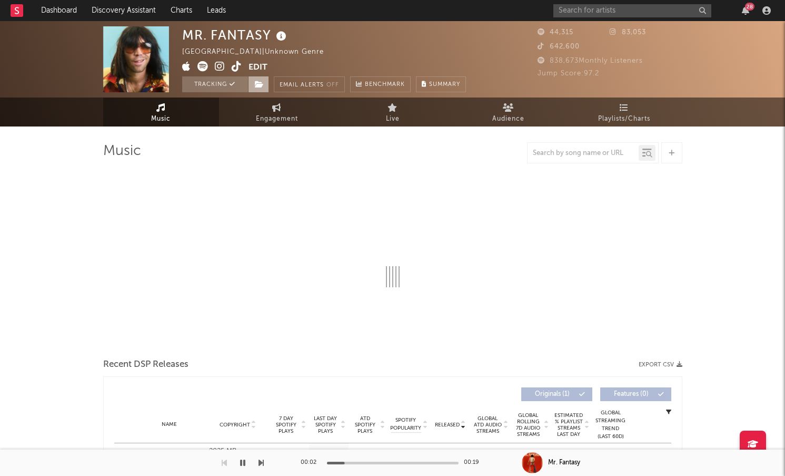
click at [261, 84] on icon at bounding box center [259, 84] width 9 height 7
select select "1w"
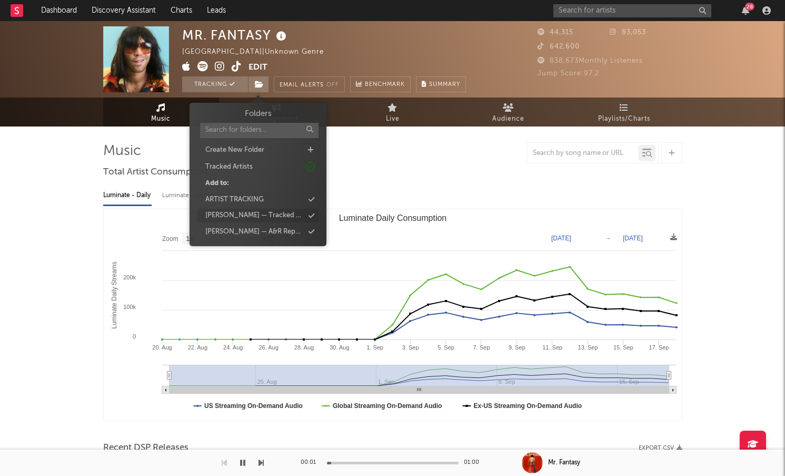
click at [294, 212] on div "[PERSON_NAME] — Tracked Artists" at bounding box center [257, 216] width 121 height 14
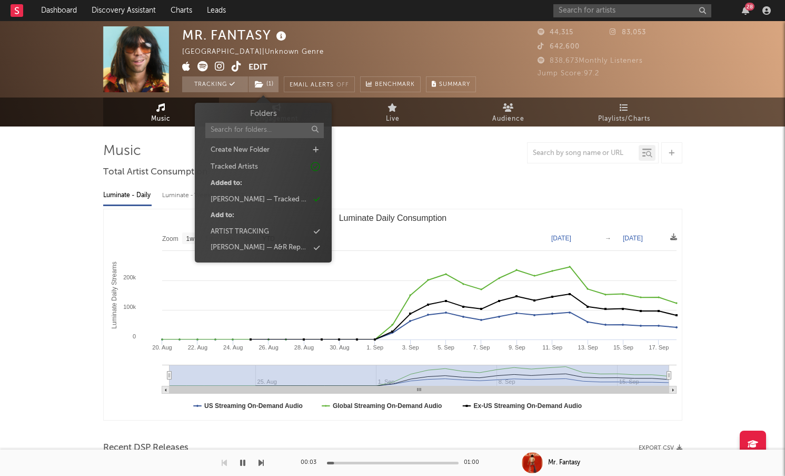
click at [391, 161] on div at bounding box center [392, 152] width 579 height 21
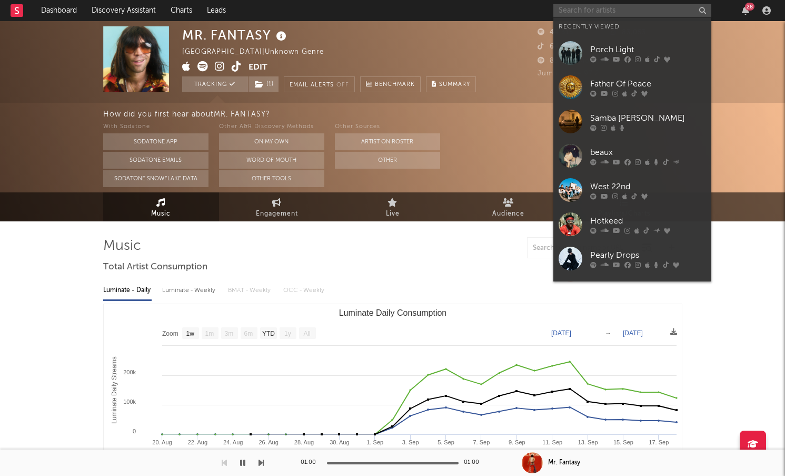
click at [616, 13] on input "text" at bounding box center [632, 10] width 158 height 13
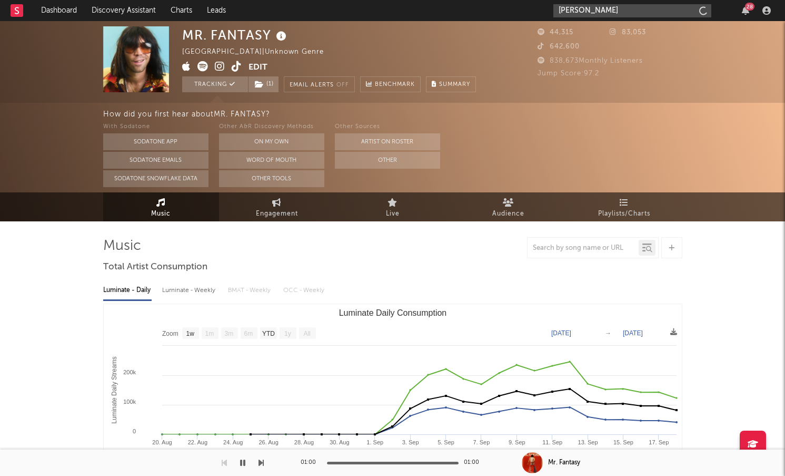
type input "juno james"
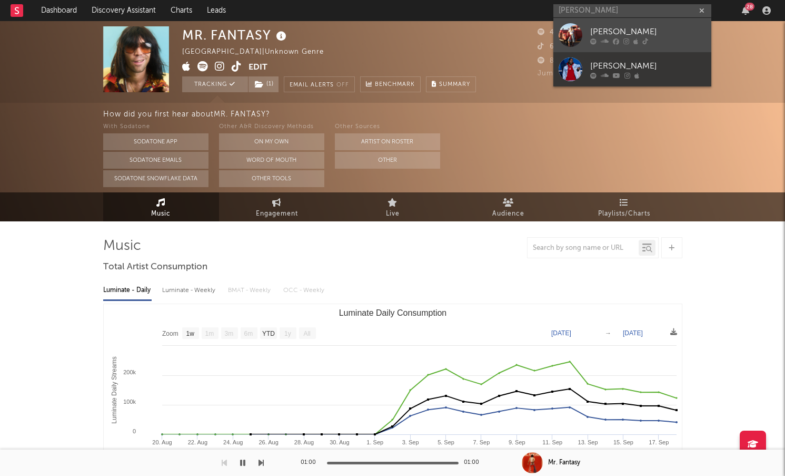
click at [623, 27] on div "[PERSON_NAME]" at bounding box center [648, 31] width 116 height 13
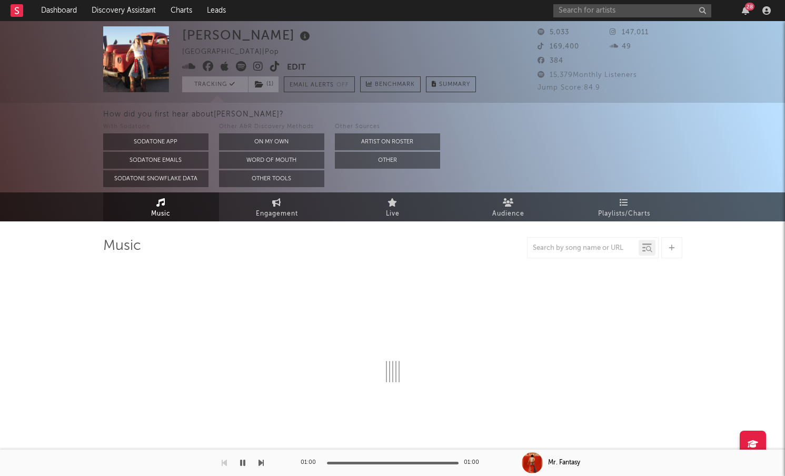
select select "1w"
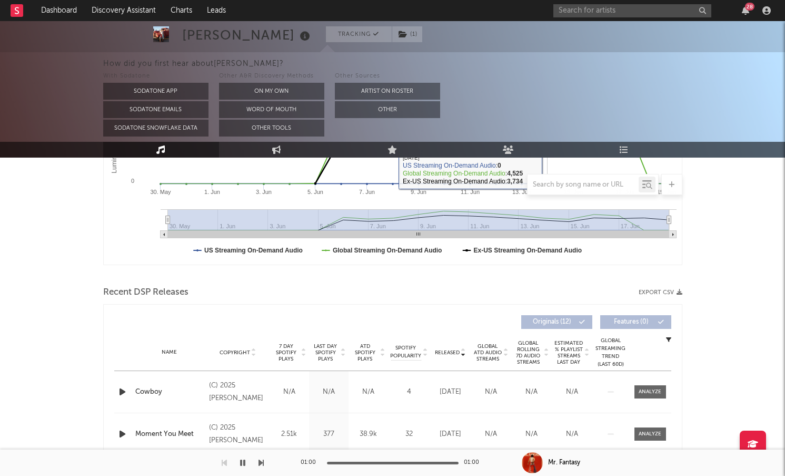
scroll to position [293, 0]
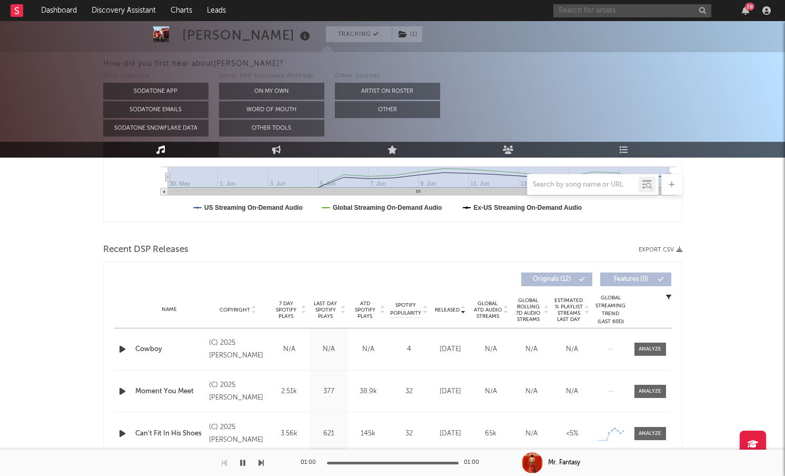
click at [635, 12] on input "text" at bounding box center [632, 10] width 158 height 13
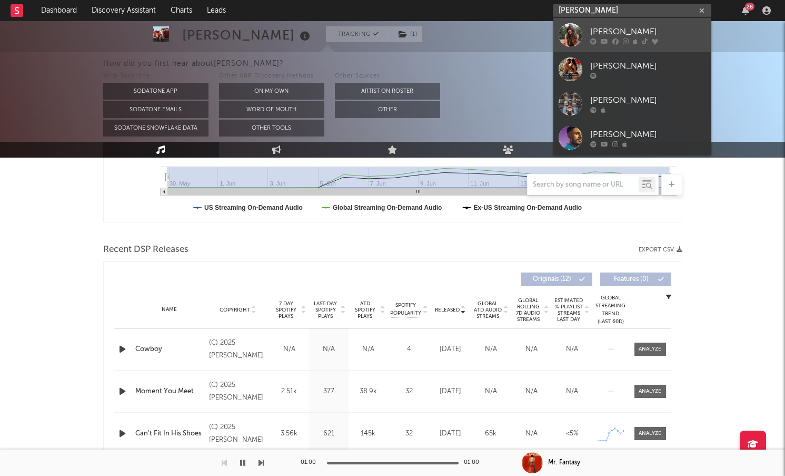
type input "ella lang"
drag, startPoint x: 652, startPoint y: 33, endPoint x: 589, endPoint y: 27, distance: 62.9
click at [587, 27] on link "Ella Langley" at bounding box center [632, 35] width 158 height 34
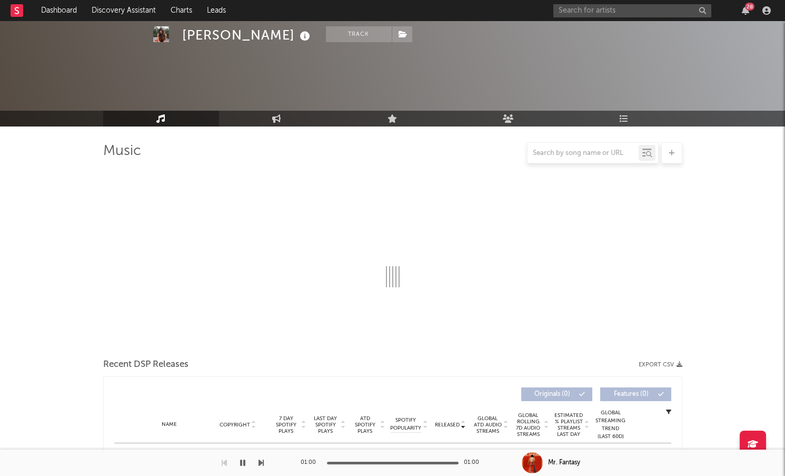
select select "6m"
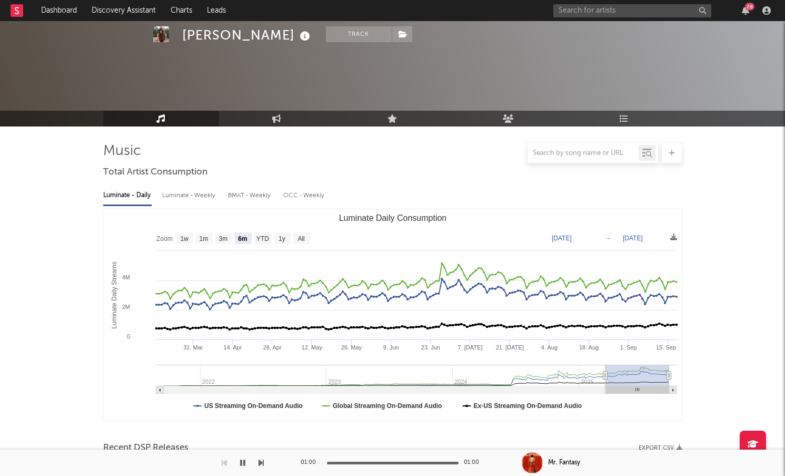
scroll to position [379, 0]
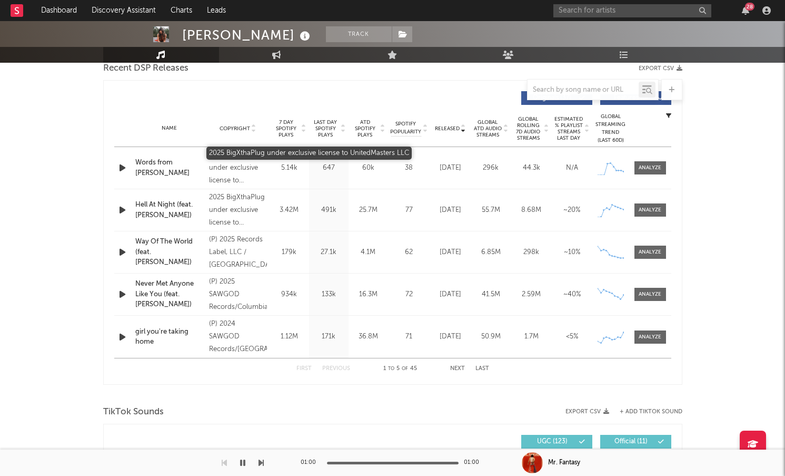
click at [250, 157] on div "2025 BigXthaPlug under exclusive license to UnitedMasters LLC" at bounding box center [237, 168] width 57 height 38
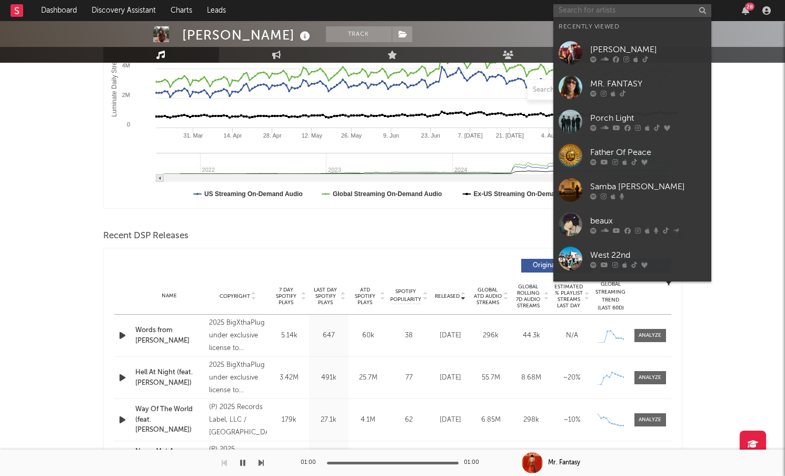
click at [598, 16] on input "text" at bounding box center [632, 10] width 158 height 13
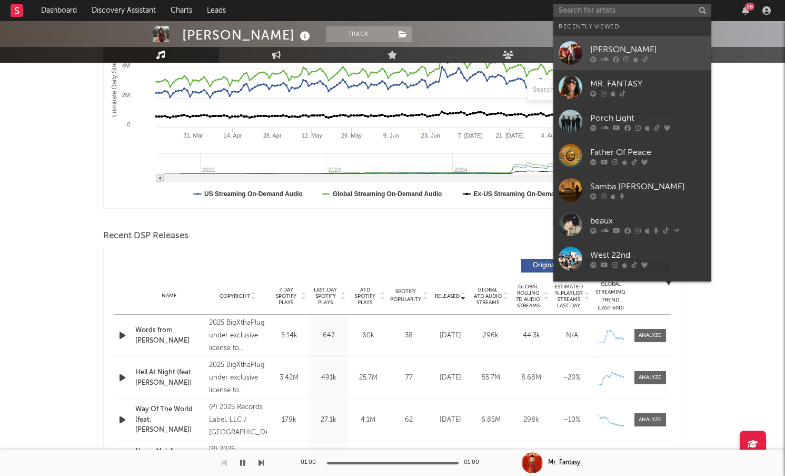
click at [567, 45] on div at bounding box center [571, 53] width 24 height 24
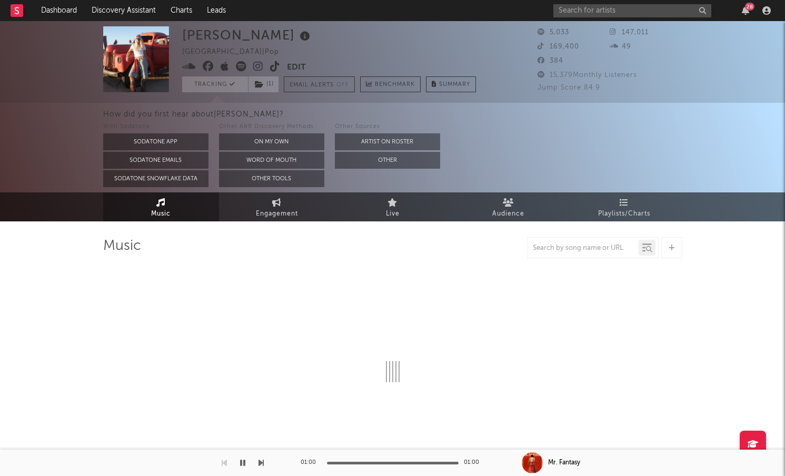
select select "1w"
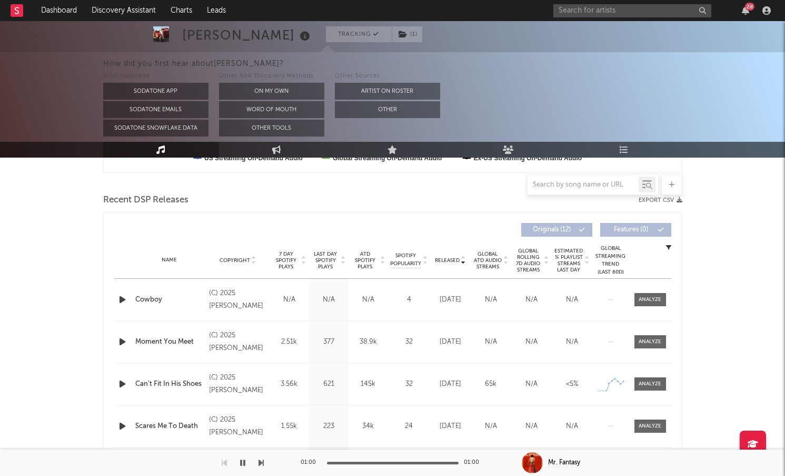
scroll to position [343, 0]
click at [120, 300] on icon "button" at bounding box center [122, 298] width 11 height 13
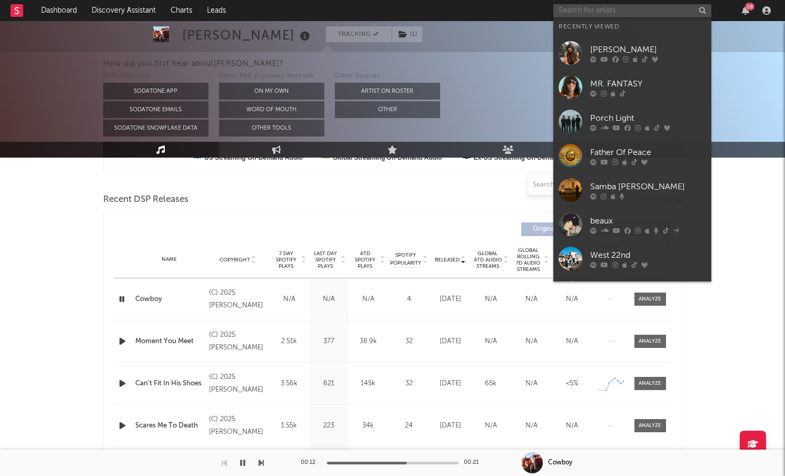
click at [589, 11] on input "text" at bounding box center [632, 10] width 158 height 13
paste input "[PERSON_NAME]"
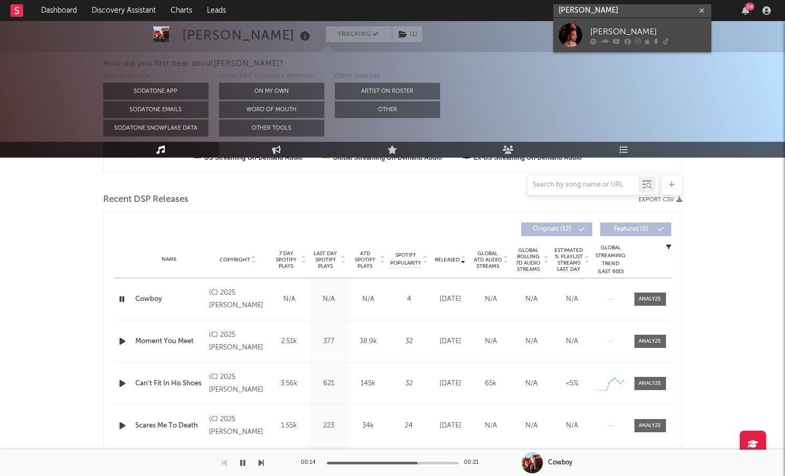
type input "[PERSON_NAME]"
drag, startPoint x: 569, startPoint y: 29, endPoint x: 569, endPoint y: 87, distance: 57.4
click at [569, 30] on div at bounding box center [571, 35] width 24 height 24
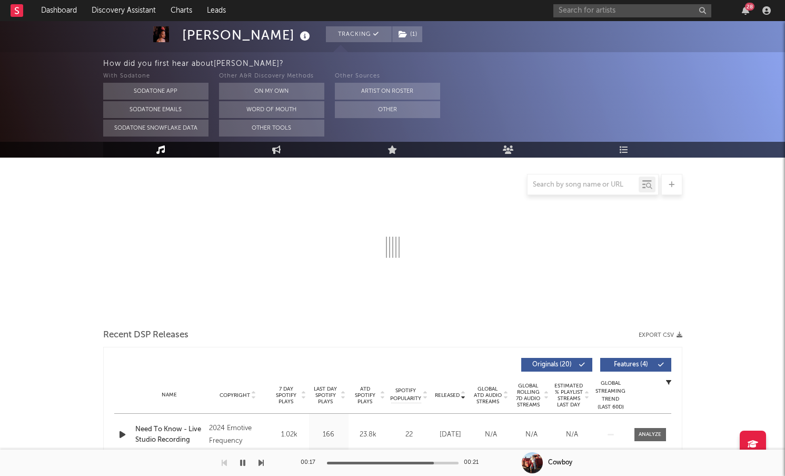
select select "6m"
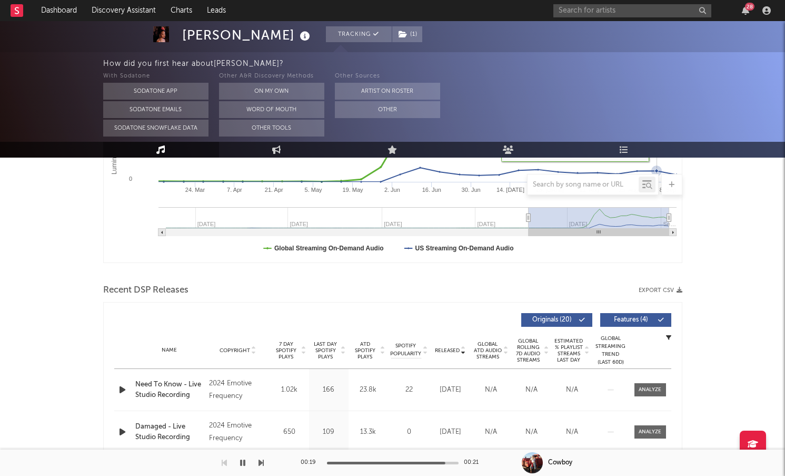
scroll to position [293, 0]
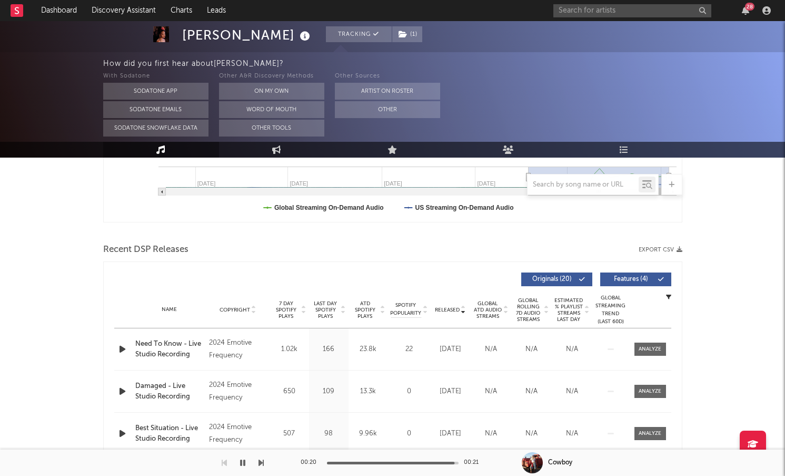
click at [122, 351] on icon "button" at bounding box center [122, 348] width 11 height 13
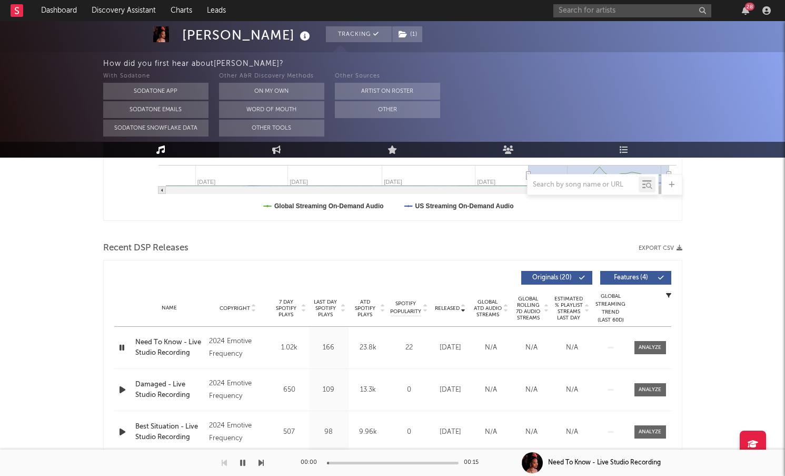
scroll to position [296, 0]
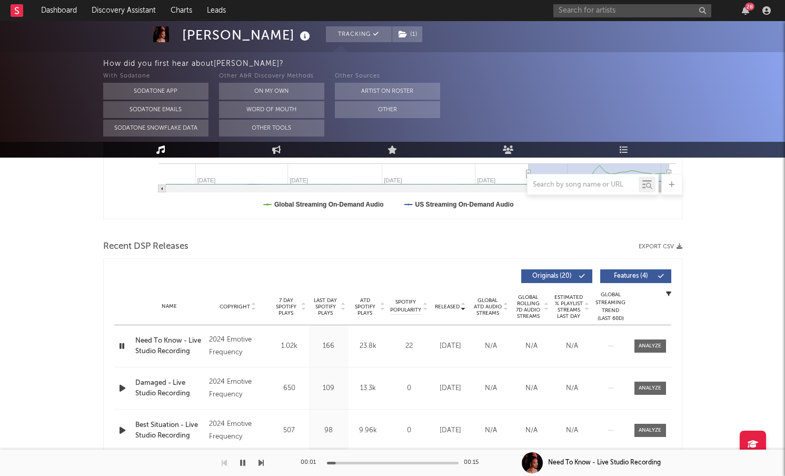
click at [439, 306] on span "Released" at bounding box center [447, 306] width 25 height 6
click at [439, 310] on div "Released" at bounding box center [450, 306] width 35 height 8
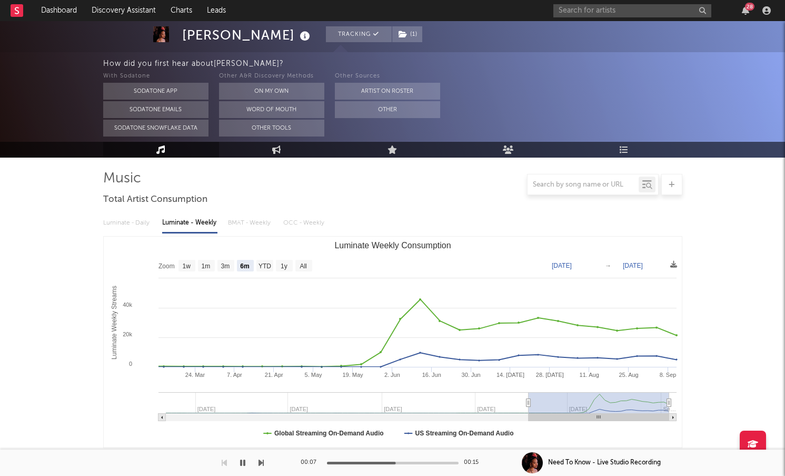
scroll to position [0, 0]
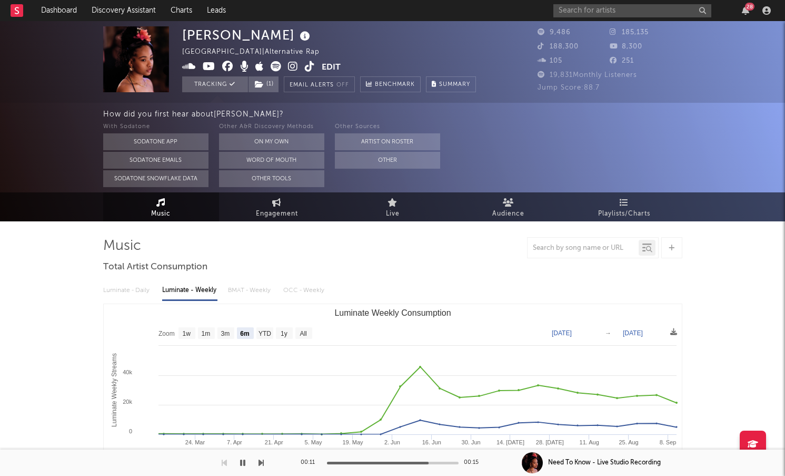
click at [610, 33] on icon at bounding box center [615, 31] width 11 height 7
click at [616, 33] on icon at bounding box center [615, 31] width 11 height 7
click at [292, 67] on icon at bounding box center [293, 66] width 10 height 11
click at [649, 11] on input "text" at bounding box center [632, 10] width 158 height 13
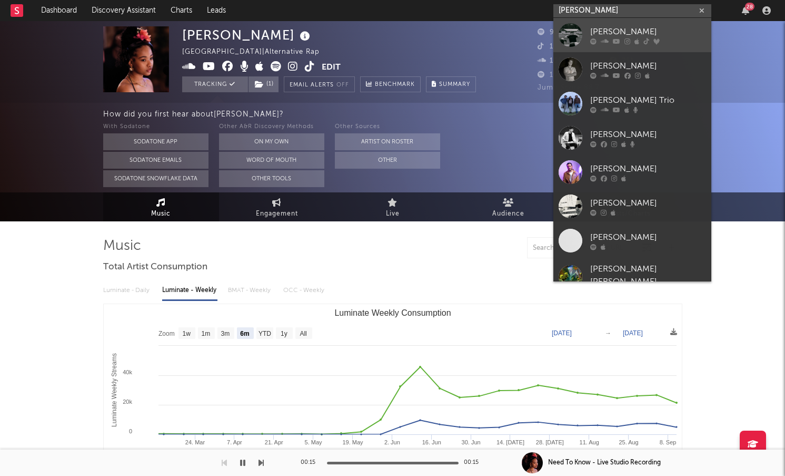
type input "tom si"
click at [579, 31] on div at bounding box center [571, 35] width 24 height 24
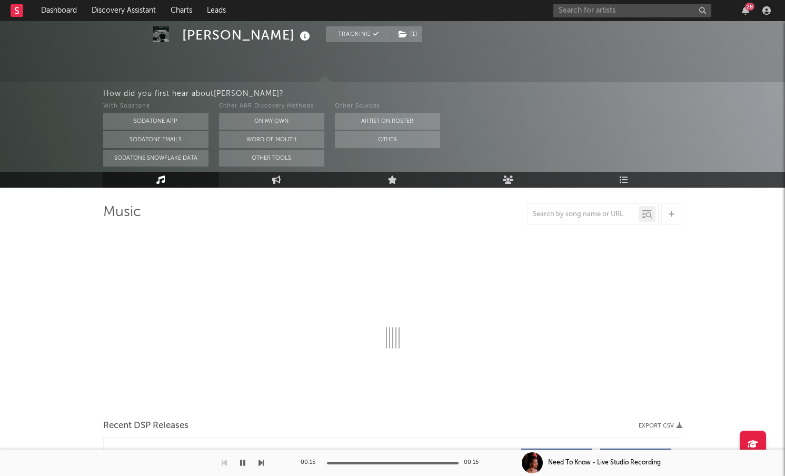
select select "6m"
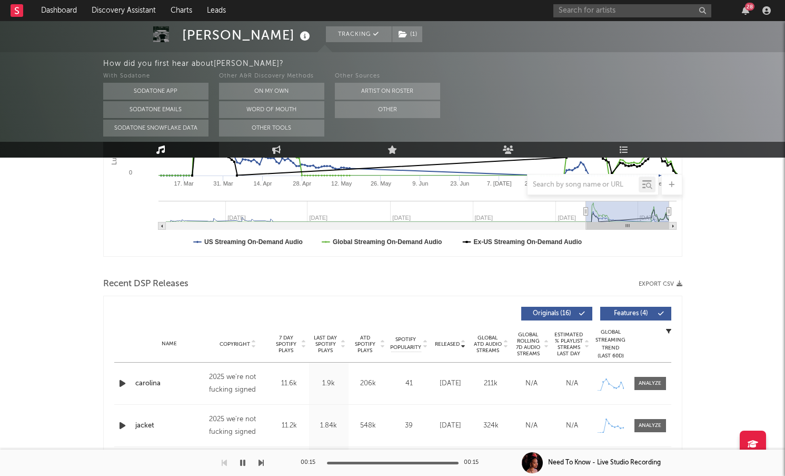
scroll to position [271, 0]
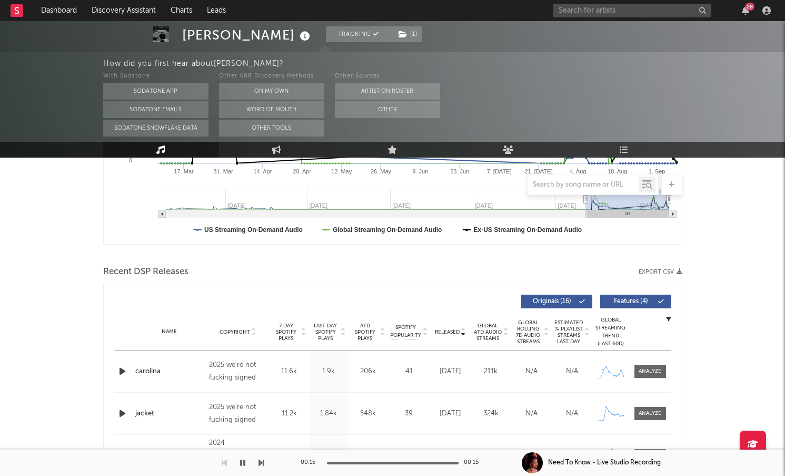
click at [453, 329] on span "Released" at bounding box center [447, 332] width 25 height 6
click at [486, 328] on span "Global ATD Audio Streams" at bounding box center [487, 331] width 29 height 19
click at [491, 329] on span "Global ATD Audio Streams" at bounding box center [487, 331] width 29 height 19
click at [119, 373] on icon "button" at bounding box center [122, 370] width 11 height 13
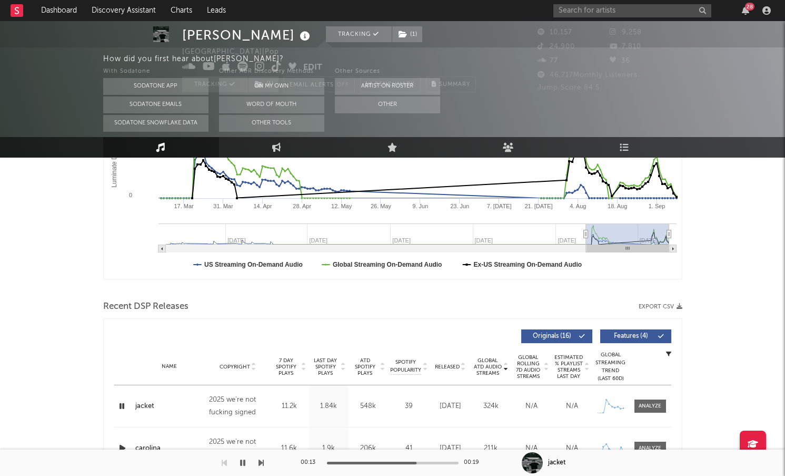
scroll to position [0, 0]
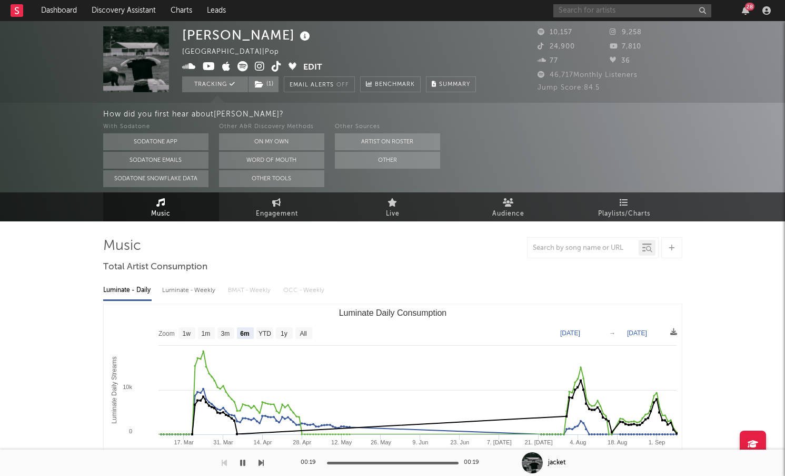
click at [577, 13] on input "text" at bounding box center [632, 10] width 158 height 13
type input "[PERSON_NAME]"
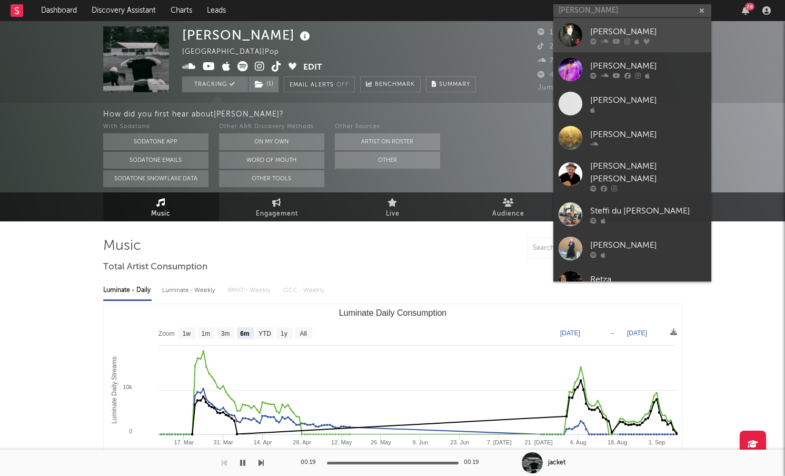
click at [565, 37] on div at bounding box center [571, 35] width 24 height 24
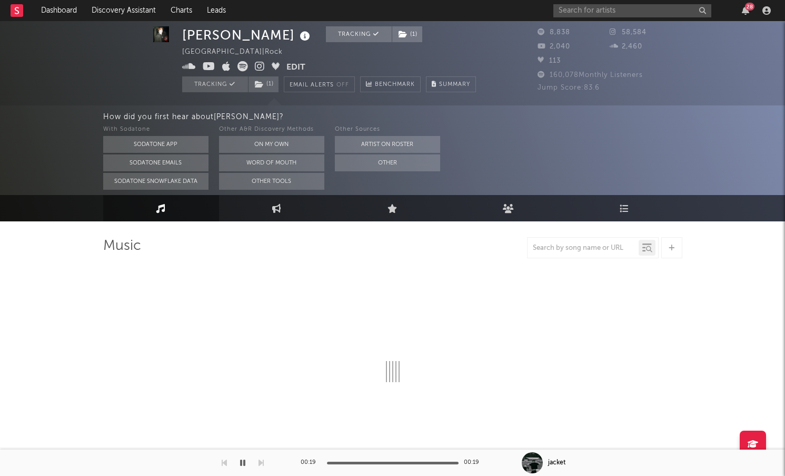
select select "6m"
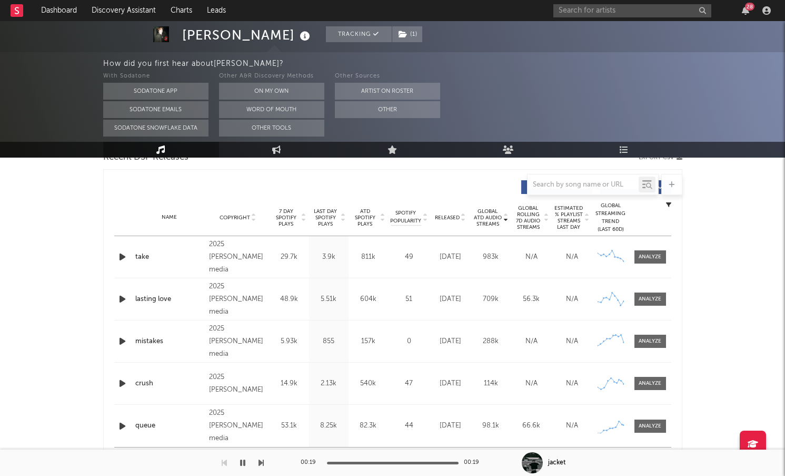
scroll to position [400, 0]
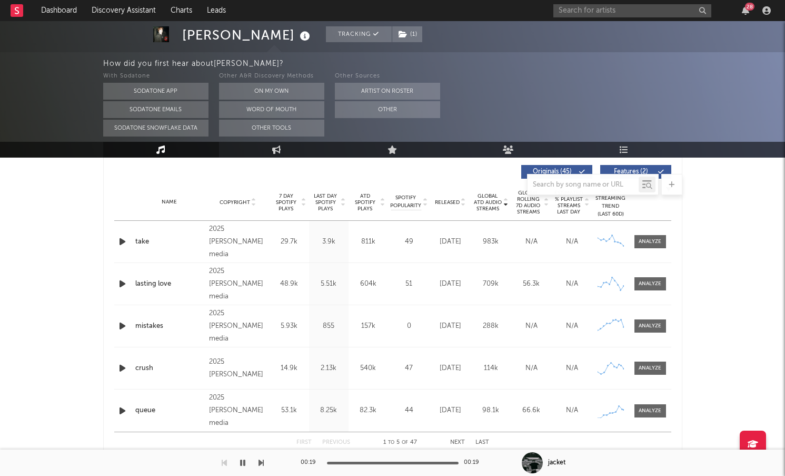
click at [452, 205] on div "Released" at bounding box center [450, 202] width 35 height 8
click at [453, 205] on div "Released" at bounding box center [450, 202] width 35 height 8
click at [115, 243] on div at bounding box center [123, 241] width 18 height 13
click at [362, 205] on span "ATD Spotify Plays" at bounding box center [365, 202] width 28 height 19
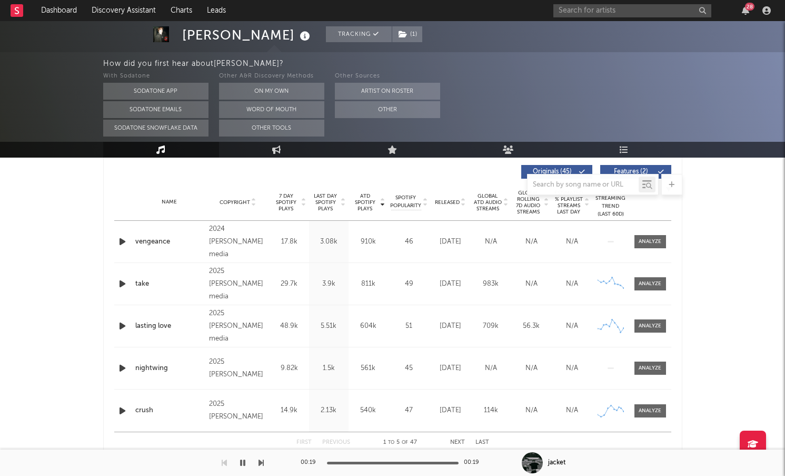
click at [312, 198] on span "Last Day Spotify Plays" at bounding box center [326, 202] width 28 height 19
click at [335, 200] on span "Last Day Spotify Plays" at bounding box center [326, 202] width 28 height 19
click at [328, 199] on span "Last Day Spotify Plays" at bounding box center [326, 202] width 28 height 19
click at [122, 240] on icon "button" at bounding box center [122, 241] width 11 height 13
click at [122, 287] on icon "button" at bounding box center [122, 283] width 11 height 13
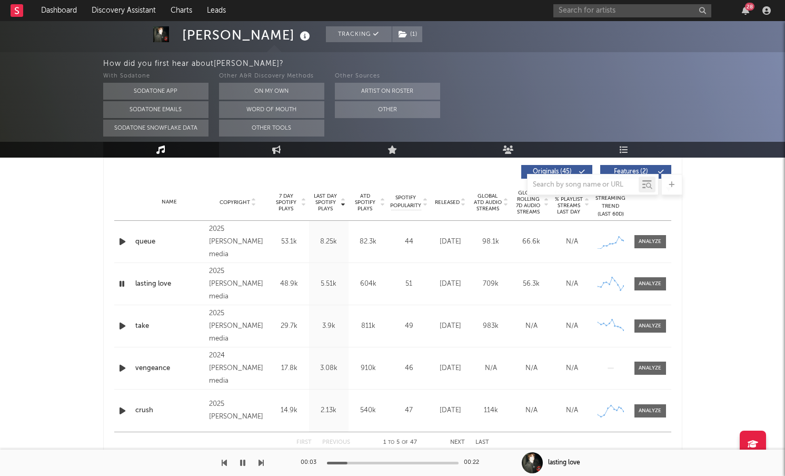
click at [499, 194] on div at bounding box center [392, 184] width 579 height 21
click at [491, 195] on span "Global ATD Audio Streams" at bounding box center [487, 202] width 29 height 19
click at [634, 12] on input "text" at bounding box center [632, 10] width 158 height 13
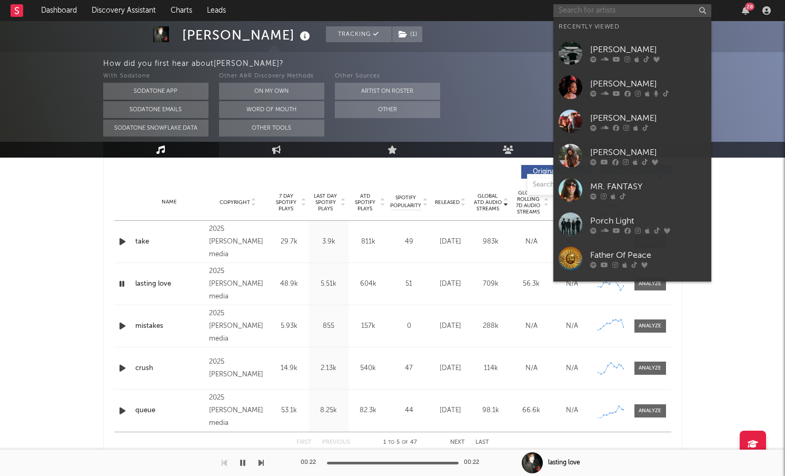
paste input "Samba Jean-Baptise"
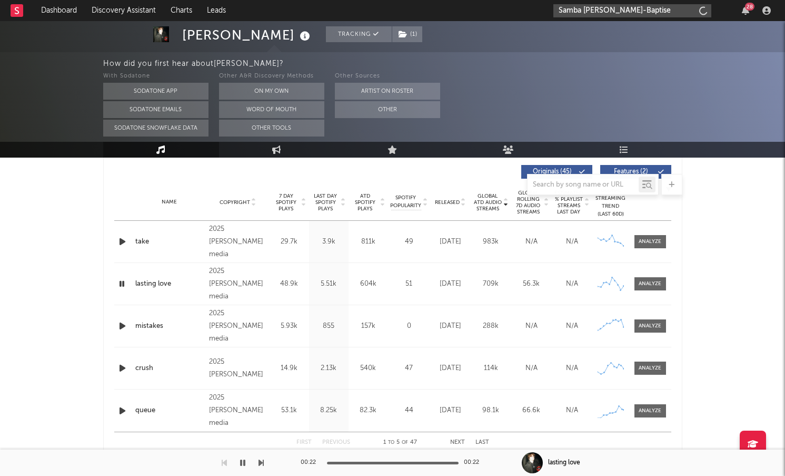
type input "Samba Jean-Baptise"
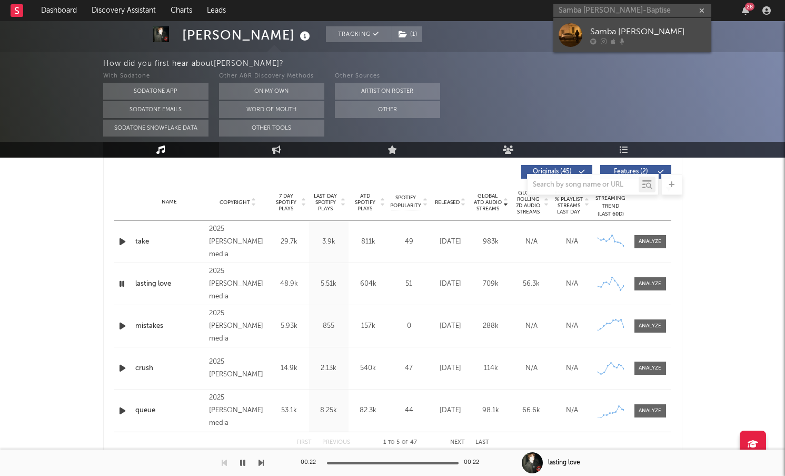
click at [621, 28] on div "Samba [PERSON_NAME]" at bounding box center [648, 31] width 116 height 13
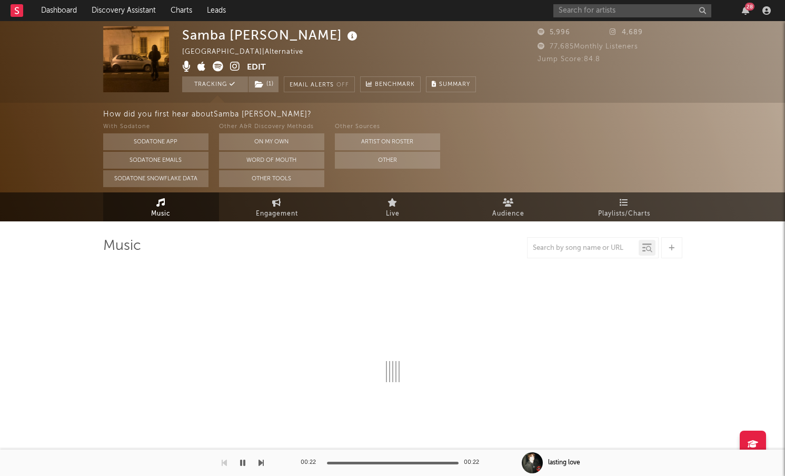
select select "1w"
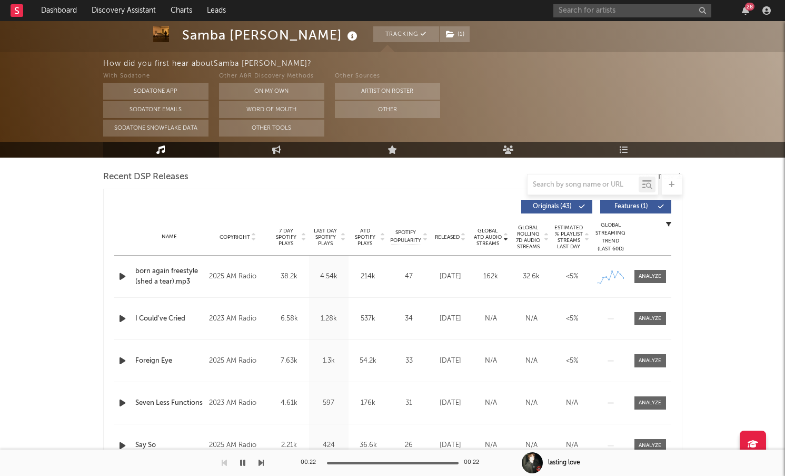
scroll to position [366, 0]
click at [327, 242] on span "Last Day Spotify Plays" at bounding box center [326, 236] width 28 height 19
click at [121, 278] on icon "button" at bounding box center [122, 275] width 11 height 13
click at [366, 236] on span "ATD Spotify Plays" at bounding box center [365, 236] width 28 height 19
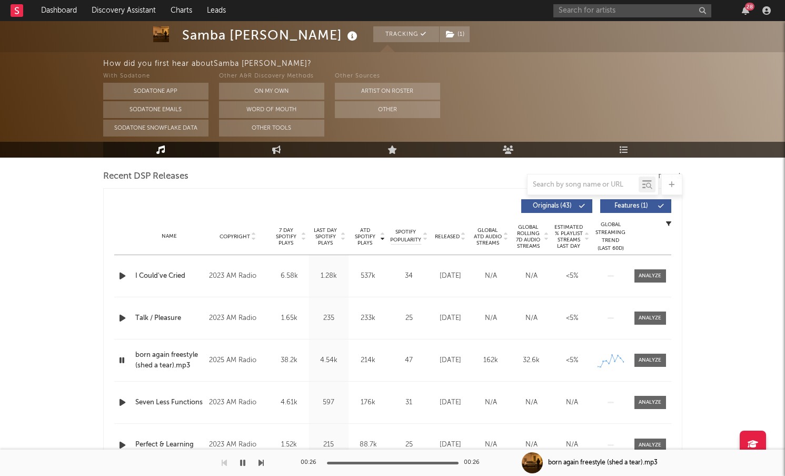
click at [123, 276] on icon "button" at bounding box center [122, 275] width 11 height 13
click at [370, 232] on span "ATD Spotify Plays" at bounding box center [365, 236] width 28 height 19
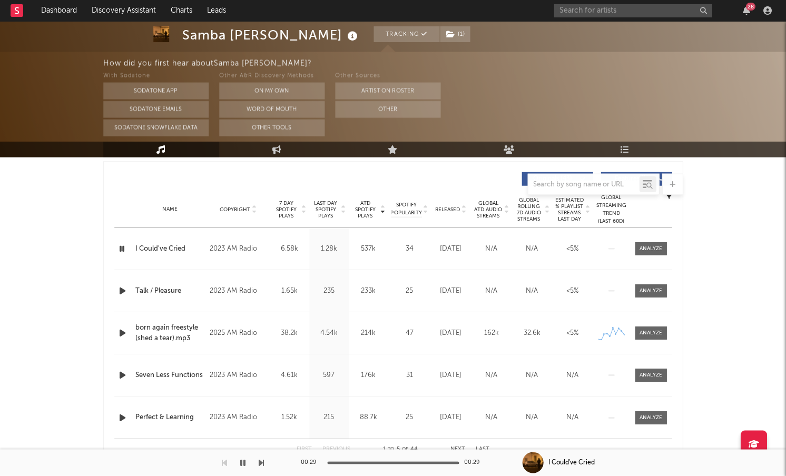
scroll to position [393, 0]
click at [581, 5] on input "text" at bounding box center [633, 10] width 158 height 13
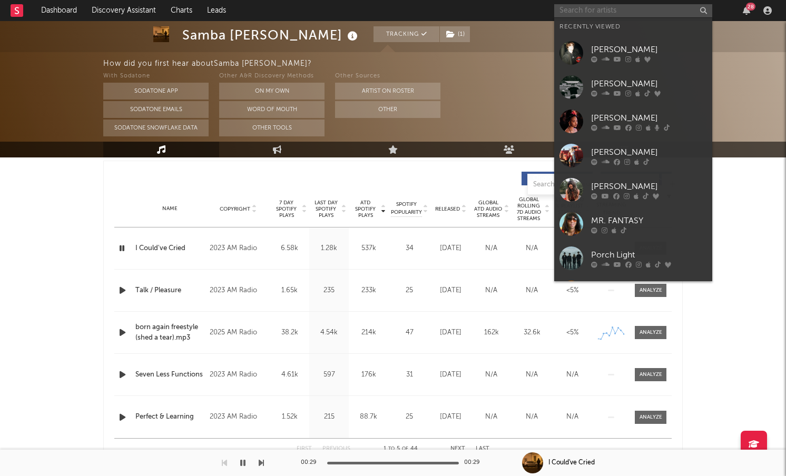
paste input "Cameron Hayes"
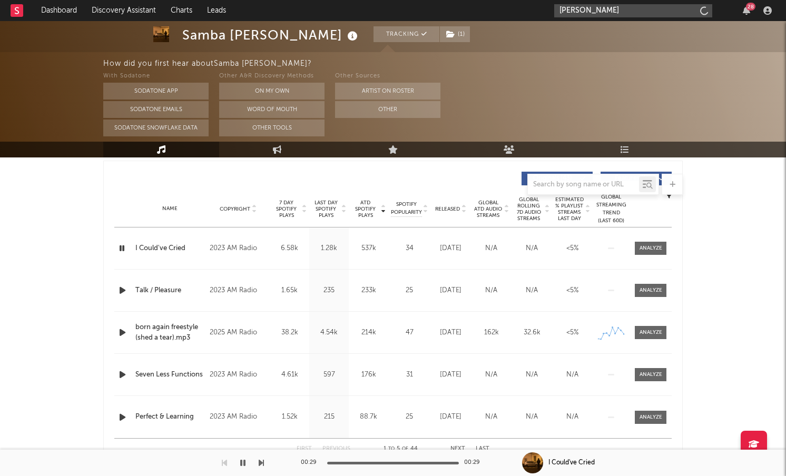
type input "Cameron Hayes"
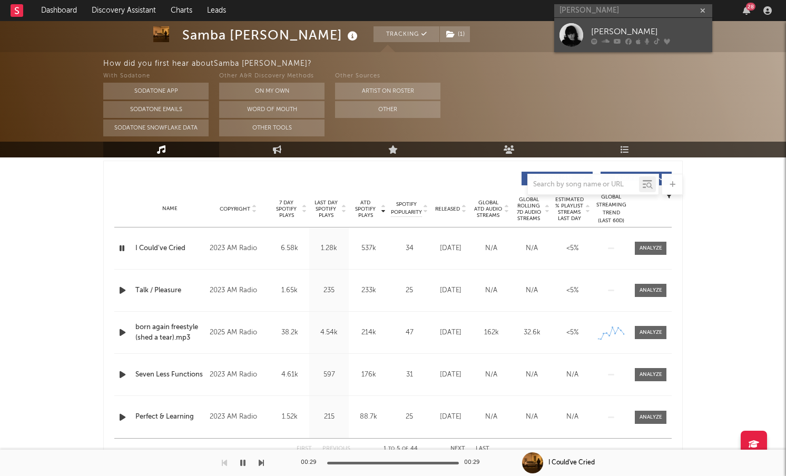
click at [577, 29] on div at bounding box center [571, 35] width 24 height 24
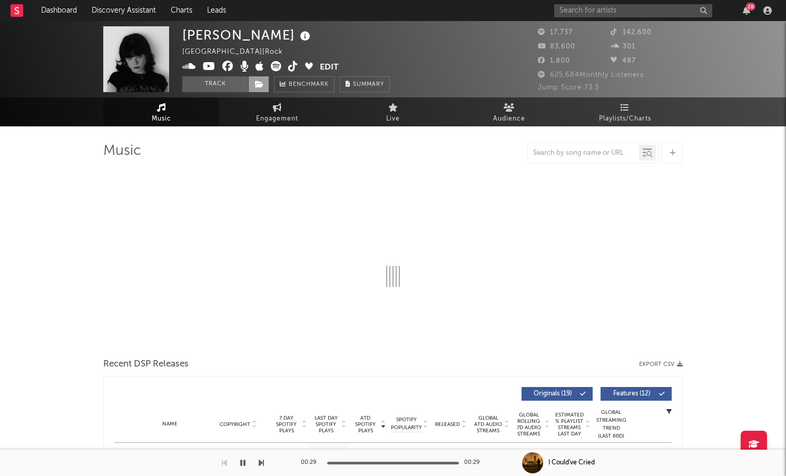
select select "6m"
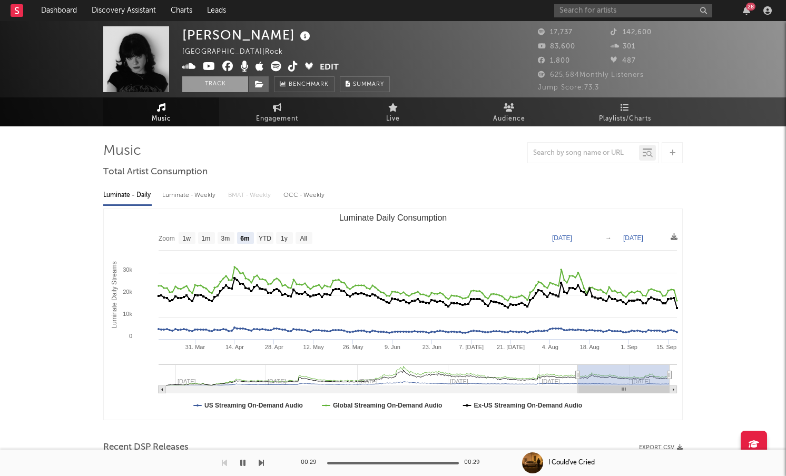
click at [221, 85] on button "Track" at bounding box center [215, 84] width 66 height 16
click at [262, 85] on icon at bounding box center [259, 84] width 9 height 7
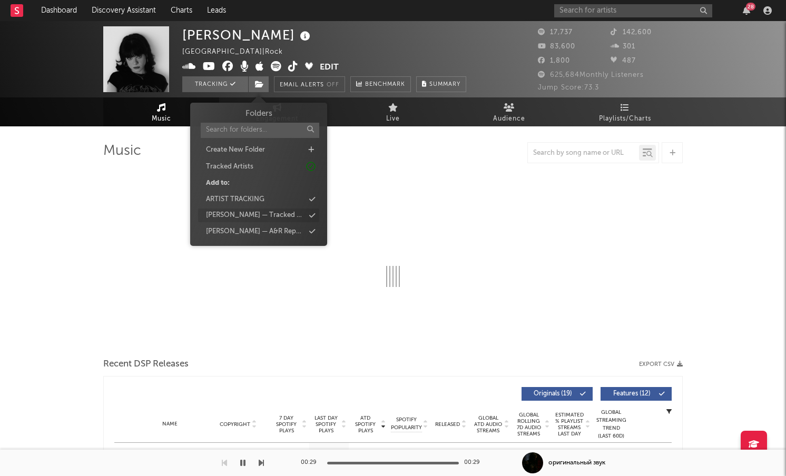
select select "6m"
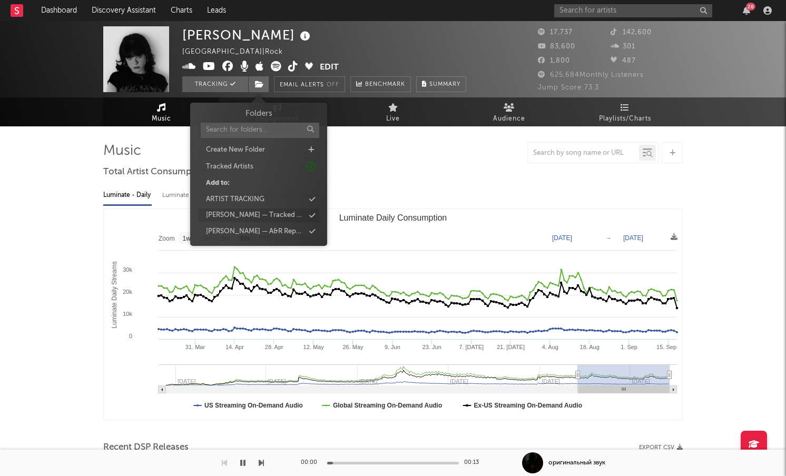
click at [275, 213] on div "[PERSON_NAME] — Tracked Artists" at bounding box center [255, 215] width 98 height 11
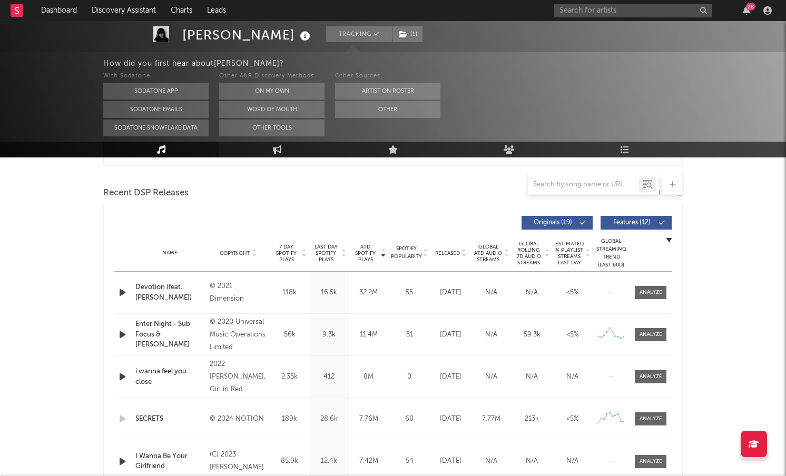
scroll to position [351, 0]
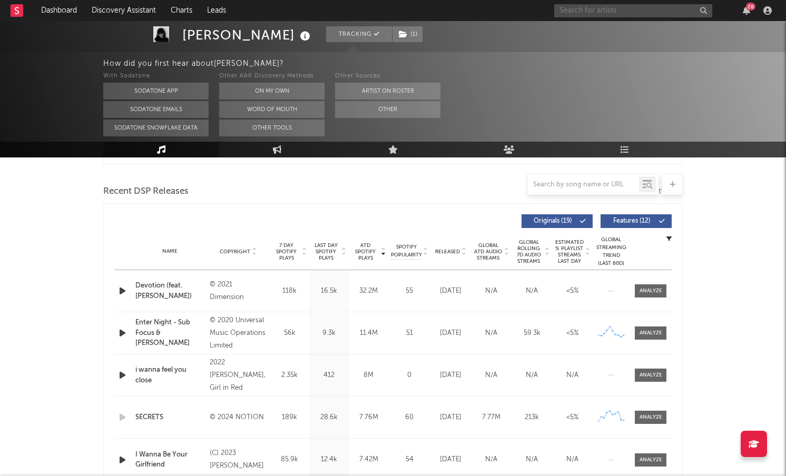
click at [596, 15] on input "text" at bounding box center [633, 10] width 158 height 13
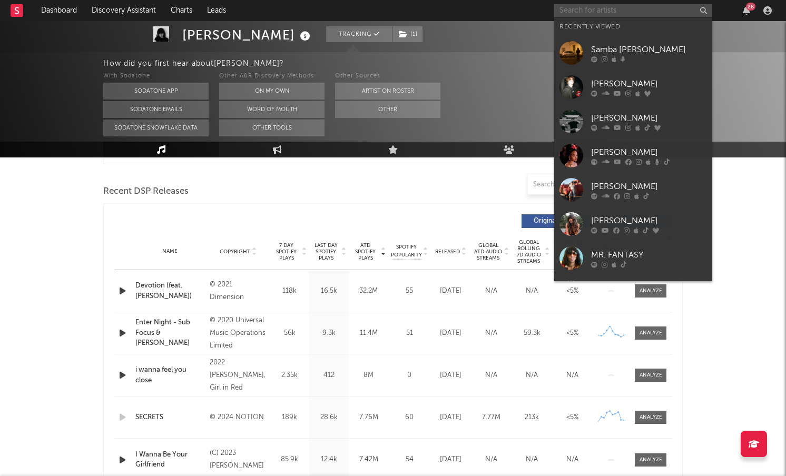
paste input "Cafuné"
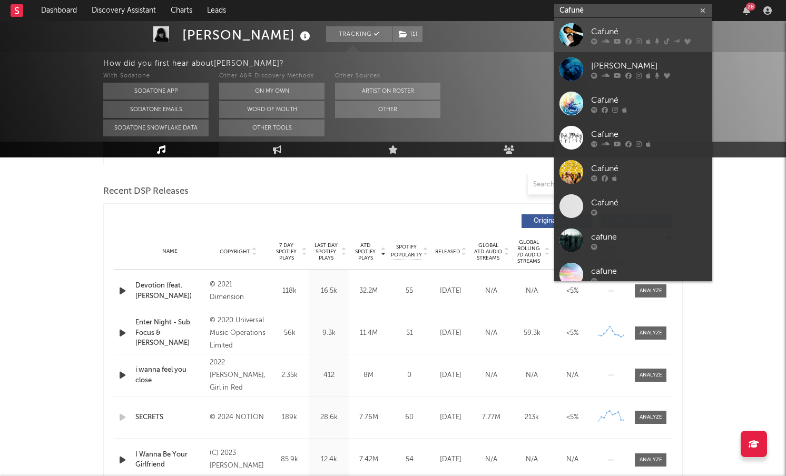
type input "Cafuné"
click at [573, 35] on div at bounding box center [571, 35] width 24 height 24
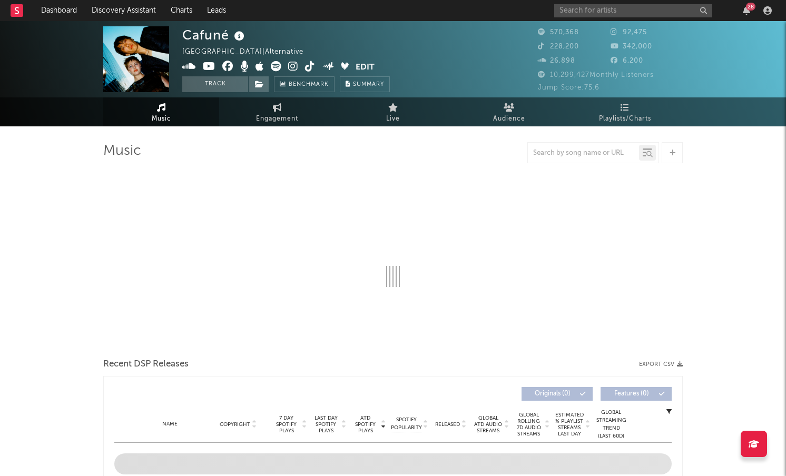
select select "6m"
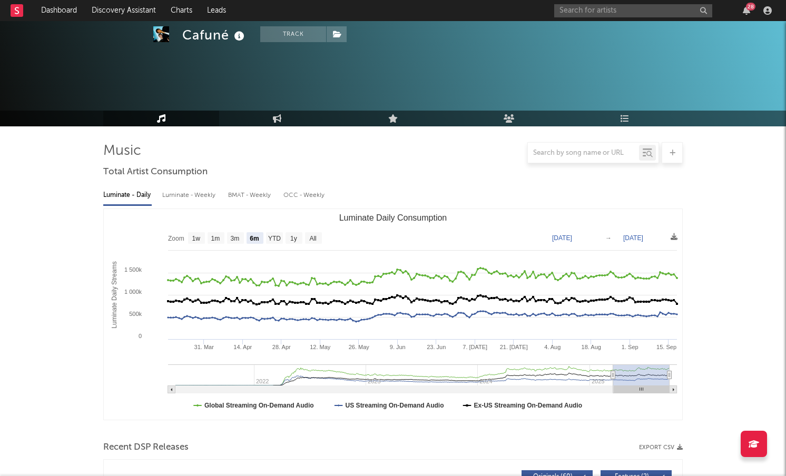
scroll to position [201, 0]
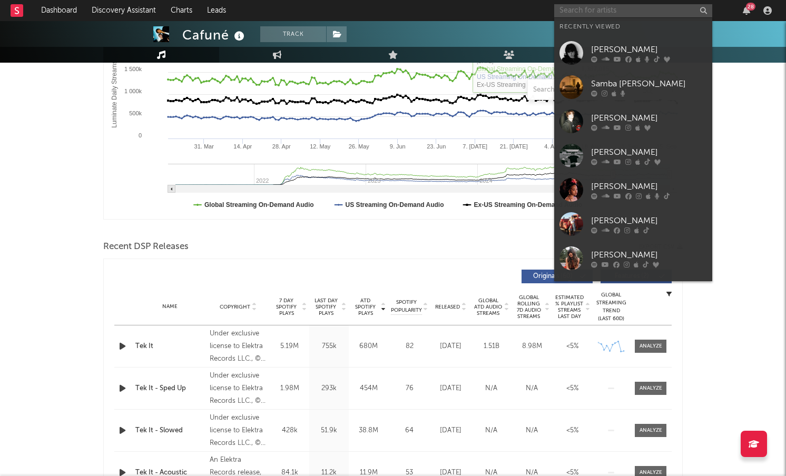
click at [632, 4] on input "text" at bounding box center [633, 10] width 158 height 13
paste input "Cleopatrick"
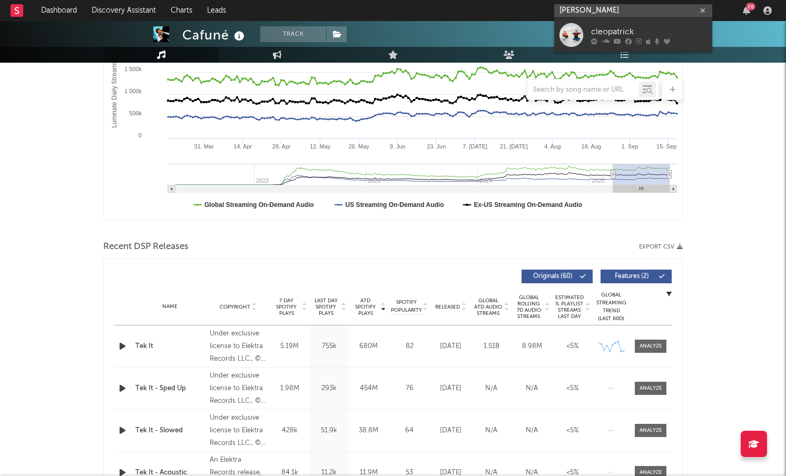
type input "Cleopatrick"
click at [606, 44] on link "cleopatrick" at bounding box center [633, 35] width 158 height 34
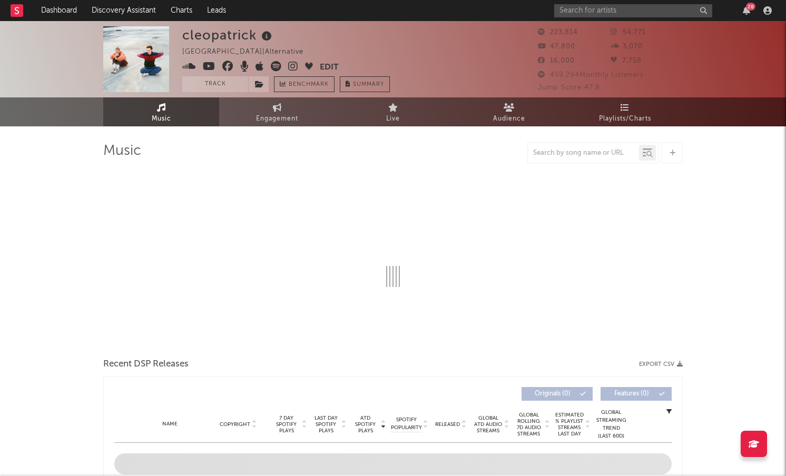
select select "6m"
